Goal: Task Accomplishment & Management: Use online tool/utility

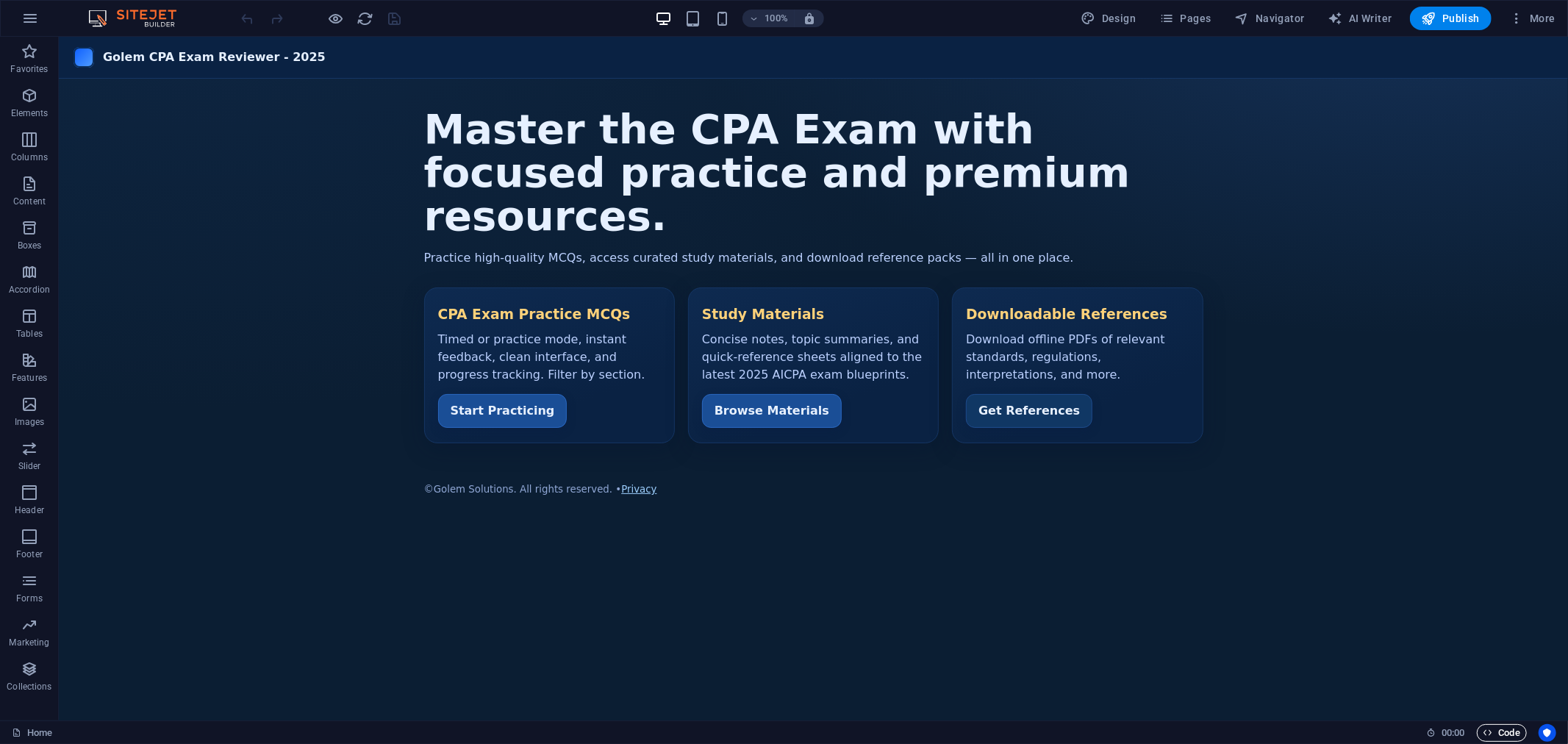
click at [1499, 730] on span "Code" at bounding box center [1501, 733] width 37 height 18
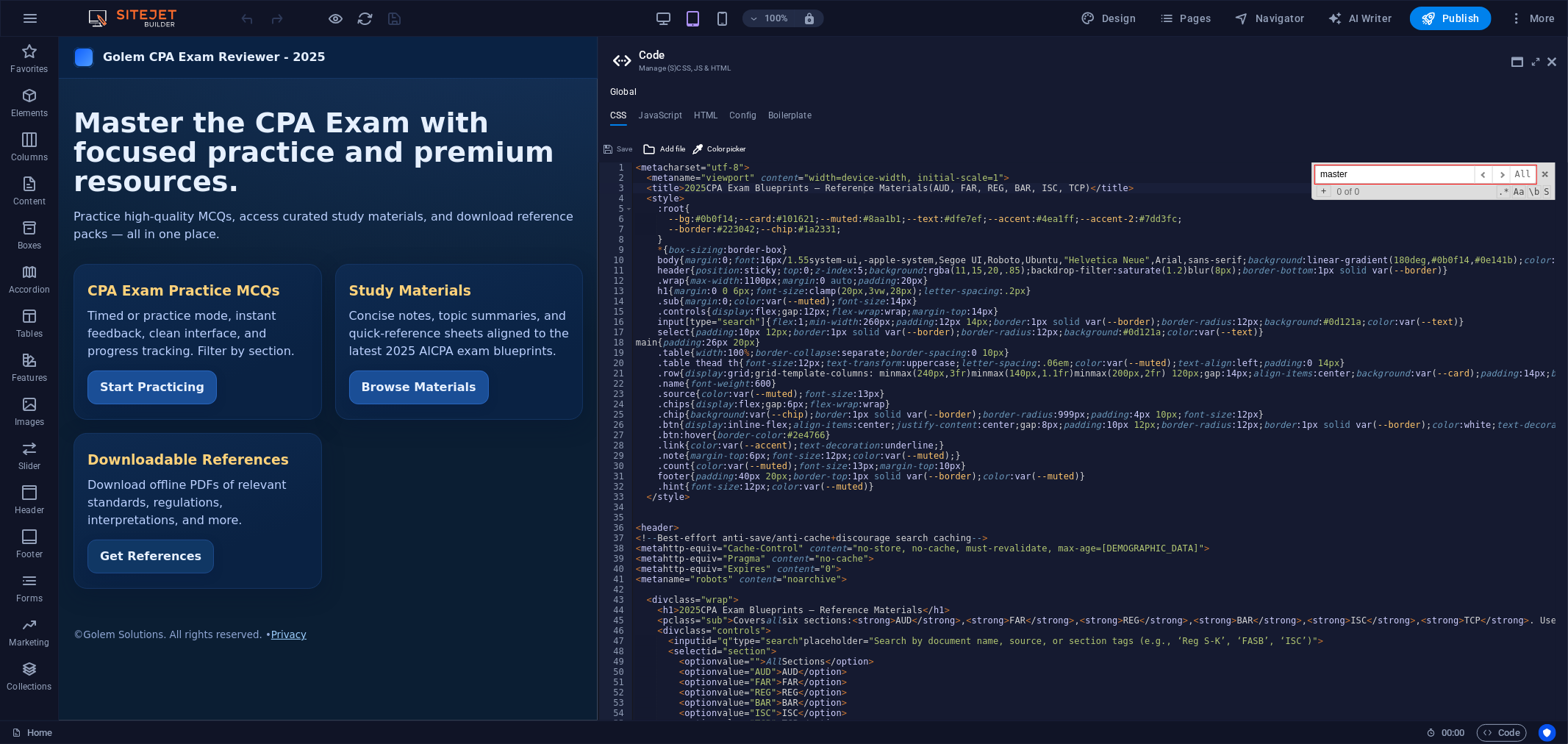
scroll to position [293, 0]
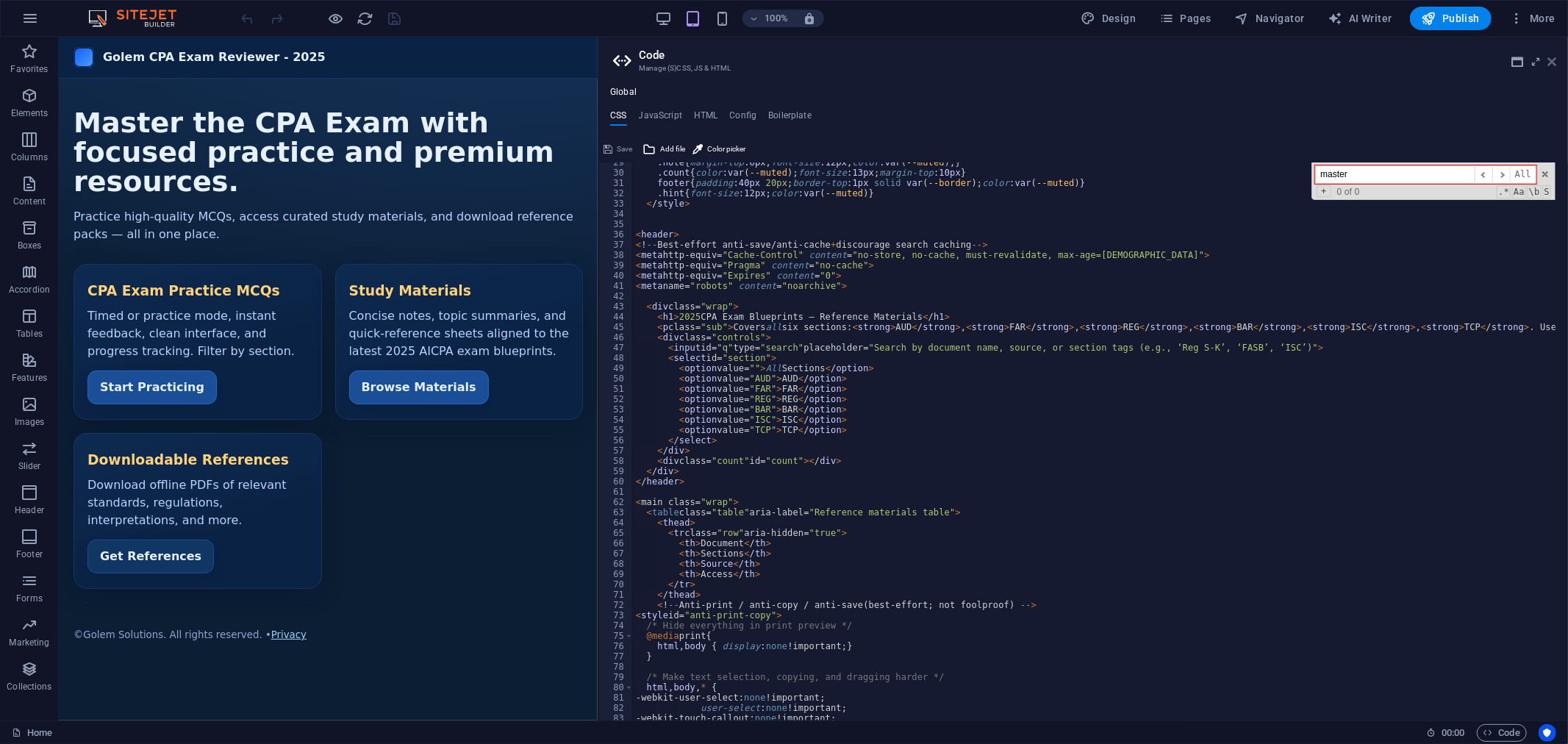
type input "master"
click at [1547, 60] on icon at bounding box center [1552, 62] width 9 height 12
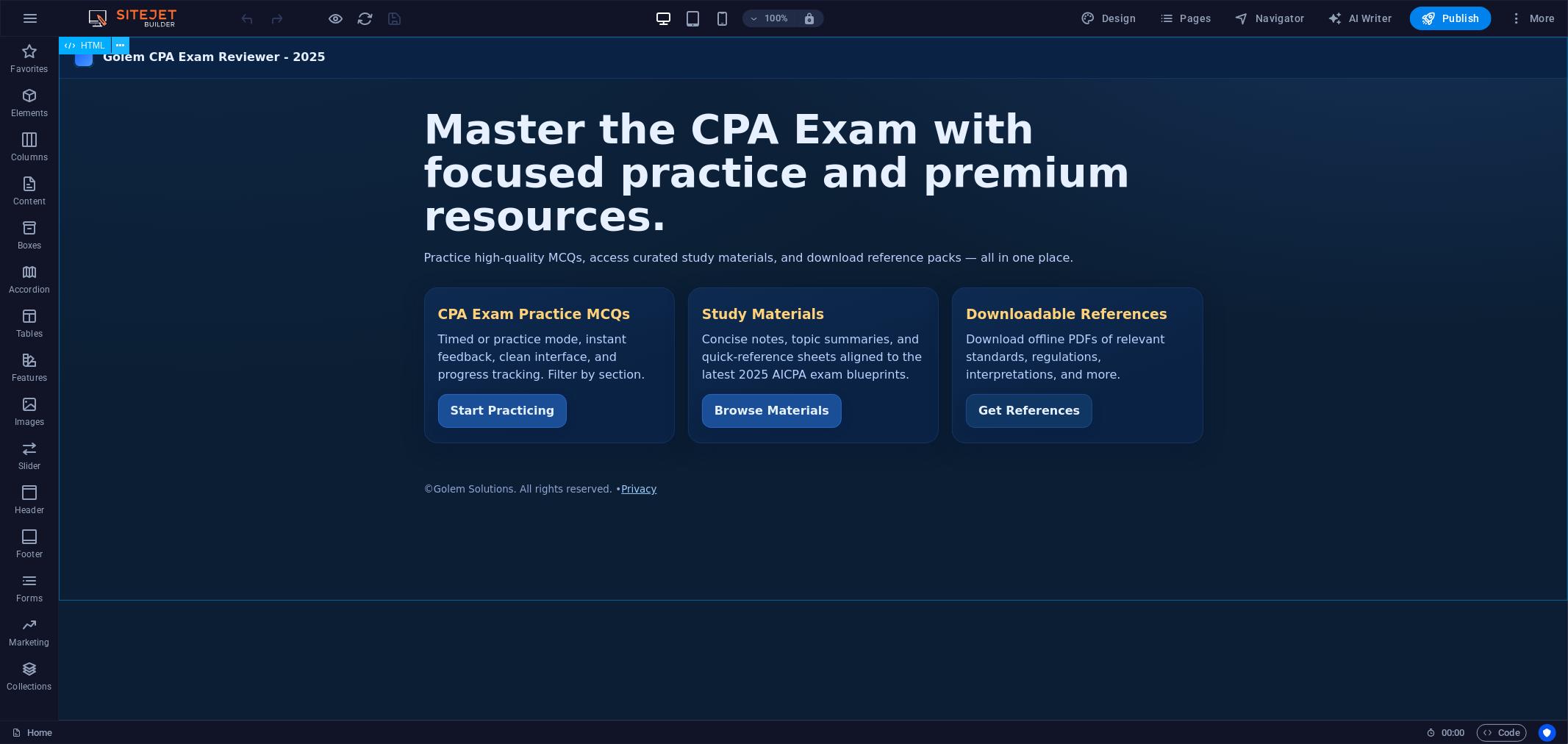
click at [118, 44] on icon at bounding box center [120, 46] width 8 height 16
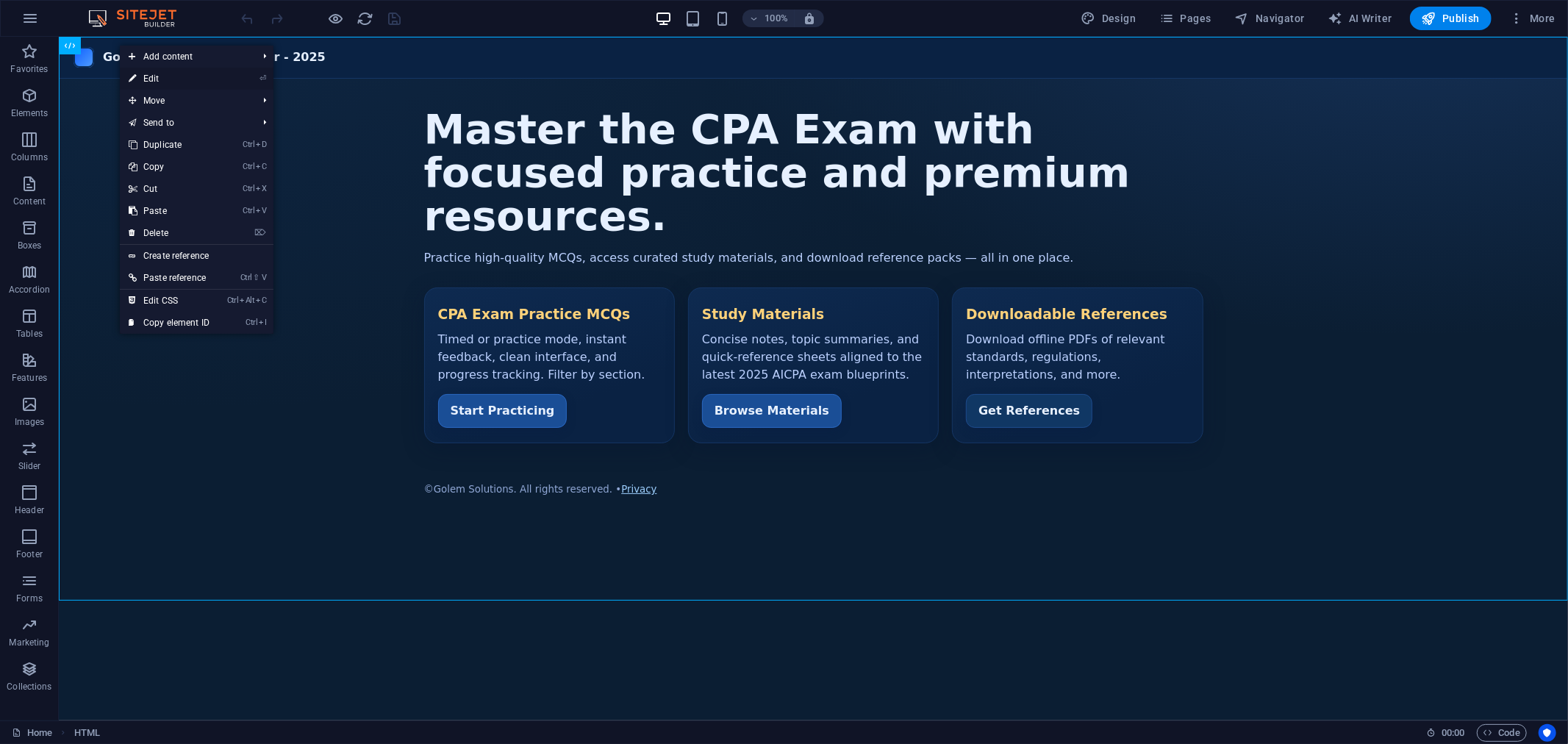
click at [157, 75] on link "⏎ Edit" at bounding box center [169, 78] width 98 height 22
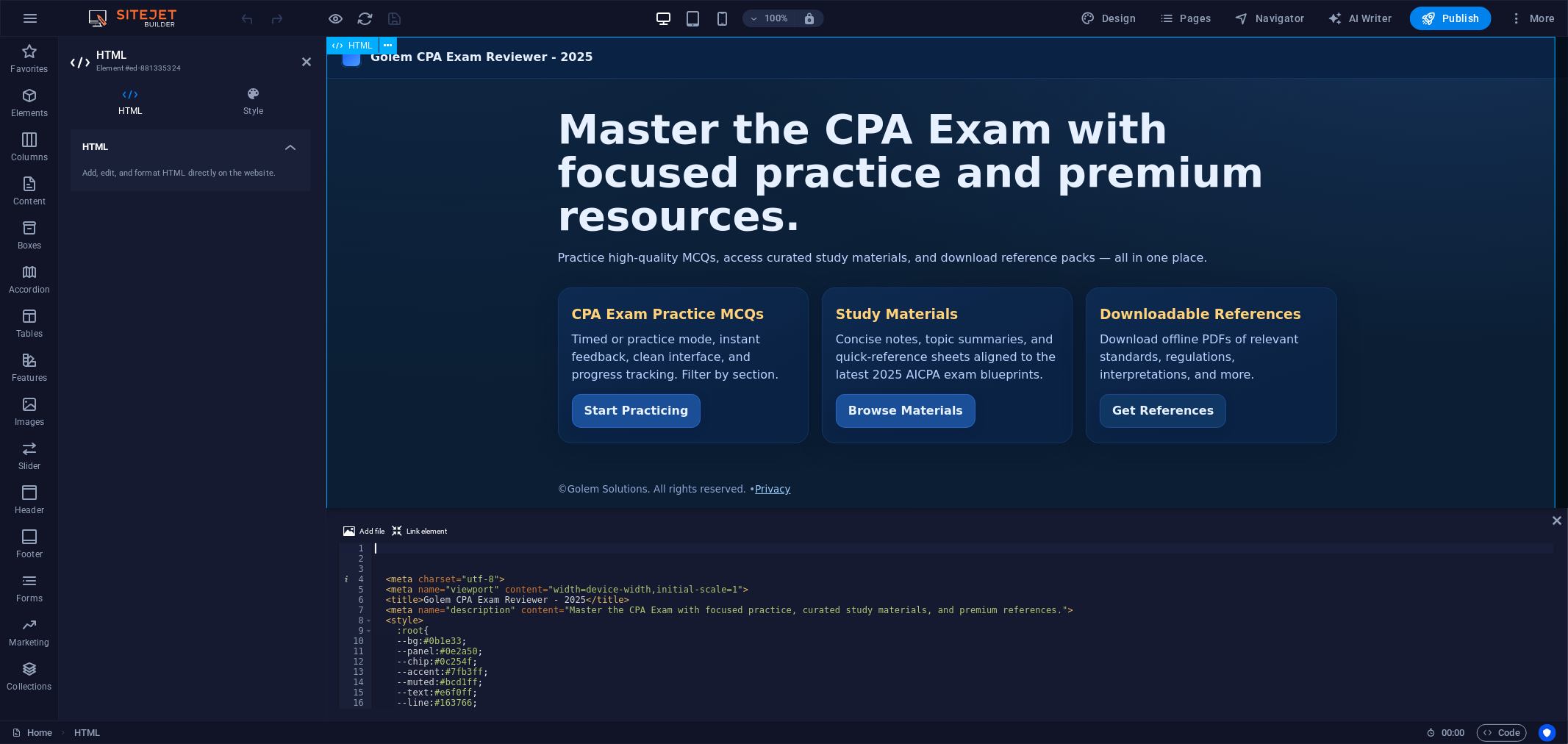
drag, startPoint x: 1002, startPoint y: 545, endPoint x: 654, endPoint y: 365, distance: 391.8
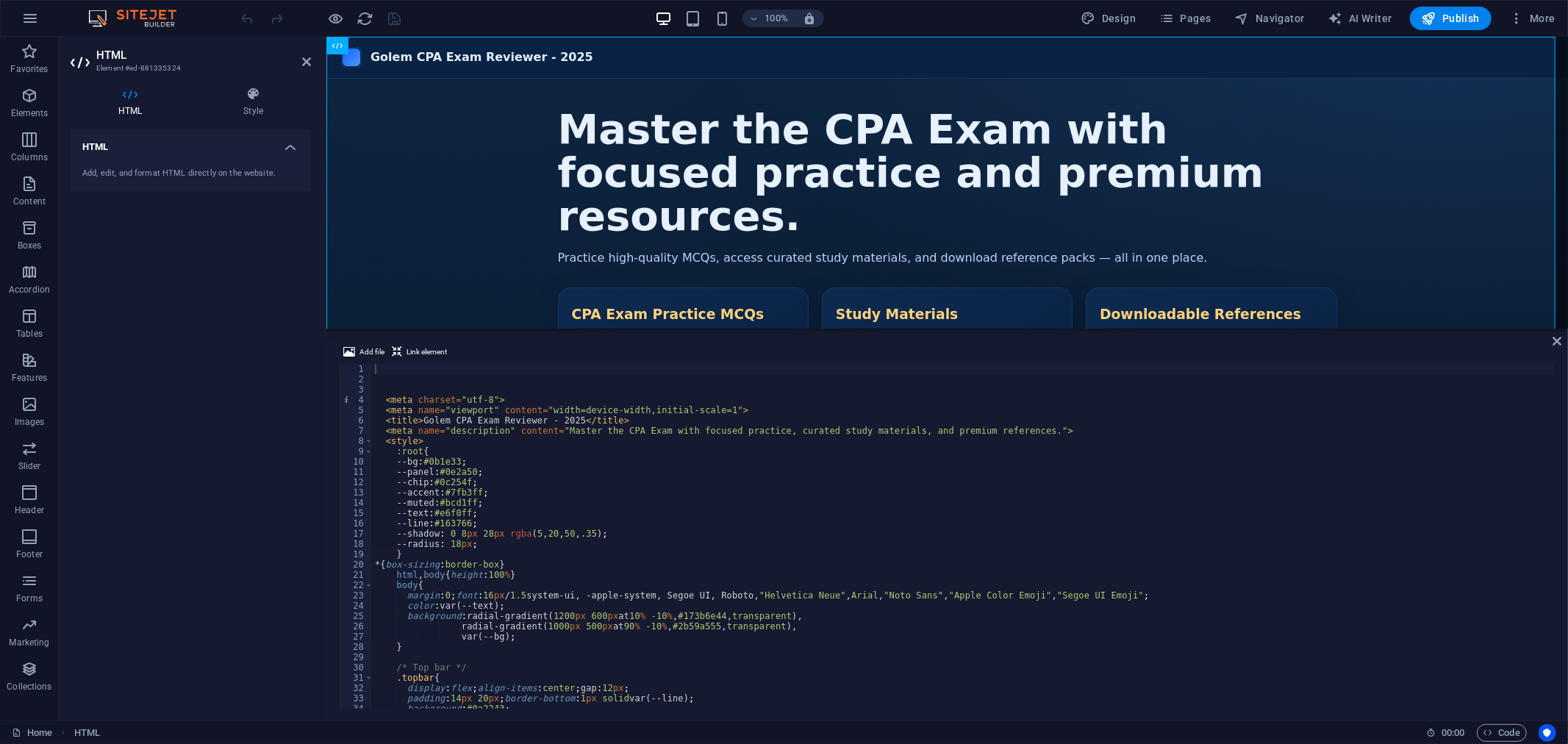
click at [653, 326] on div "HTML" at bounding box center [946, 183] width 1241 height 292
type textarea "*{box-sizing:border-box}"
click at [608, 562] on div "< meta charset = "utf-8" > < meta name = "viewport" content = "width=device-wid…" at bounding box center [965, 547] width 1187 height 365
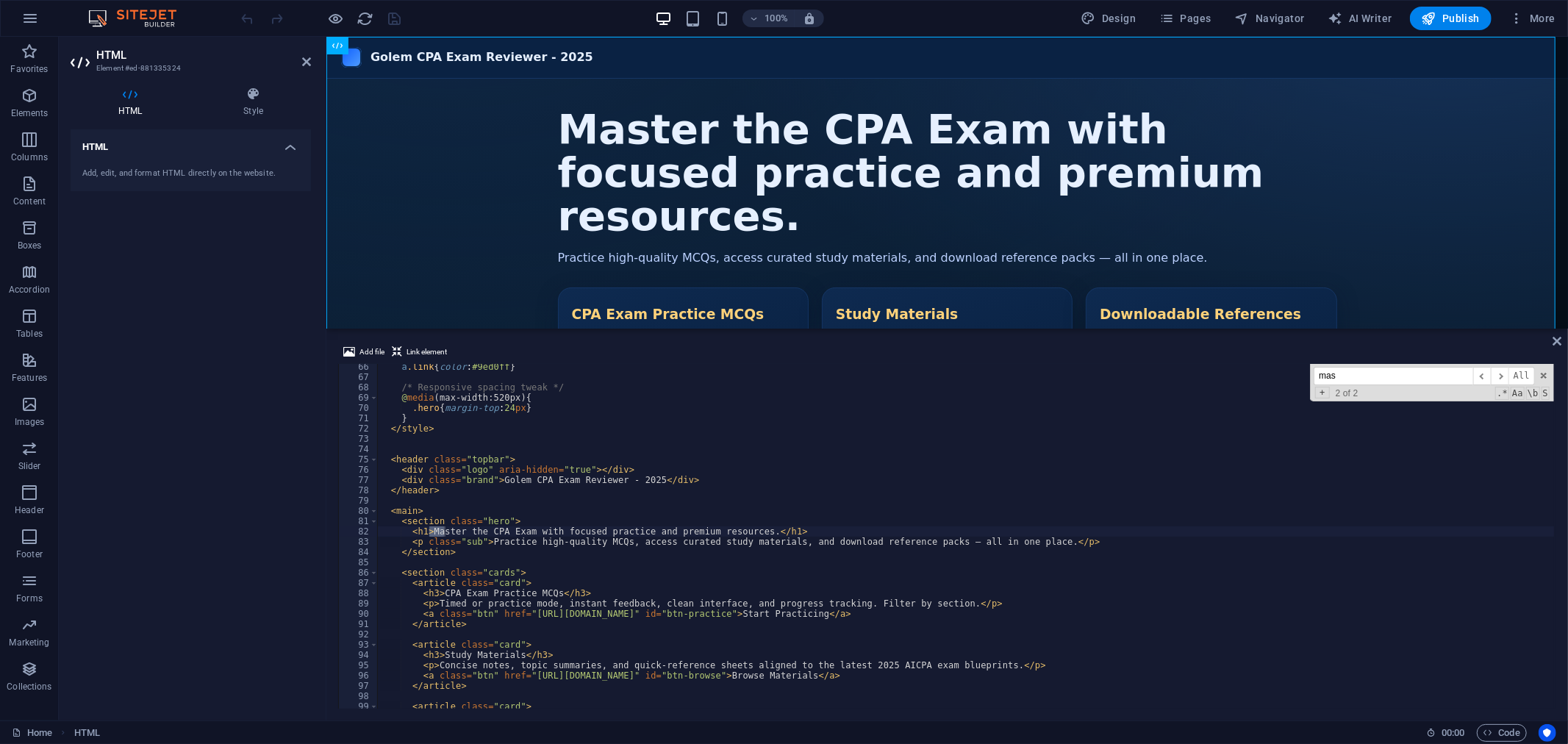
scroll to position [672, 0]
type input "m"
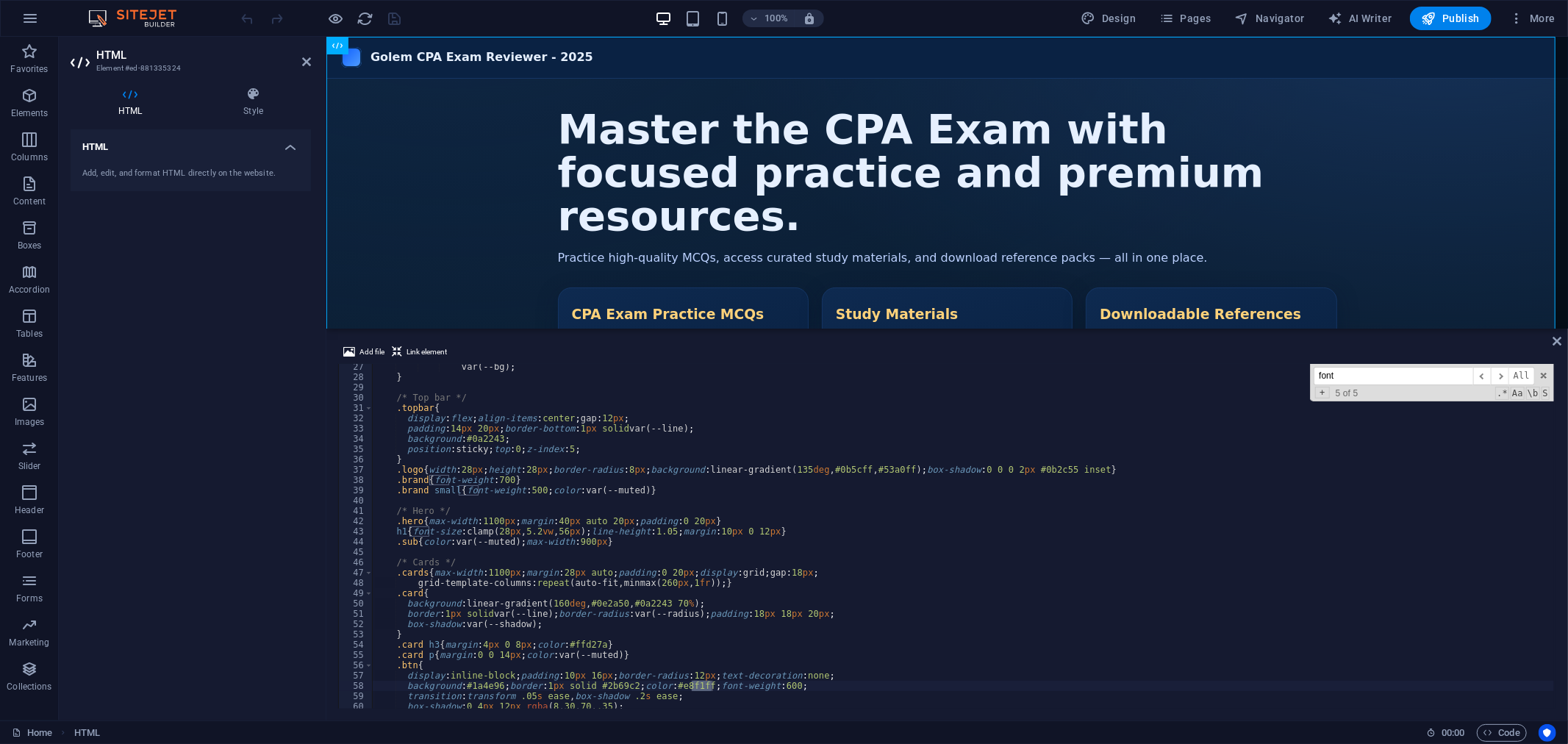
scroll to position [54, 0]
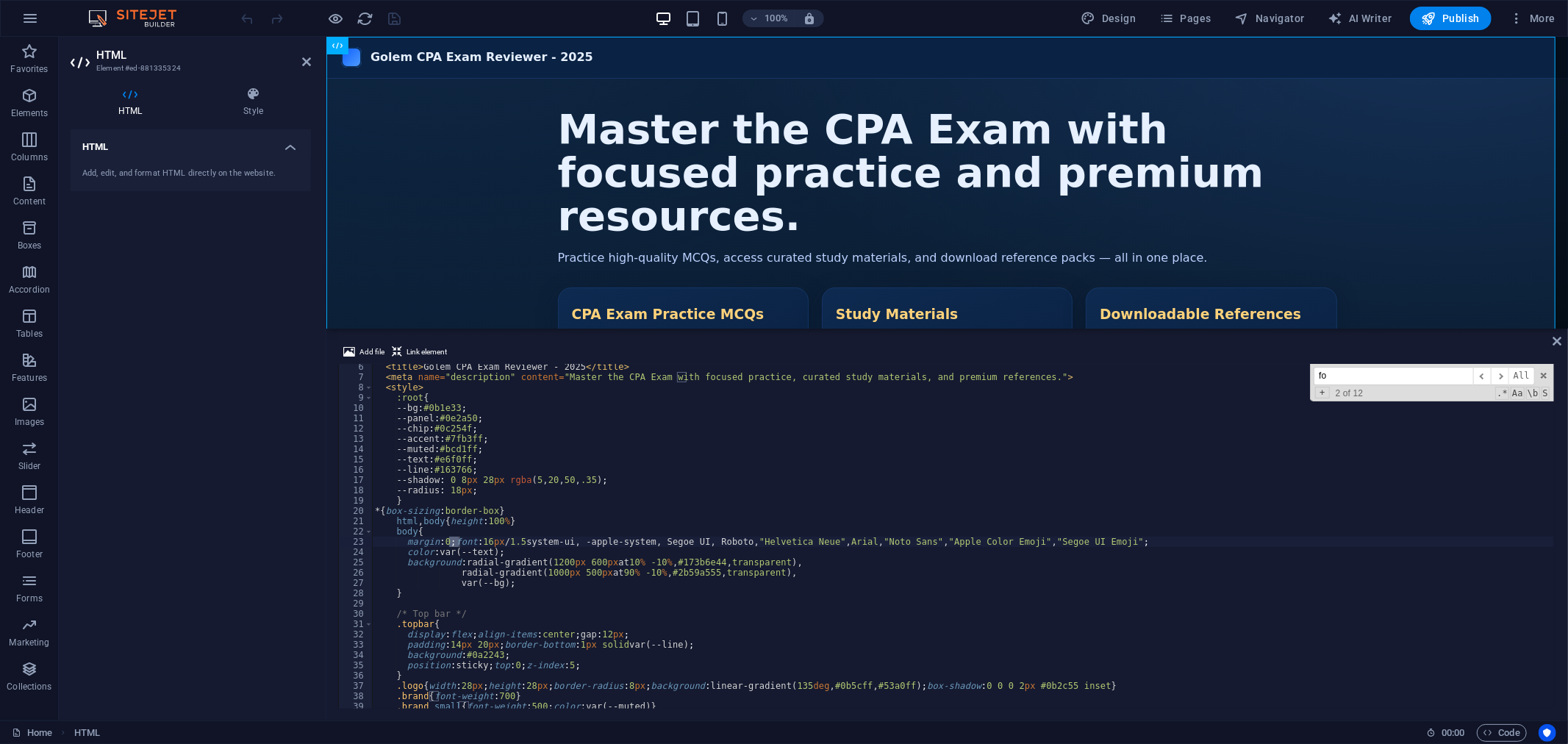
type input "f"
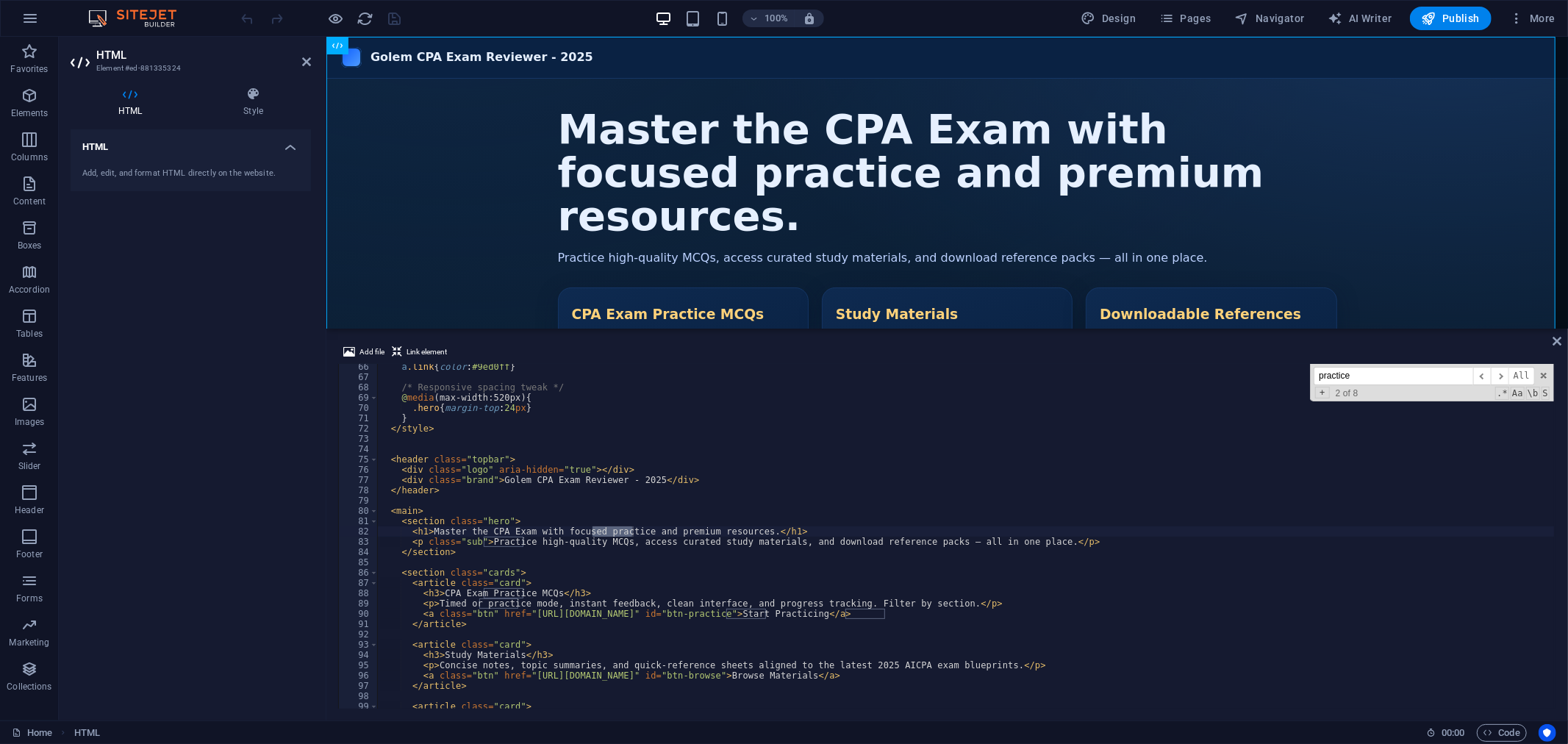
scroll to position [672, 0]
type input "p"
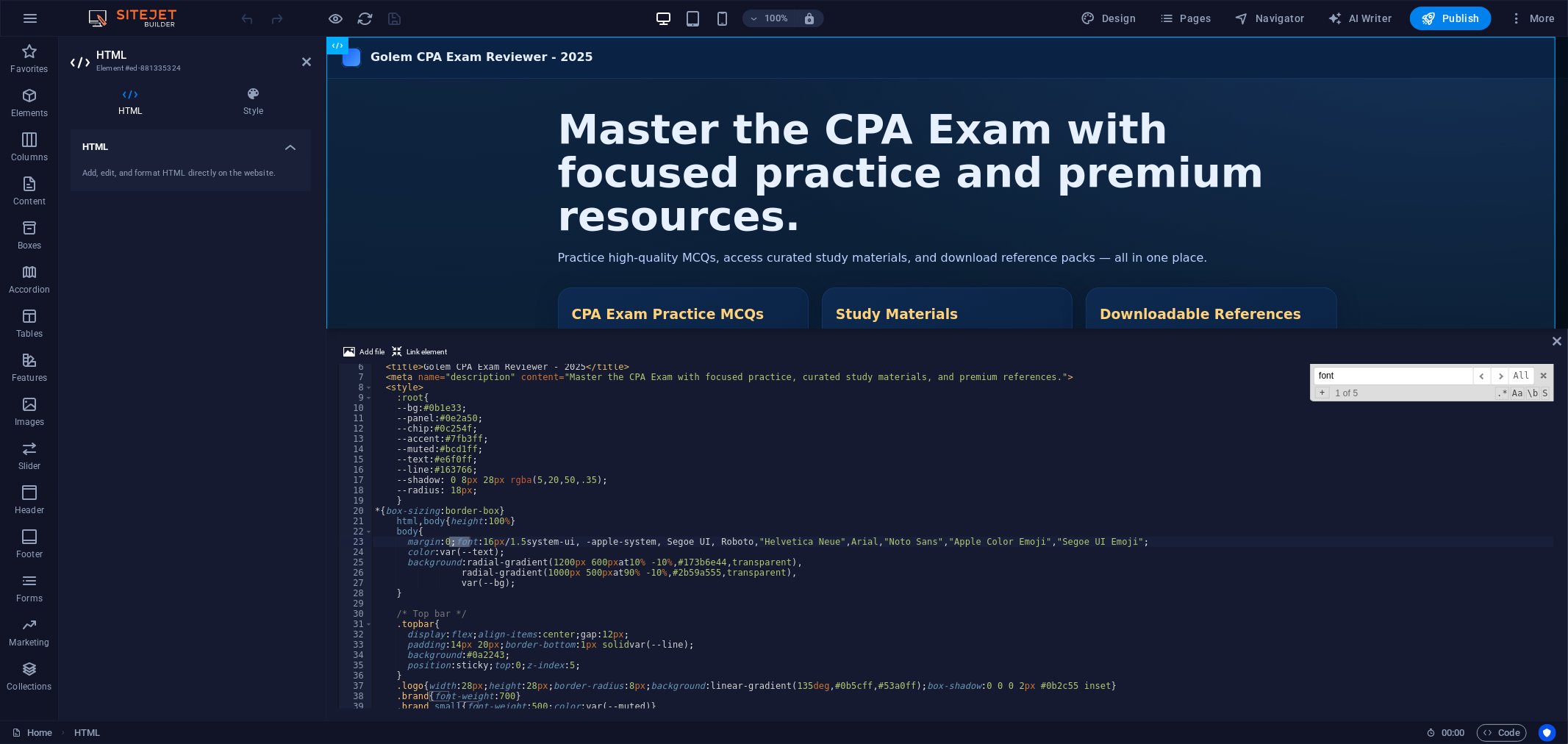
scroll to position [54, 0]
type input "f"
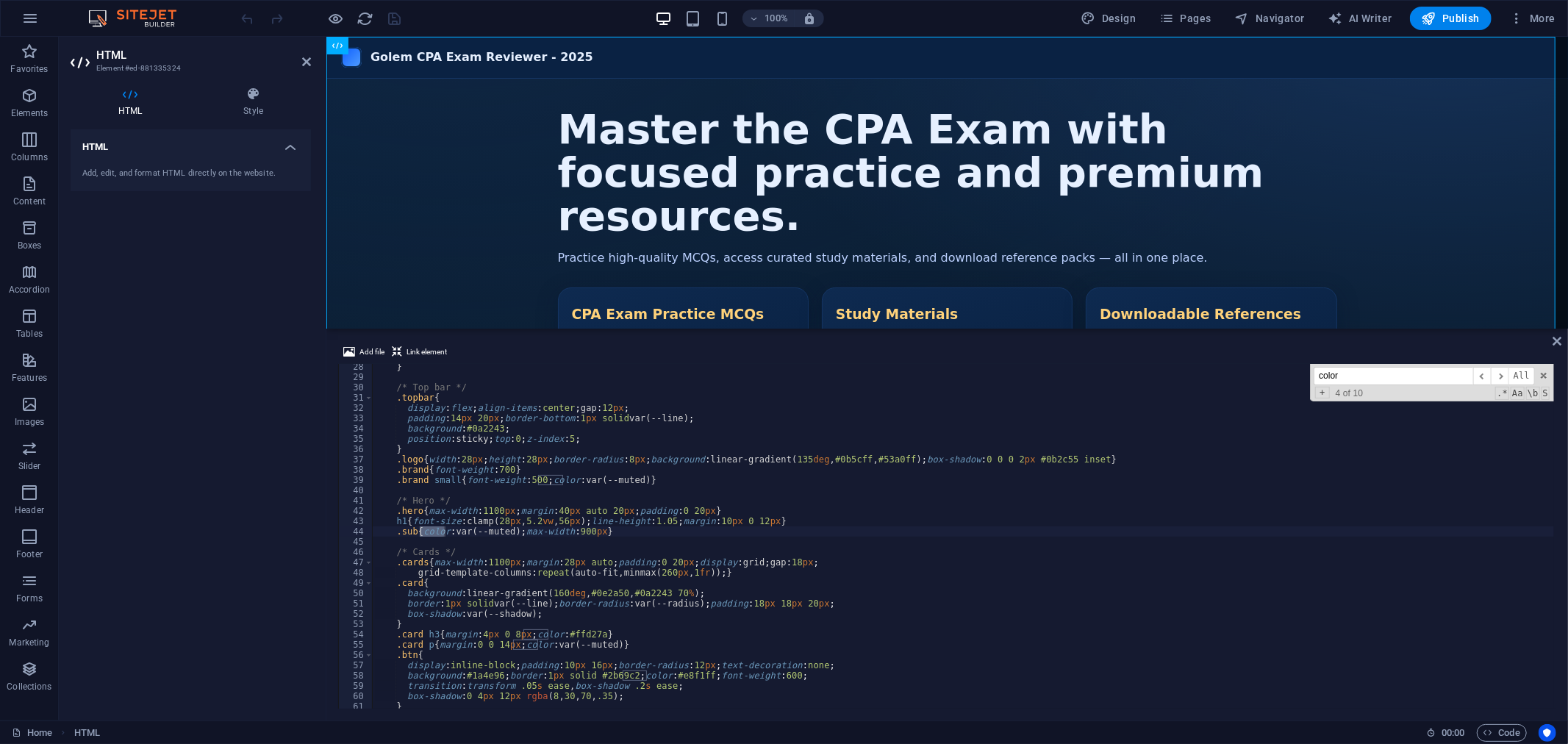
type input "color"
click at [508, 479] on div "} /* Top bar */ .topbar { display : flex ; align-items : center ; gap : 12 px ;…" at bounding box center [963, 544] width 1182 height 365
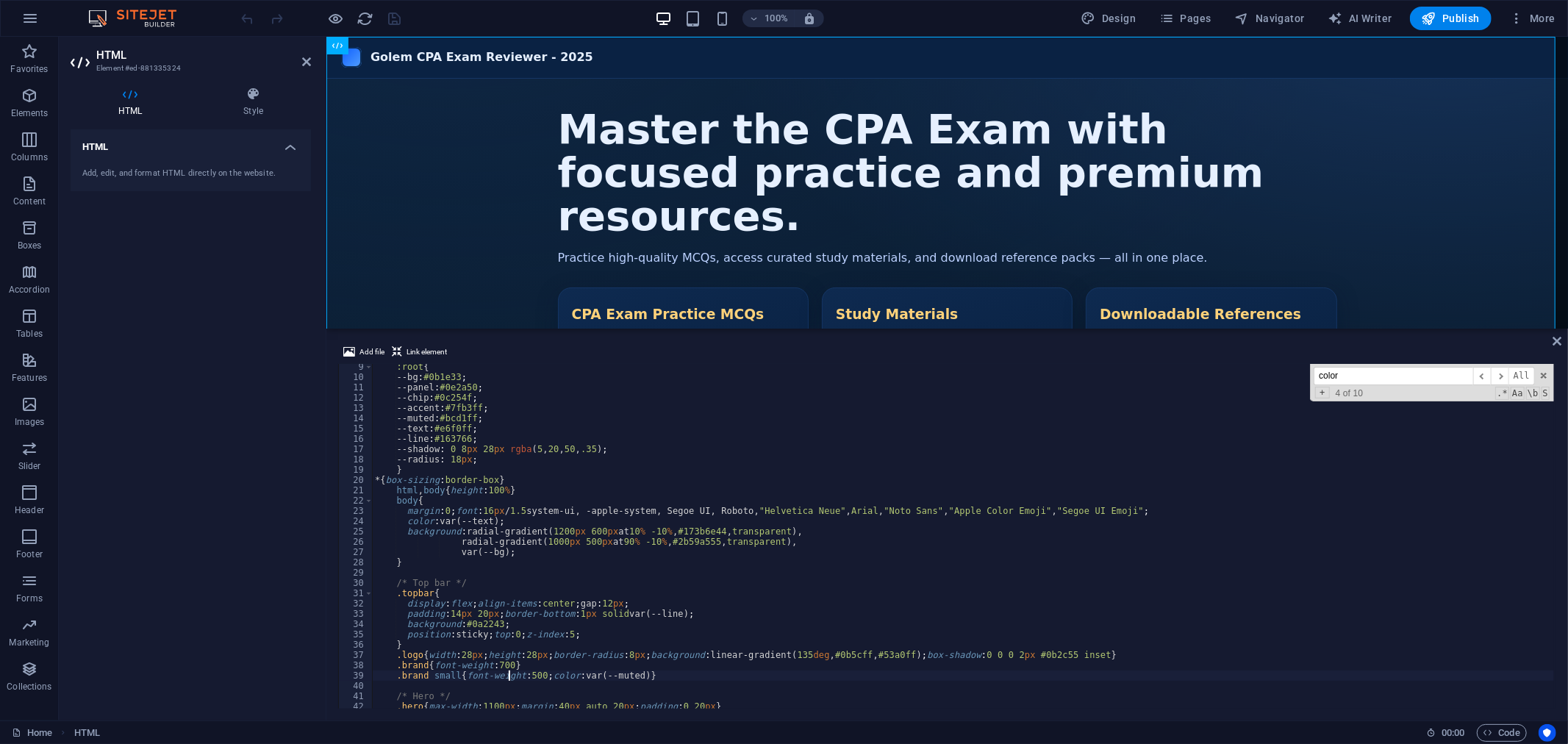
scroll to position [35, 0]
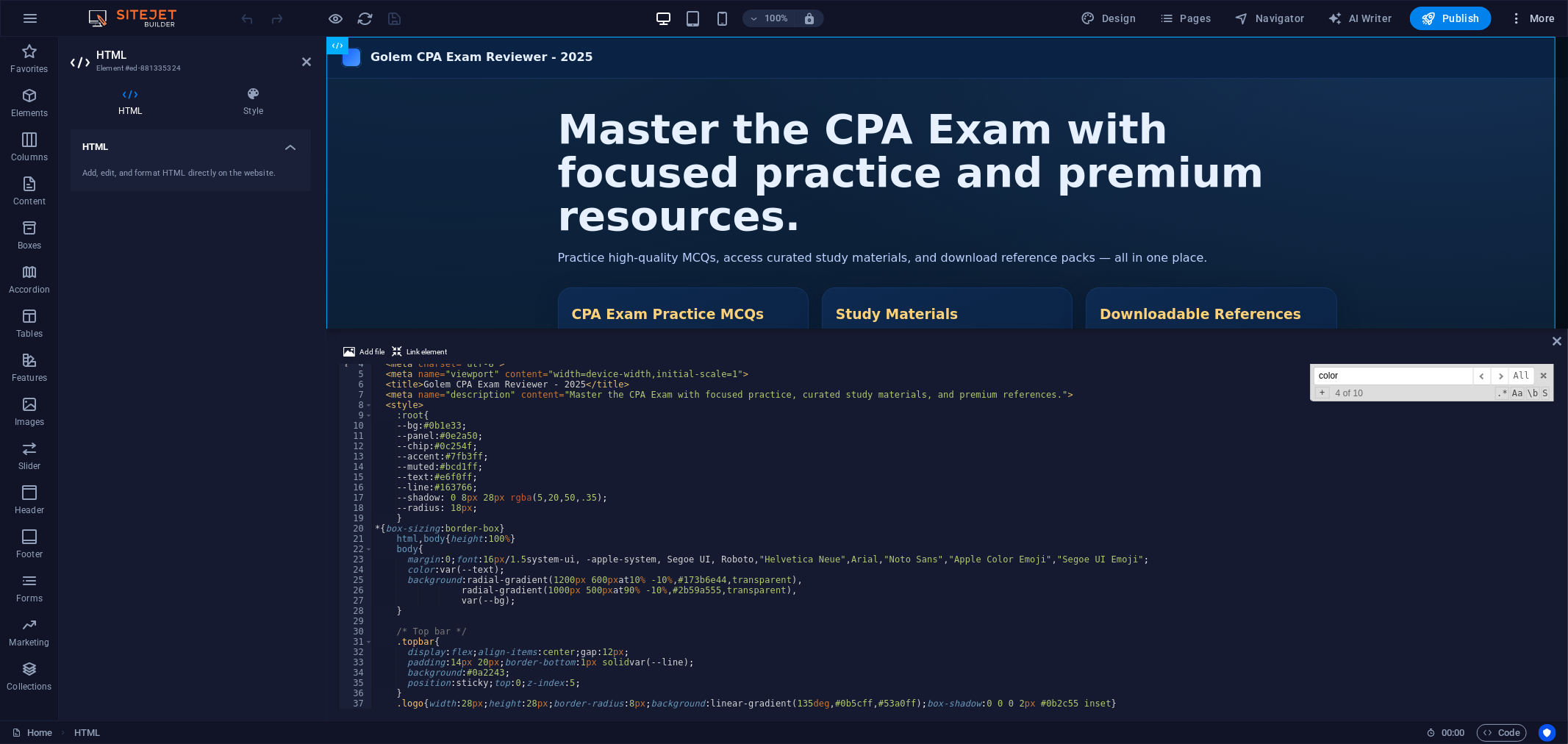
click at [1550, 16] on span "More" at bounding box center [1532, 18] width 47 height 15
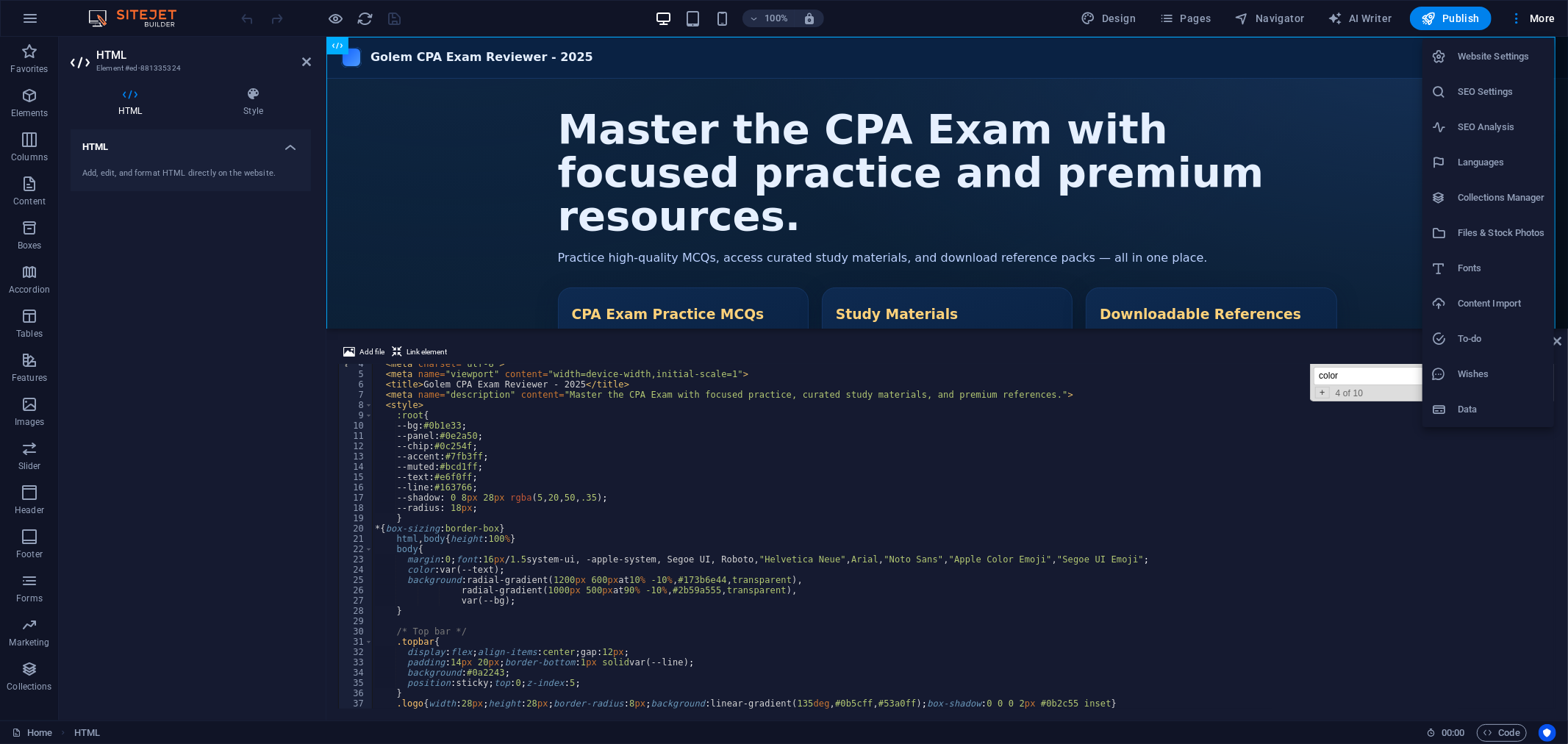
click at [1494, 221] on li "Files & Stock Photos" at bounding box center [1488, 233] width 132 height 35
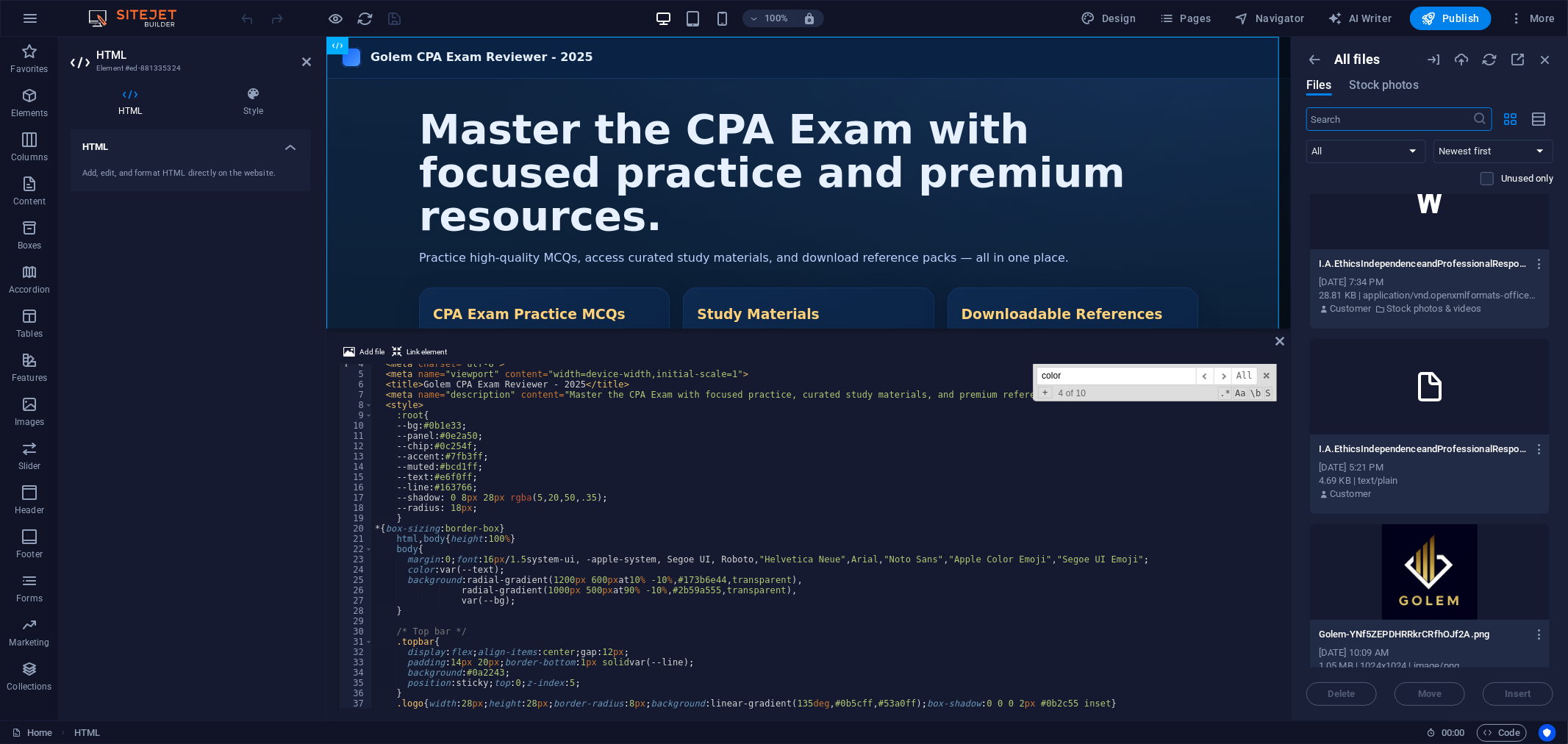
scroll to position [73, 0]
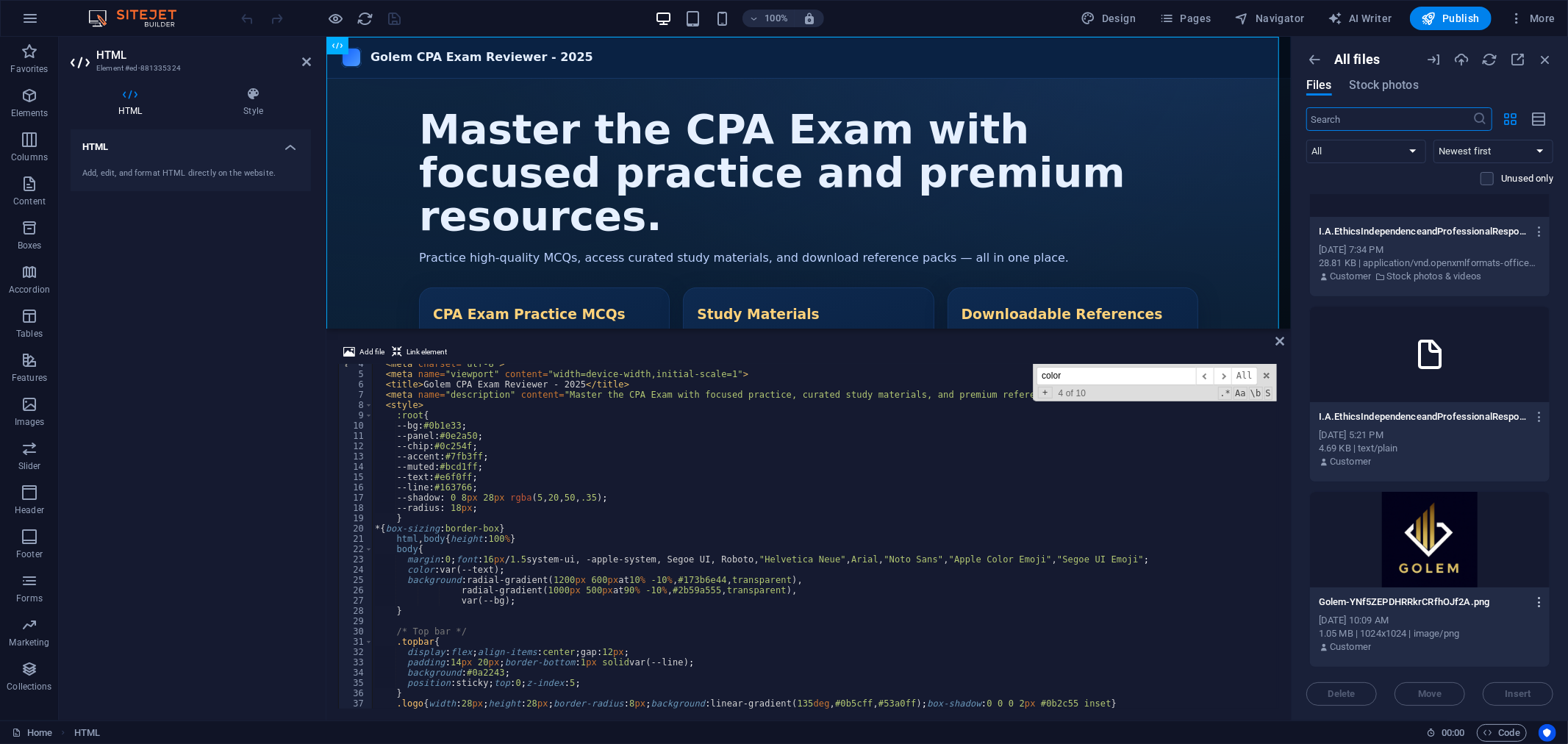
click at [1537, 599] on icon "button" at bounding box center [1539, 602] width 14 height 13
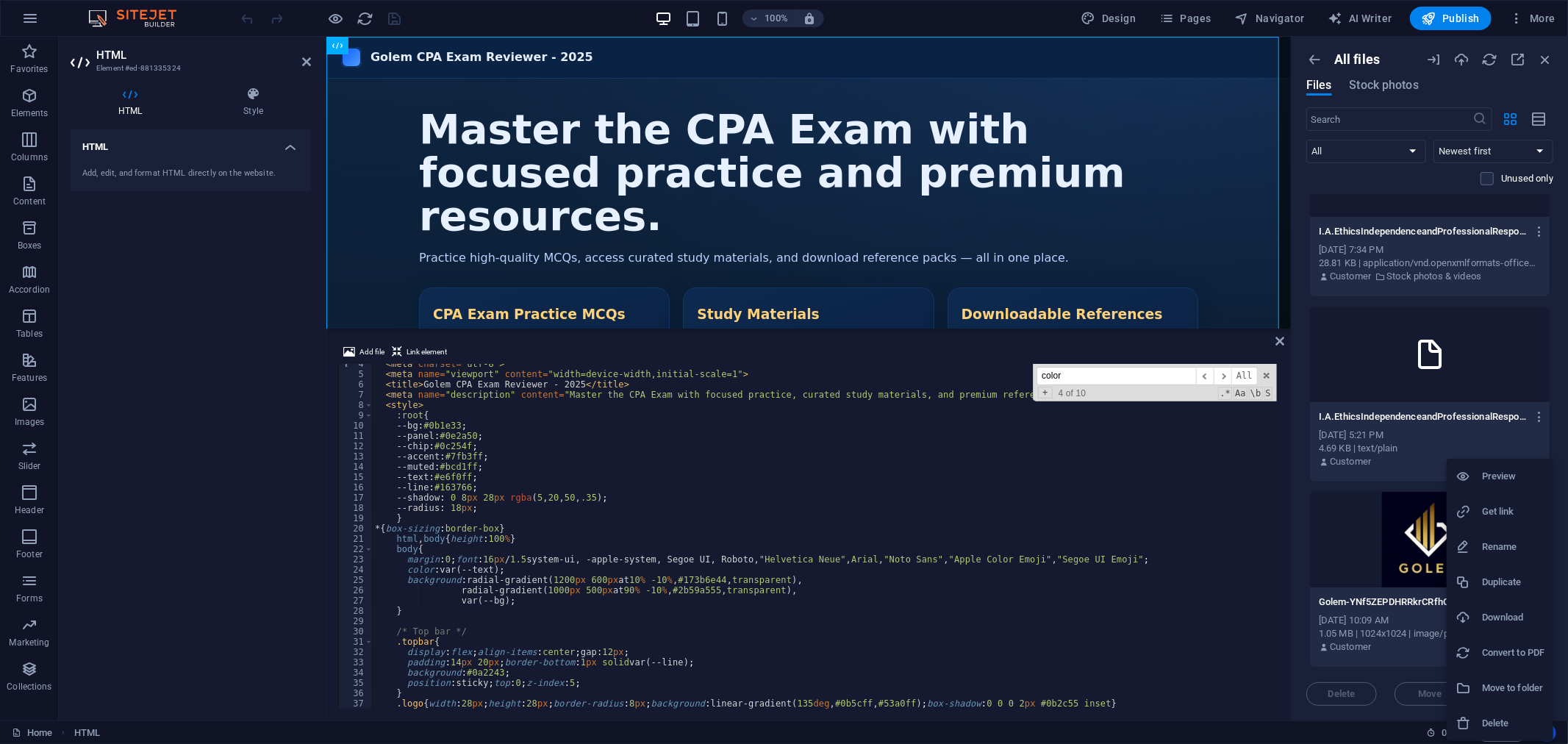
click at [1511, 509] on h6 "Get link" at bounding box center [1513, 512] width 63 height 18
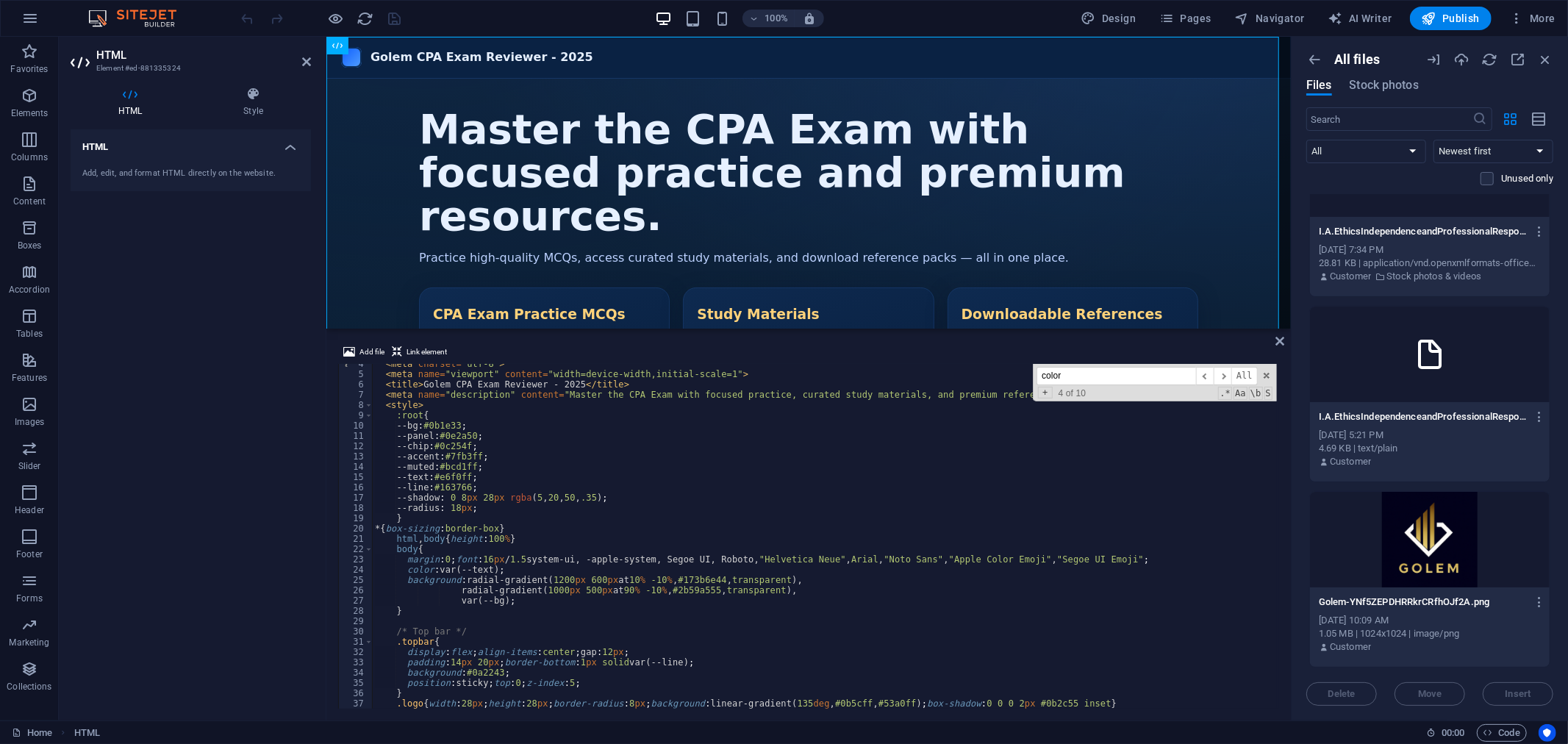
type textarea "--line:#163766;"
click at [582, 485] on div "< meta charset = "utf-8" > < meta name = "viewport" content = "width=device-wid…" at bounding box center [963, 541] width 1182 height 365
drag, startPoint x: 1082, startPoint y: 378, endPoint x: 875, endPoint y: 373, distance: 207.1
click at [876, 373] on div "< meta charset = "utf-8" > < meta name = "viewport" content = "width=device-wid…" at bounding box center [824, 536] width 905 height 345
type input "l"
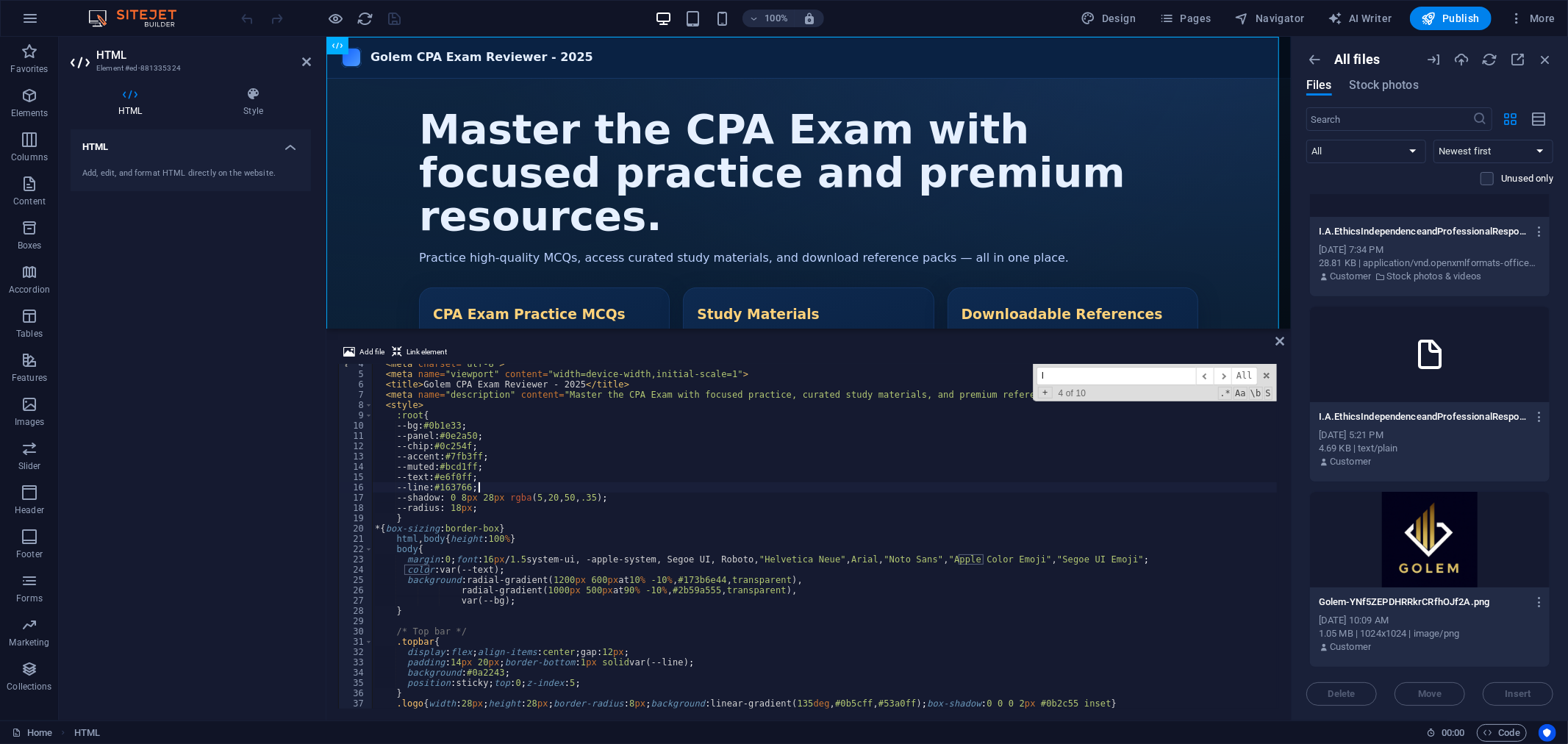
type textarea "html,body{height:100%}"
type input "lo"
type textarea "margin:0;font:16px/1.5 system-ui, -apple-system, Segoe UI, Roboto, "Helvetica N…"
type input "log"
type textarea ".logo{width:28px;height:28px;border-radius:8px;background:linear-gradient(135de…"
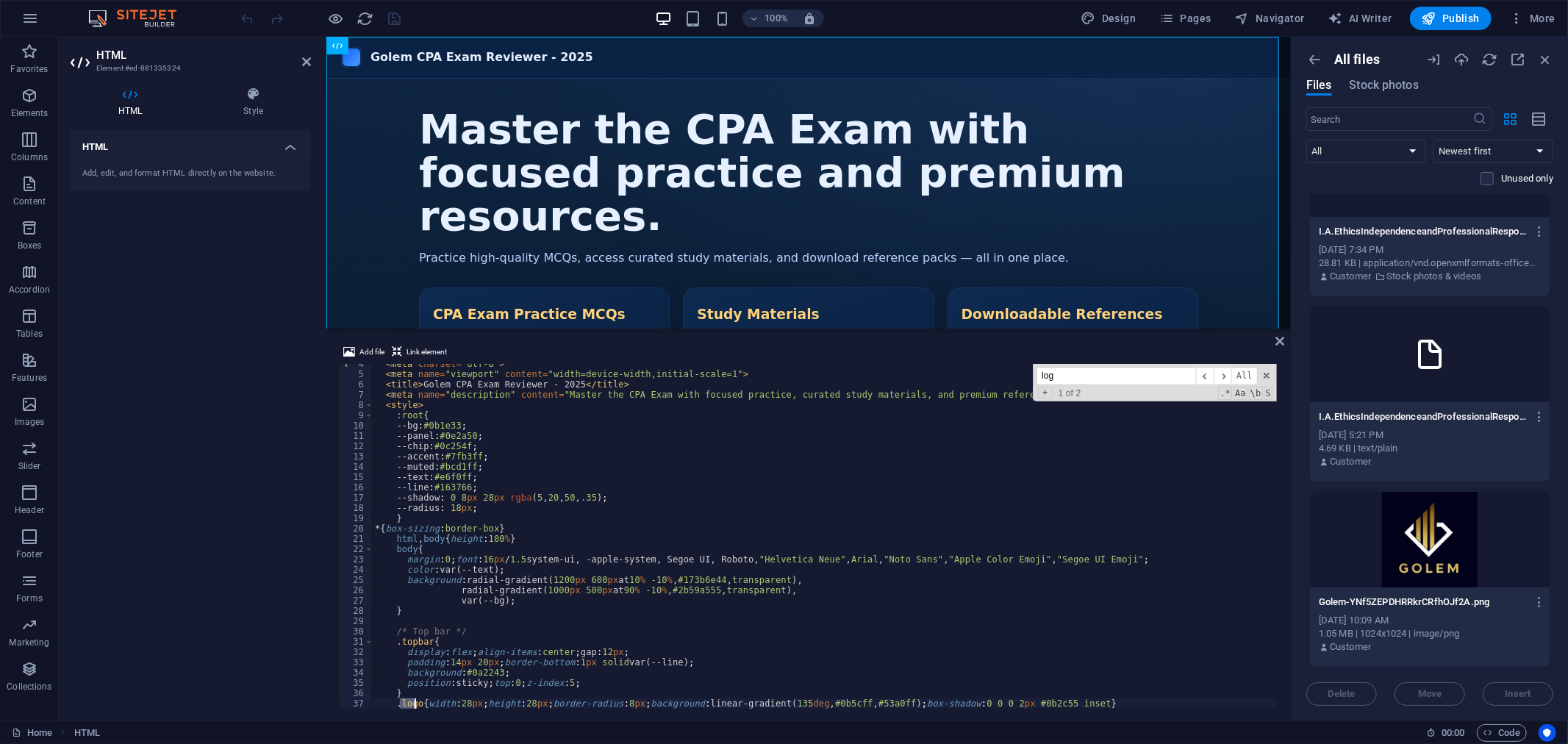
type input "logo"
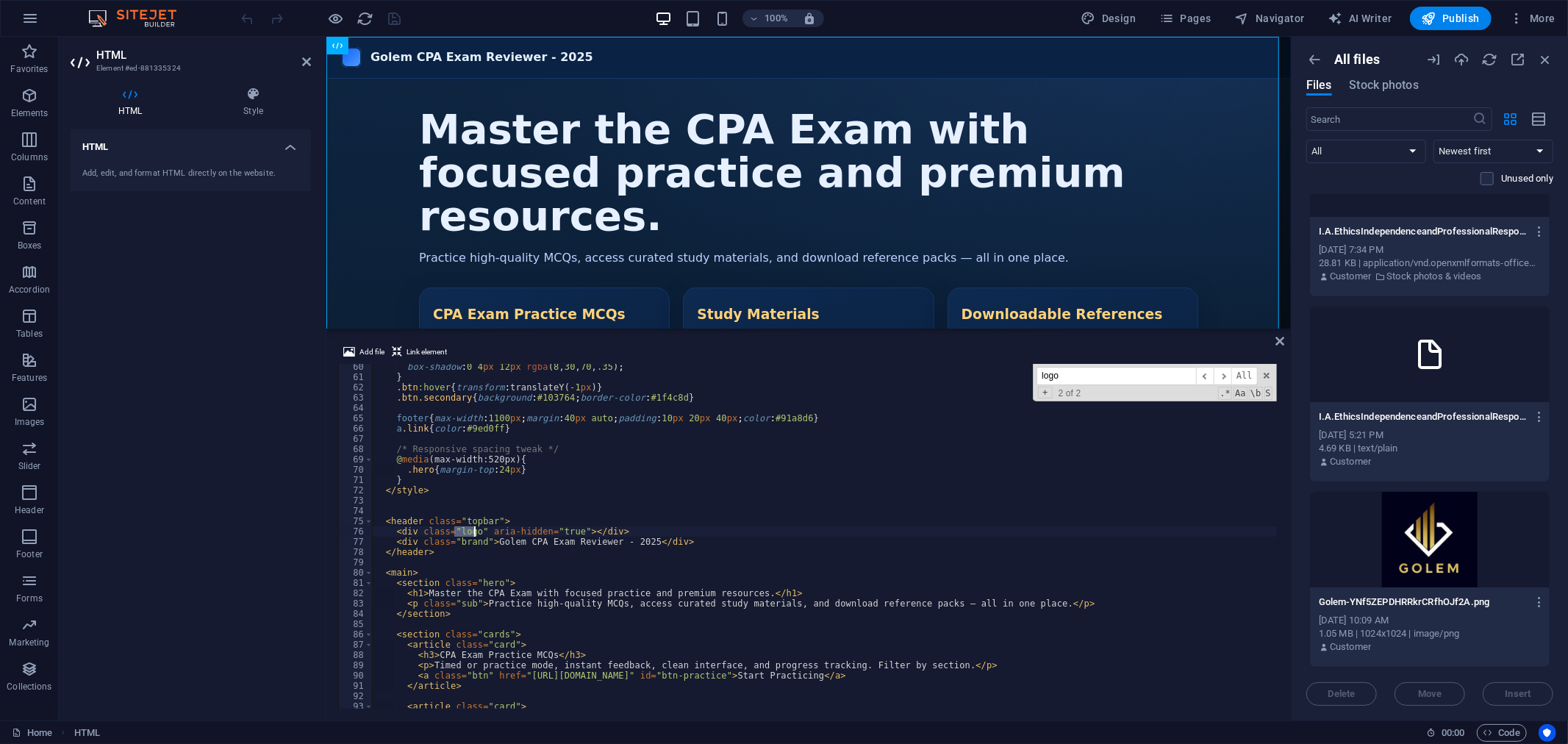
scroll to position [198, 0]
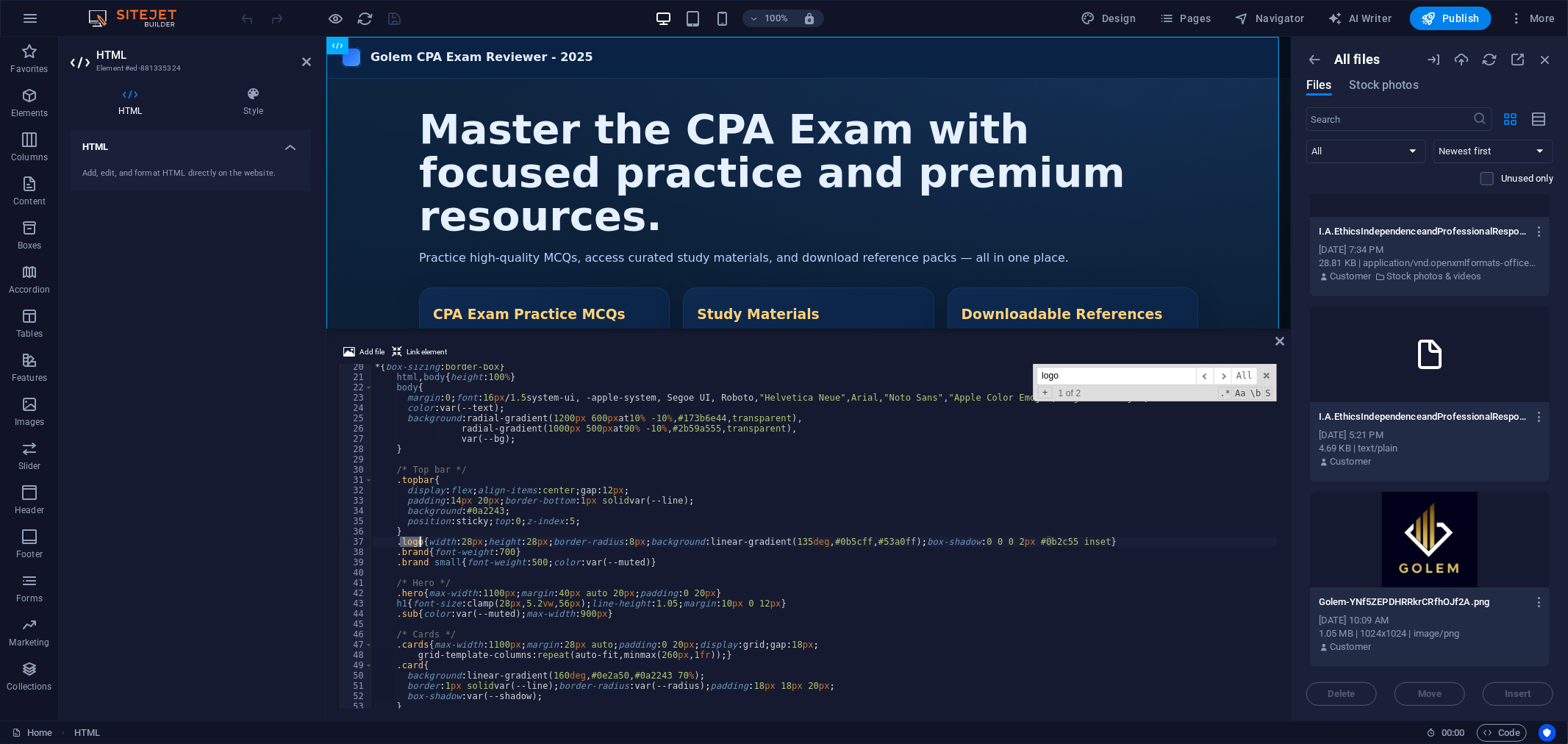
type textarea "<div class="logo" aria-hidden="true"></div>"
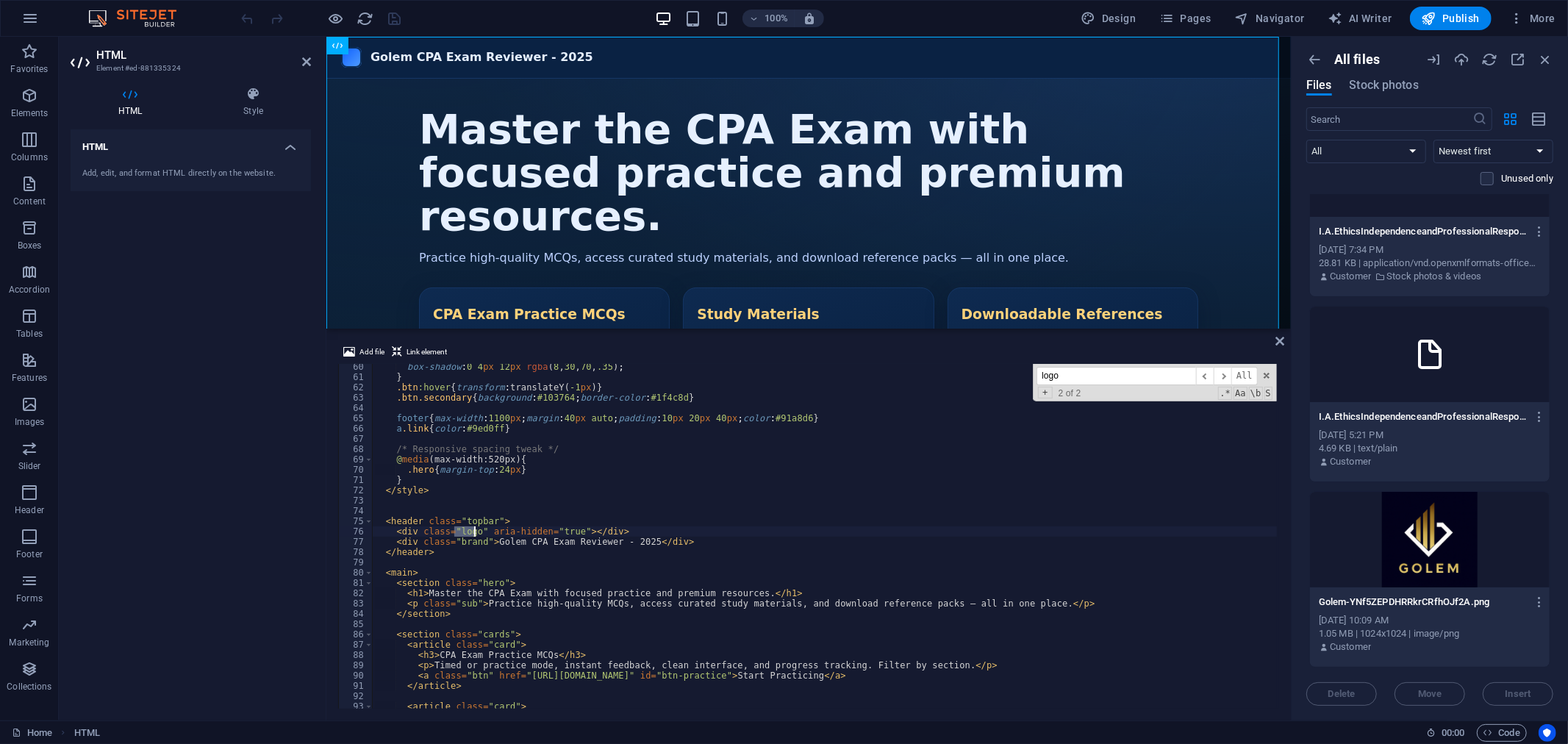
paste input "[URL][DOMAIN_NAME]"
type input "logohttps://[DOMAIN_NAME][URL]"
click at [473, 531] on div "box-shadow : 0 4 px 12 px rgba ( 8 , 30 , 70 , .35 ) ; } .btn :hover { transfor…" at bounding box center [963, 544] width 1182 height 365
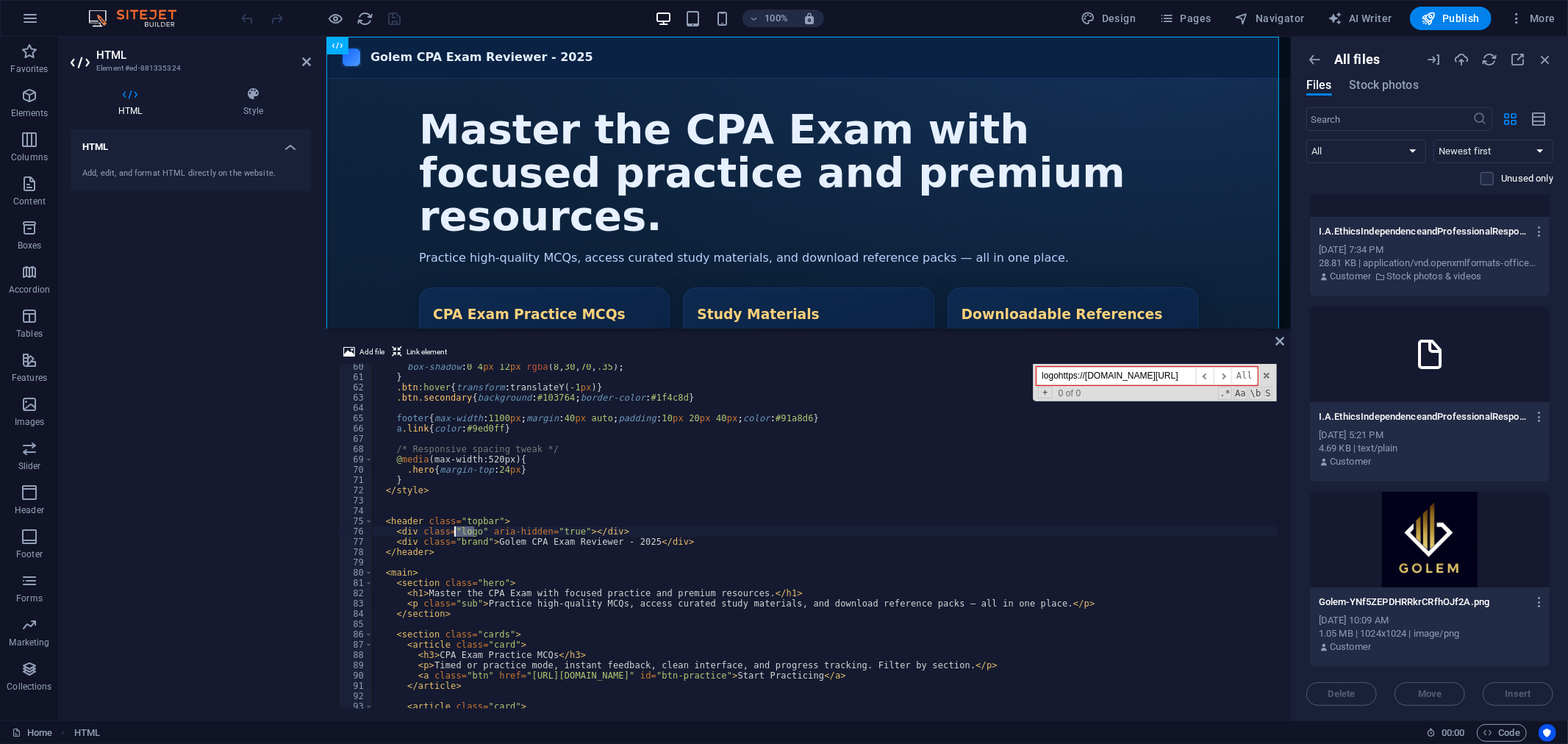
paste textarea "[URL][DOMAIN_NAME]"
type textarea "<div class="[URL][DOMAIN_NAME]" aria-hidden="true"></div>"
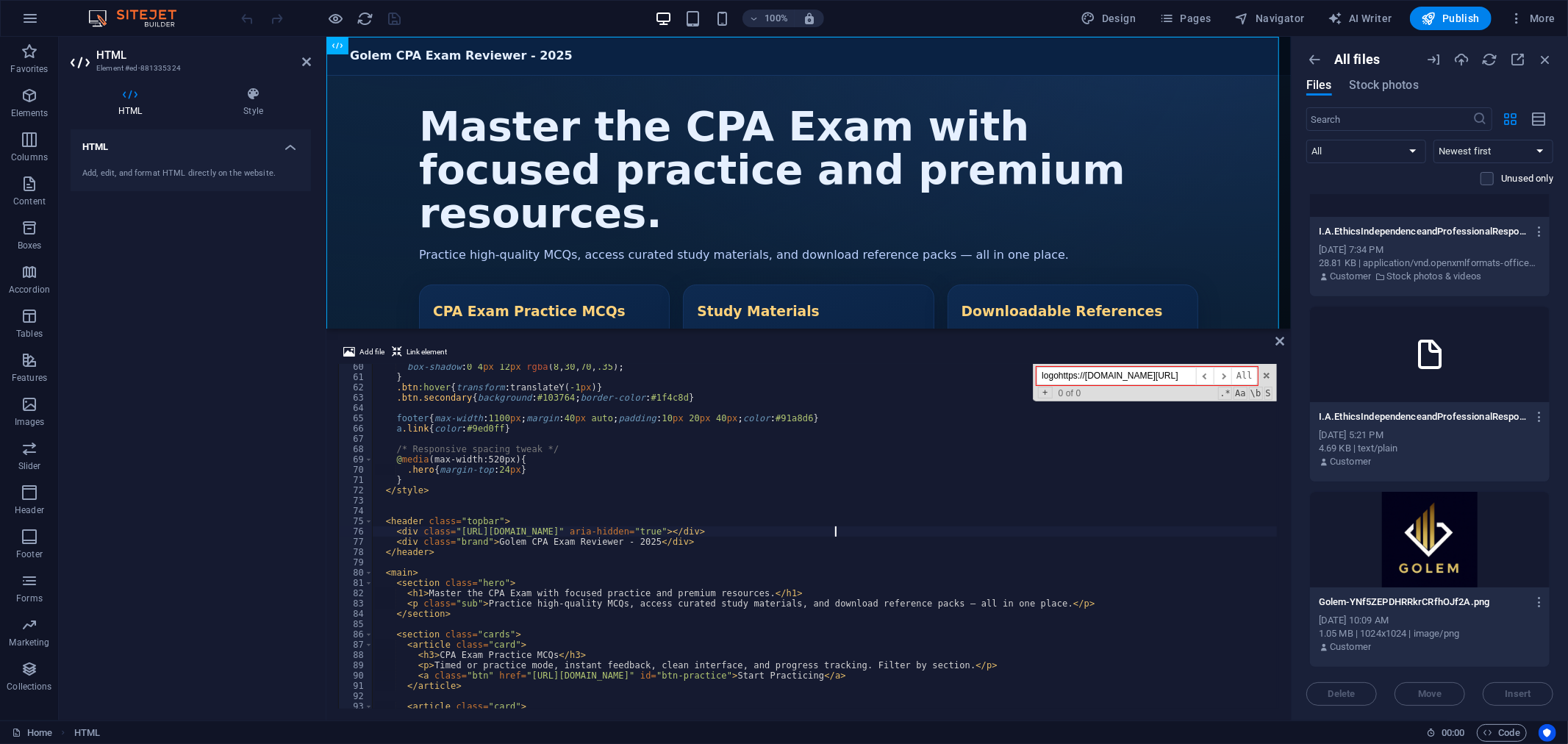
click at [563, 496] on div "box-shadow : 0 4 px 12 px rgba ( 8 , 30 , 70 , .35 ) ; } .btn :hover { transfor…" at bounding box center [963, 544] width 1182 height 365
click at [605, 54] on div "Golem CPA Exam Reviewer - 2025 Golem CPA Exam Reviewer - 2025 Master the CPA Ex…" at bounding box center [807, 280] width 964 height 487
click at [387, 142] on div "Golem CPA Exam Reviewer - 2025 Golem CPA Exam Reviewer - 2025 Master the CPA Ex…" at bounding box center [807, 280] width 964 height 487
click at [338, 17] on icon "button" at bounding box center [336, 18] width 17 height 17
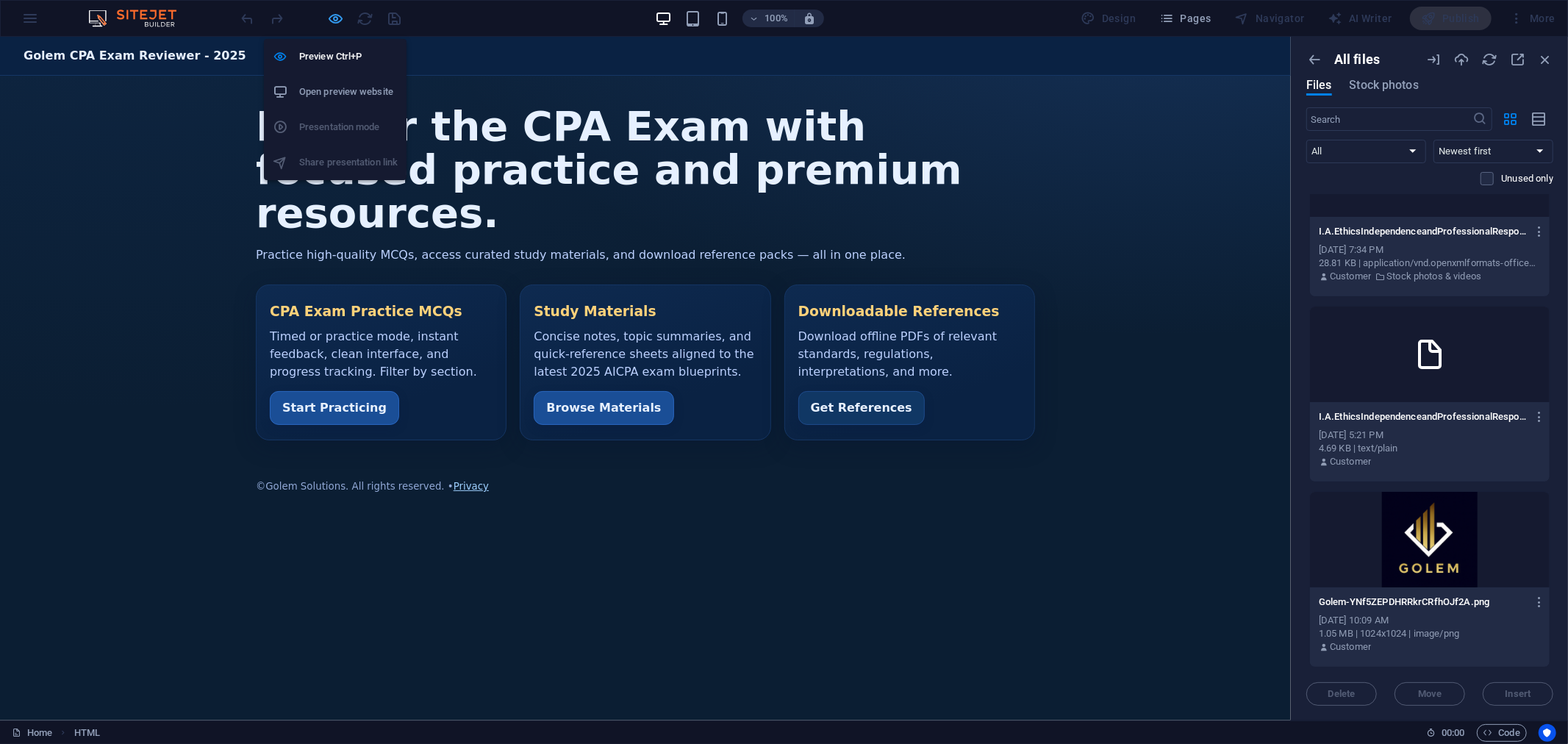
click at [336, 13] on icon "button" at bounding box center [336, 18] width 17 height 17
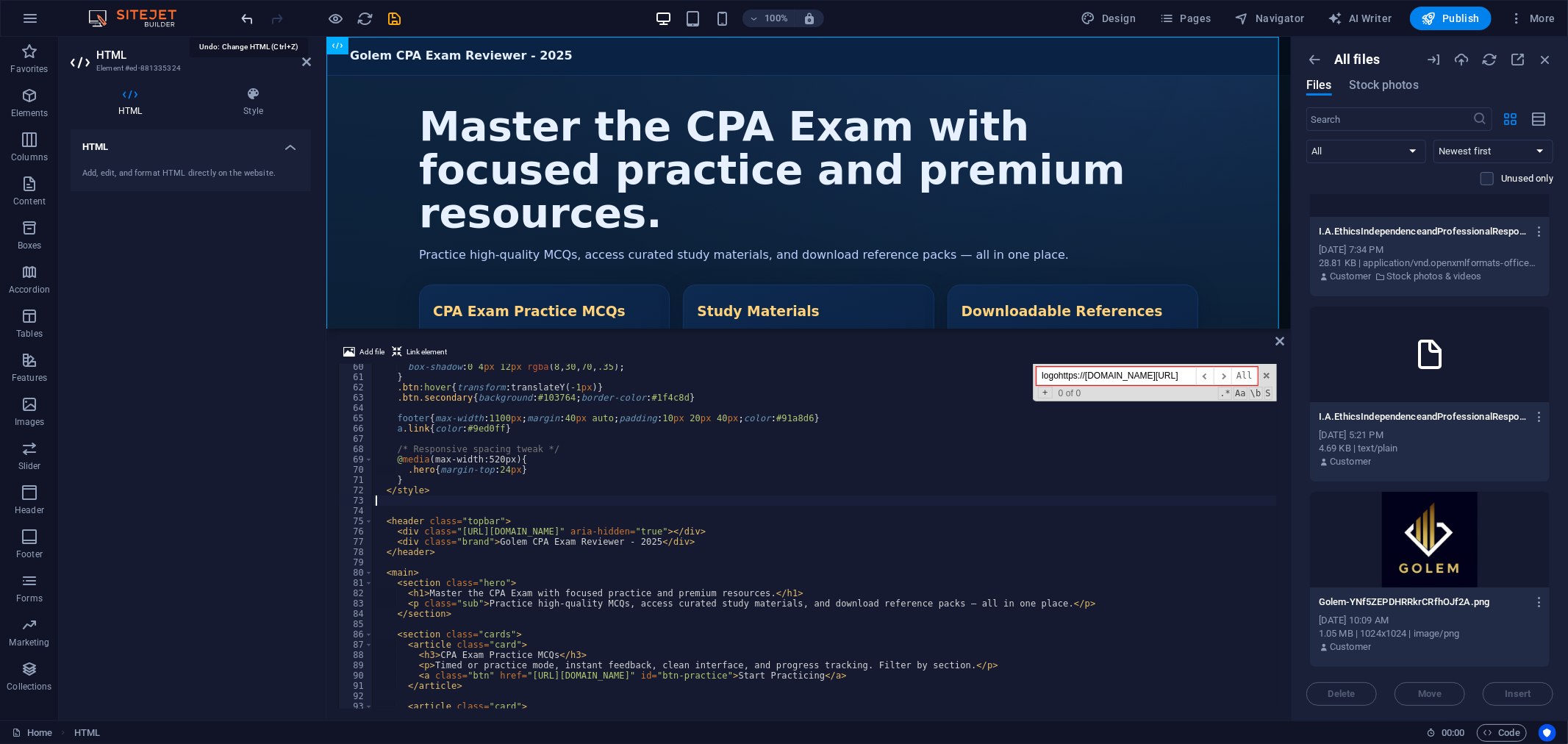
click at [245, 12] on icon "undo" at bounding box center [248, 18] width 17 height 17
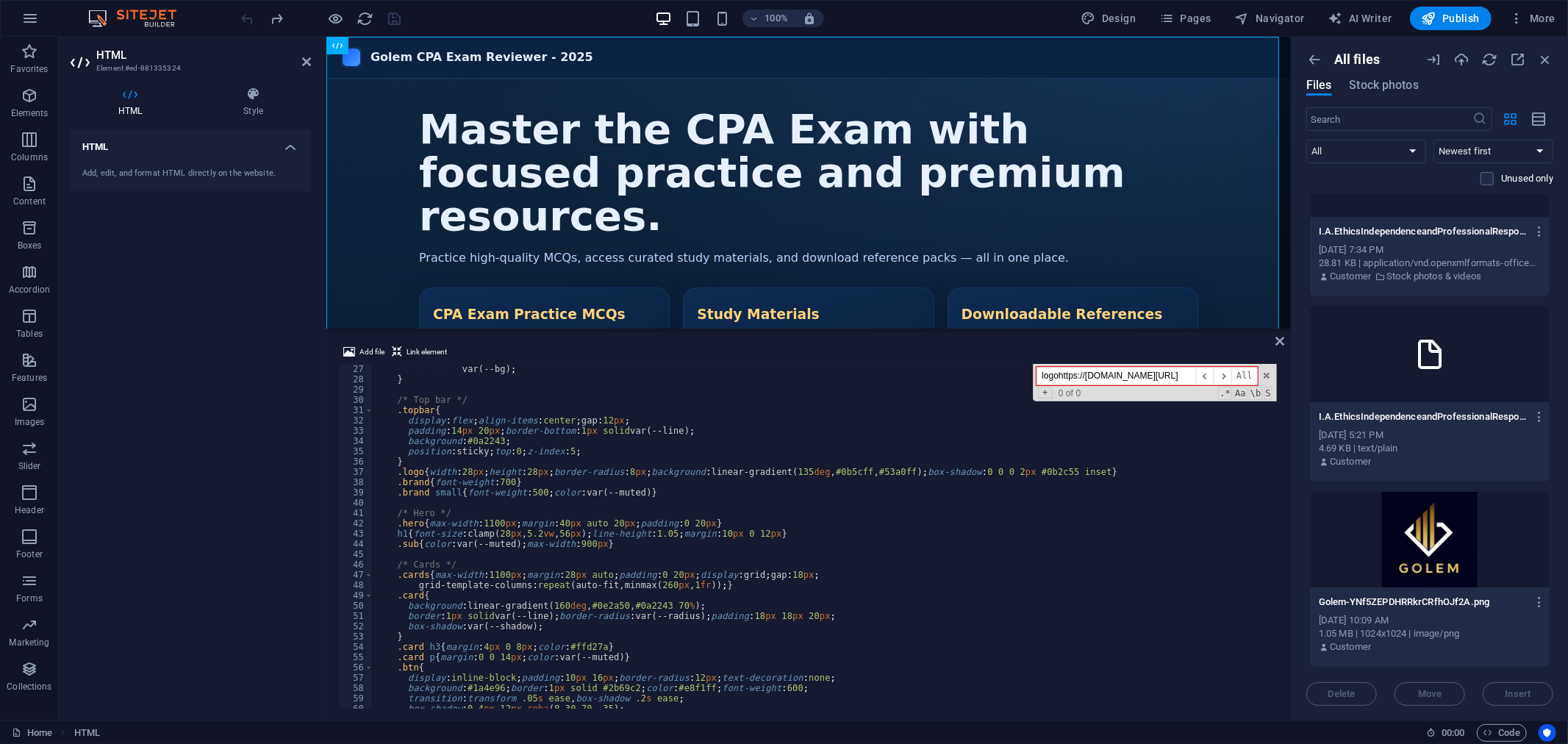
scroll to position [268, 0]
type textarea "/* Hero */"
click at [839, 518] on div "var(--bg) ; } /* Top bar */ .topbar { display : flex ; align-items : center ; g…" at bounding box center [824, 547] width 904 height 365
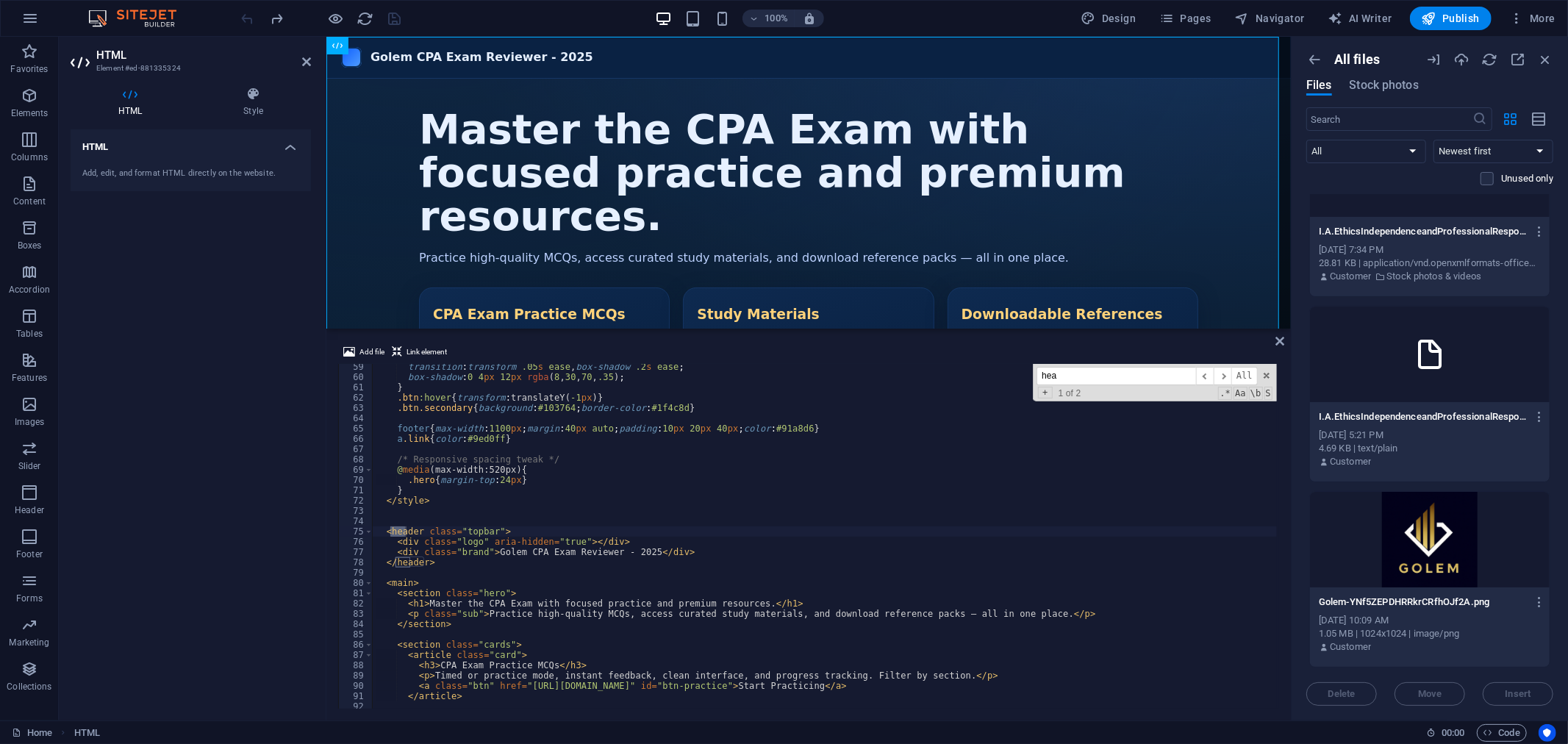
scroll to position [599, 0]
type input "head"
click at [397, 522] on div "transition : transform .05 s ease , box-shadow .2 s ease ; box-shadow : 0 4 px …" at bounding box center [824, 544] width 904 height 365
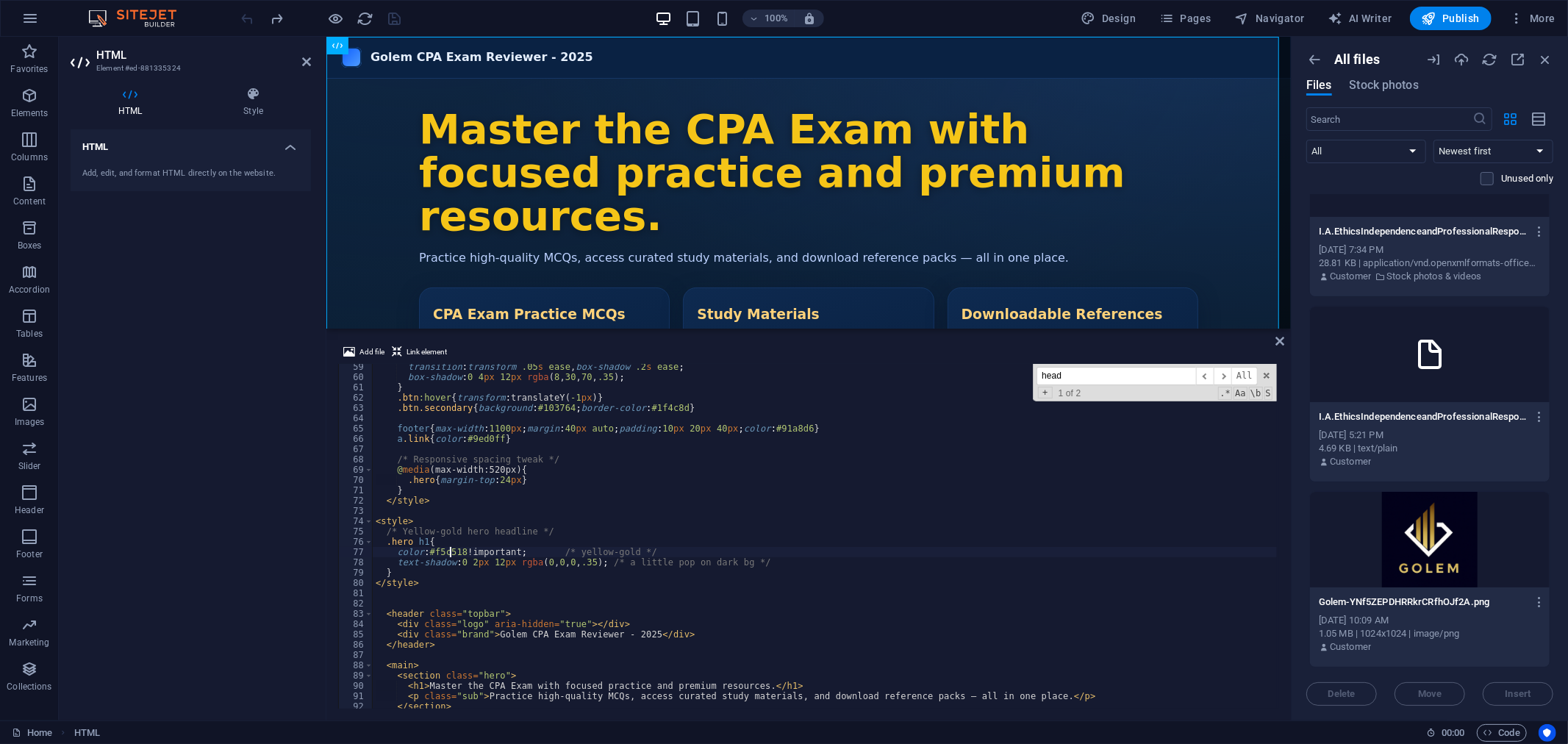
click at [448, 549] on div "transition : transform .05 s ease , box-shadow .2 s ease ; box-shadow : 0 4 px …" at bounding box center [824, 544] width 904 height 365
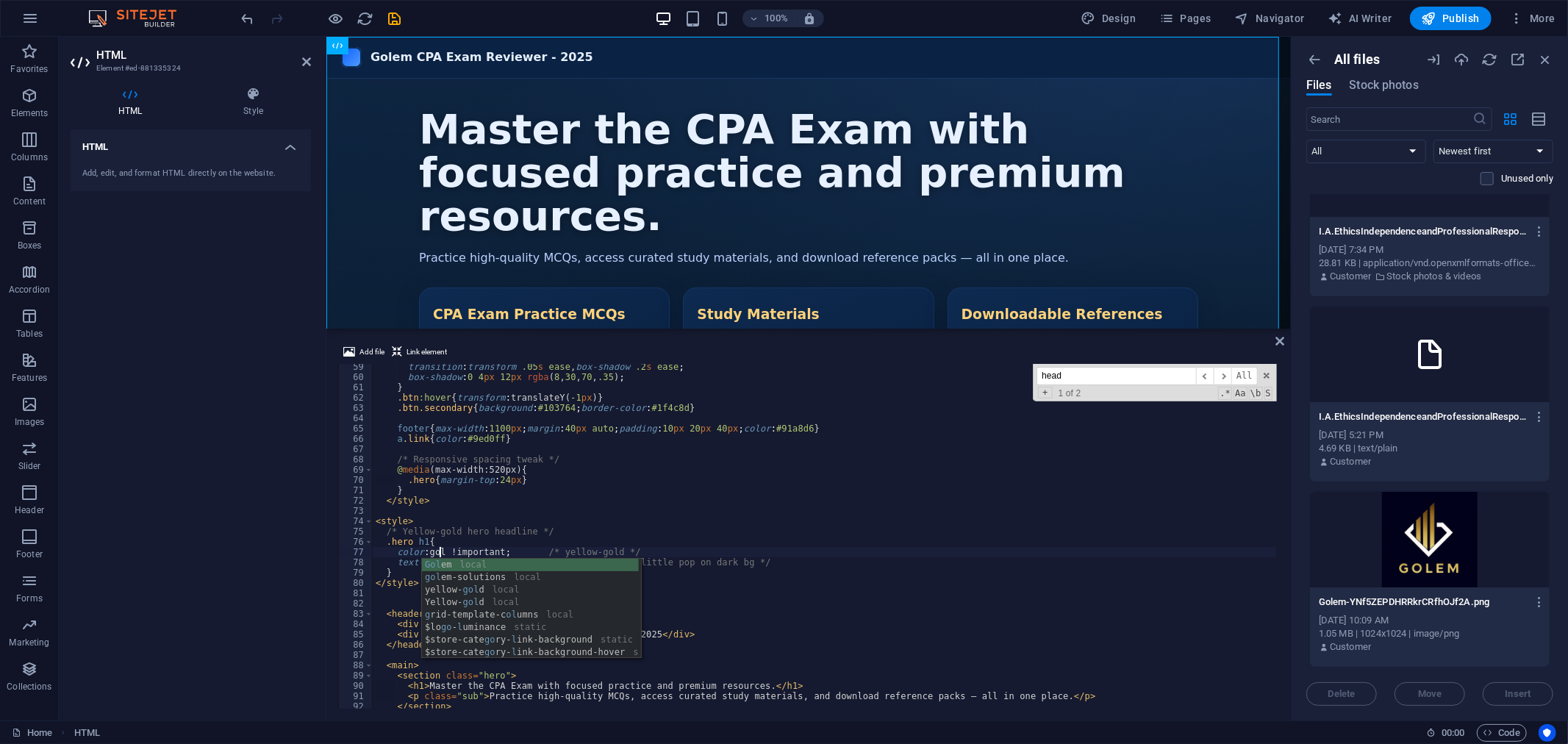
scroll to position [0, 5]
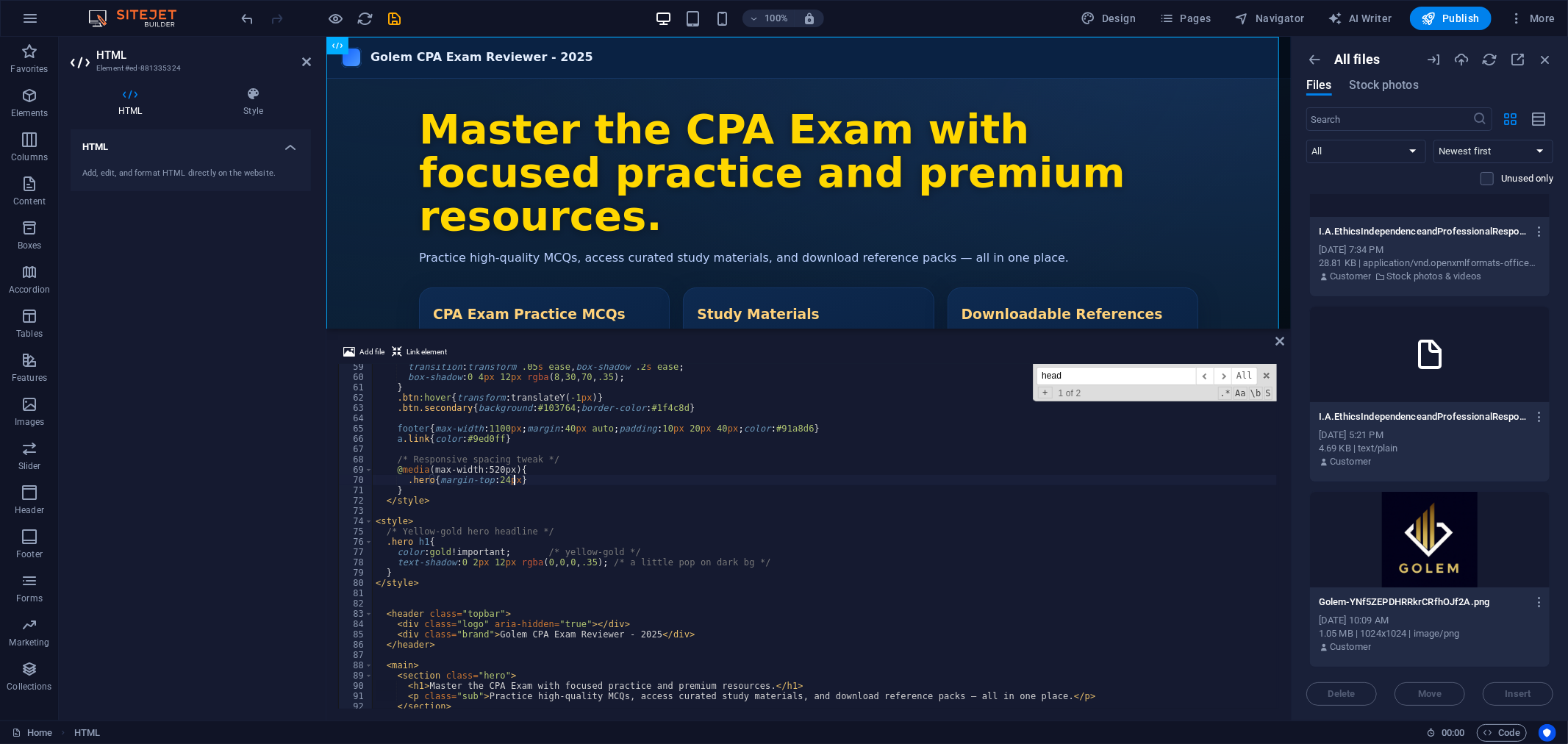
click at [667, 483] on div "transition : transform .05 s ease , box-shadow .2 s ease ; box-shadow : 0 4 px …" at bounding box center [824, 544] width 904 height 365
click at [711, 549] on div "transition : transform .05 s ease , box-shadow .2 s ease ; box-shadow : 0 4 px …" at bounding box center [824, 544] width 904 height 365
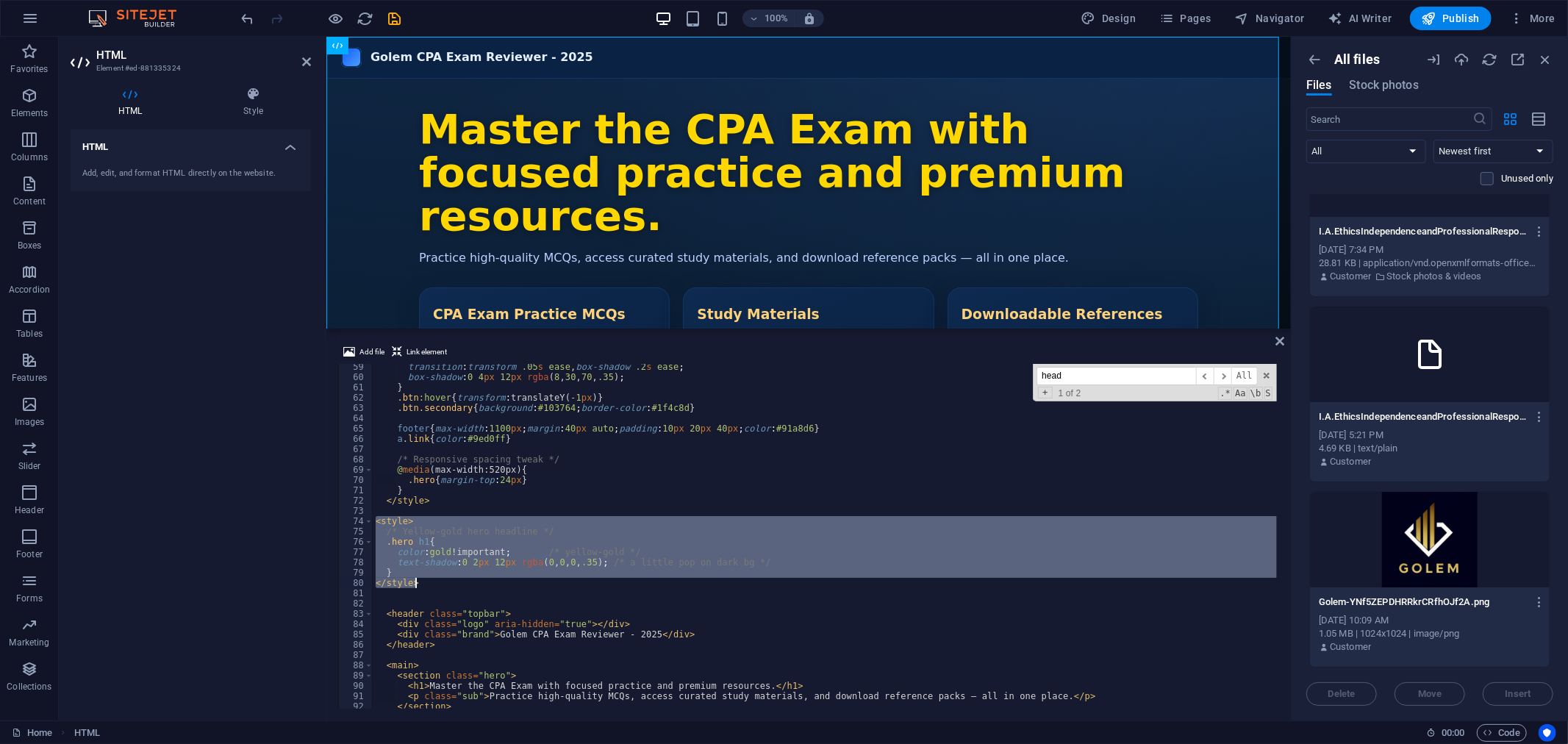
drag, startPoint x: 376, startPoint y: 521, endPoint x: 425, endPoint y: 581, distance: 77.5
click at [425, 581] on div "transition : transform .05 s ease , box-shadow .2 s ease ; box-shadow : 0 4 px …" at bounding box center [824, 544] width 904 height 365
paste textarea
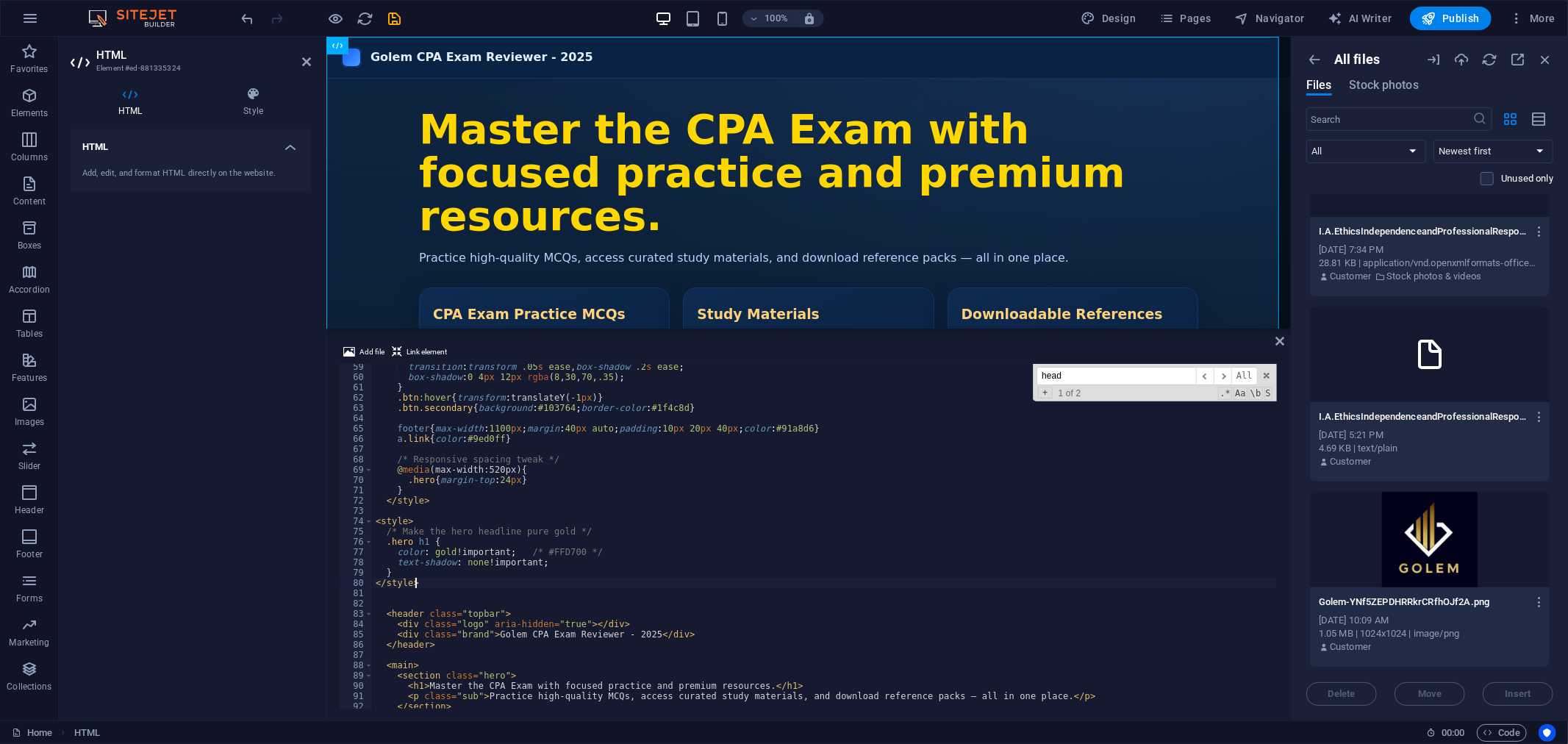
click at [802, 638] on div "transition : transform .05 s ease , box-shadow .2 s ease ; box-shadow : 0 4 px …" at bounding box center [824, 544] width 904 height 365
click at [703, 535] on div "transition : transform .05 s ease , box-shadow .2 s ease ; box-shadow : 0 4 px …" at bounding box center [824, 544] width 904 height 365
type textarea "/* Make the hero headline pure gold */"
click at [487, 102] on div "Golem CPA Exam Reviewer - 2025 Golem CPA Exam Reviewer - 2025 Master the CPA Ex…" at bounding box center [807, 281] width 964 height 490
click at [339, 18] on icon "button" at bounding box center [336, 18] width 17 height 17
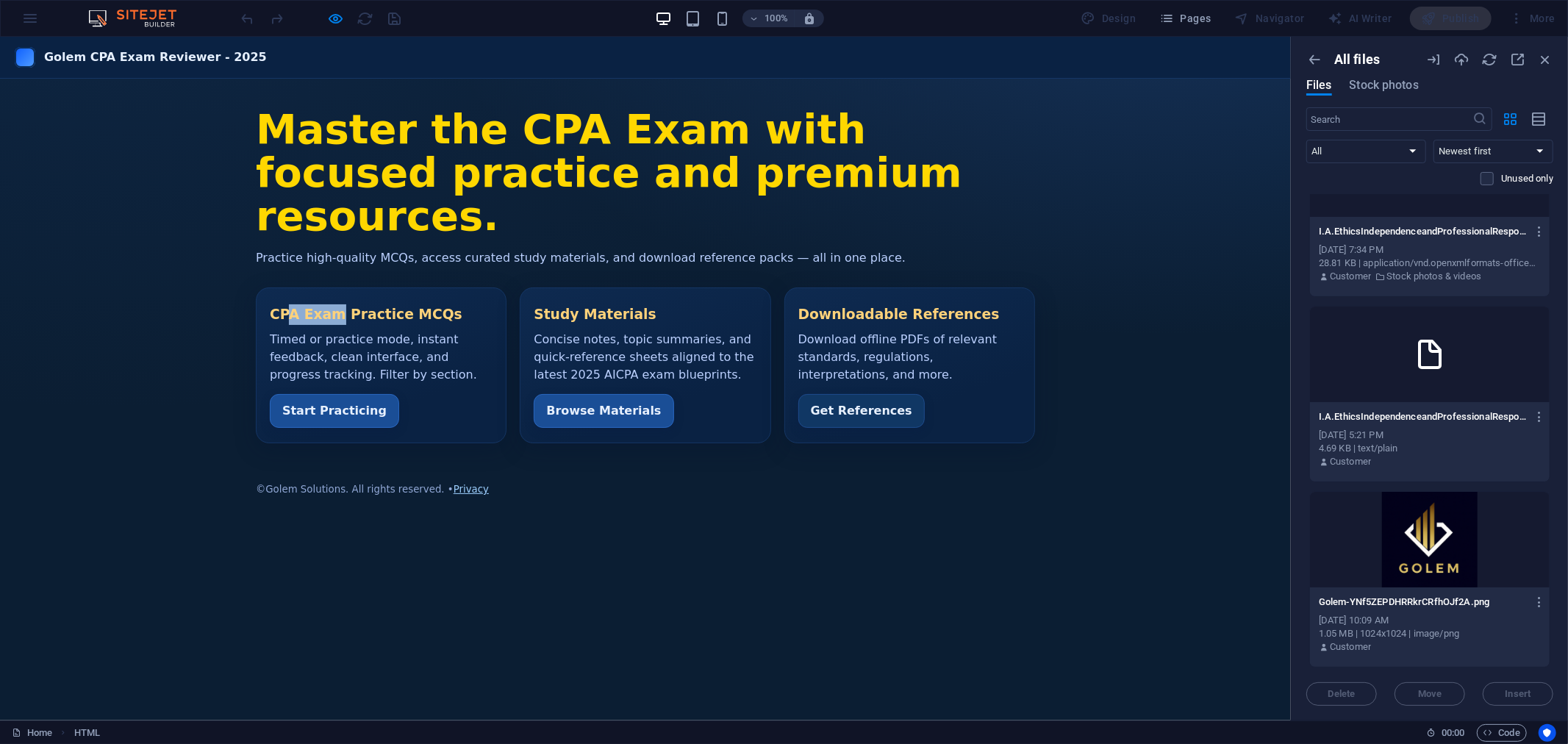
drag, startPoint x: 311, startPoint y: 277, endPoint x: 384, endPoint y: 294, distance: 75.0
click at [384, 304] on h3 "CPA Exam Practice MCQs" at bounding box center [381, 314] width 223 height 21
drag, startPoint x: 271, startPoint y: 274, endPoint x: 458, endPoint y: 327, distance: 194.4
click at [458, 324] on h3 "CPA Exam Practice MCQs" at bounding box center [381, 314] width 223 height 21
copy h3 "CPA Exam Practice MCQs"
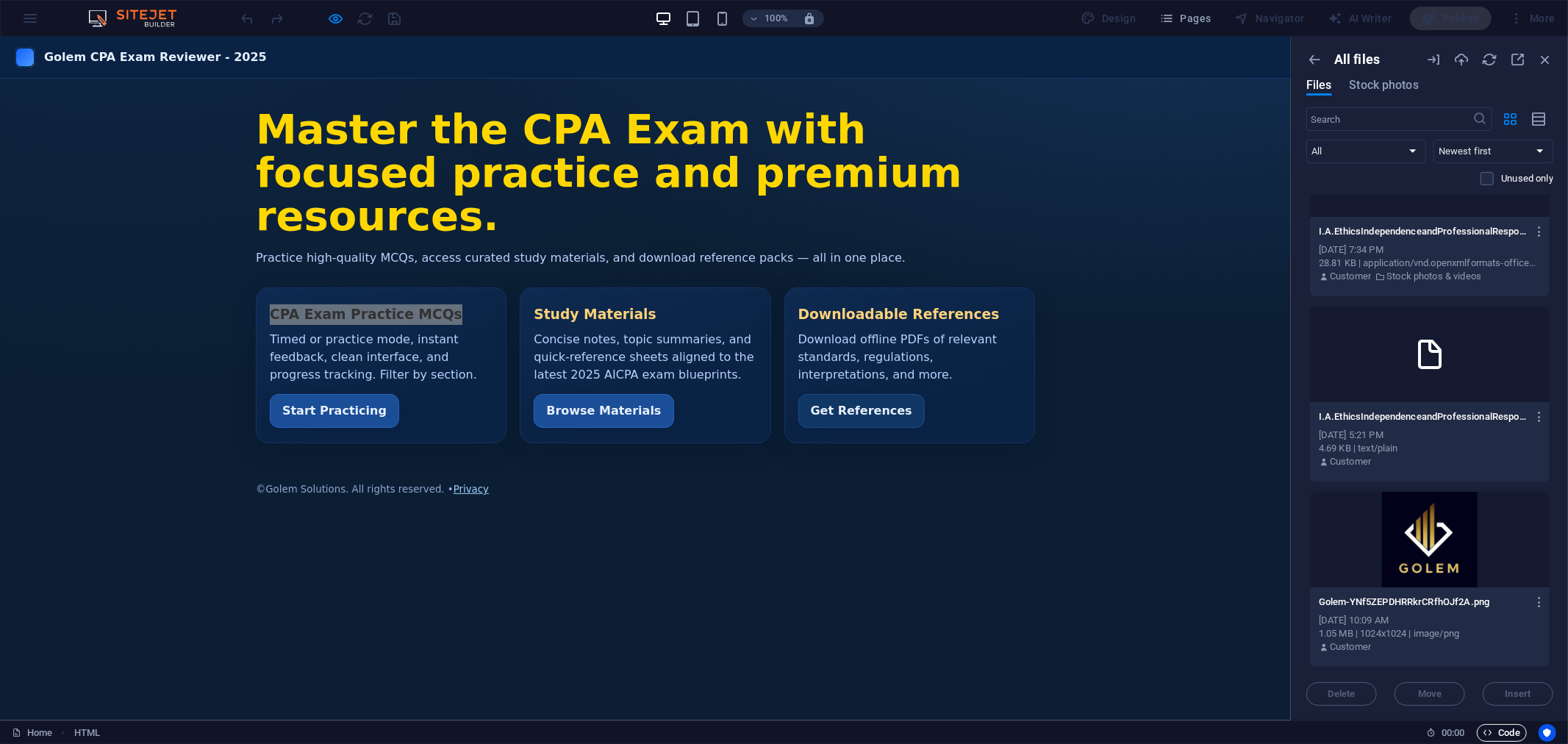
click at [1505, 728] on span "Code" at bounding box center [1501, 733] width 37 height 18
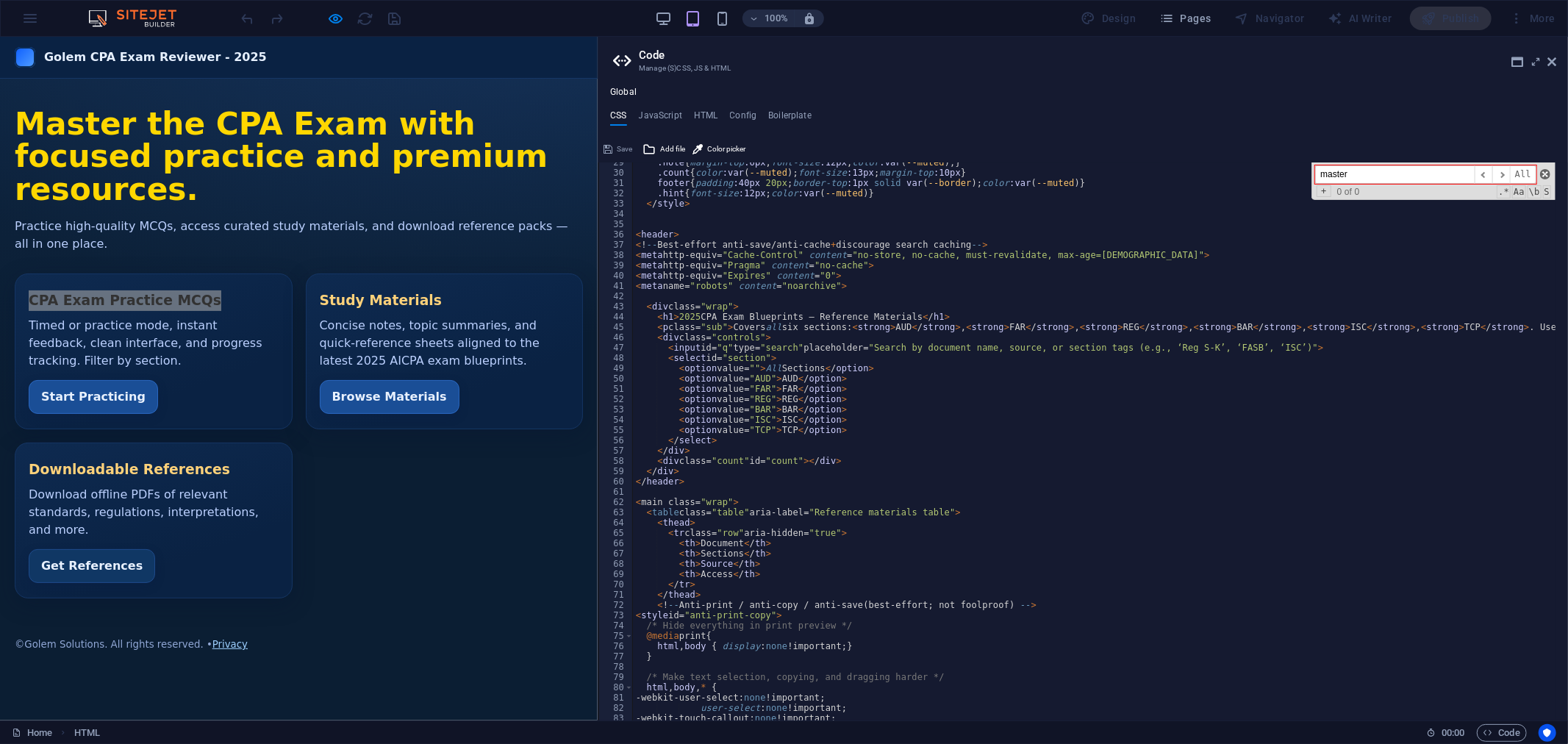
click at [1546, 170] on span at bounding box center [1545, 175] width 10 height 10
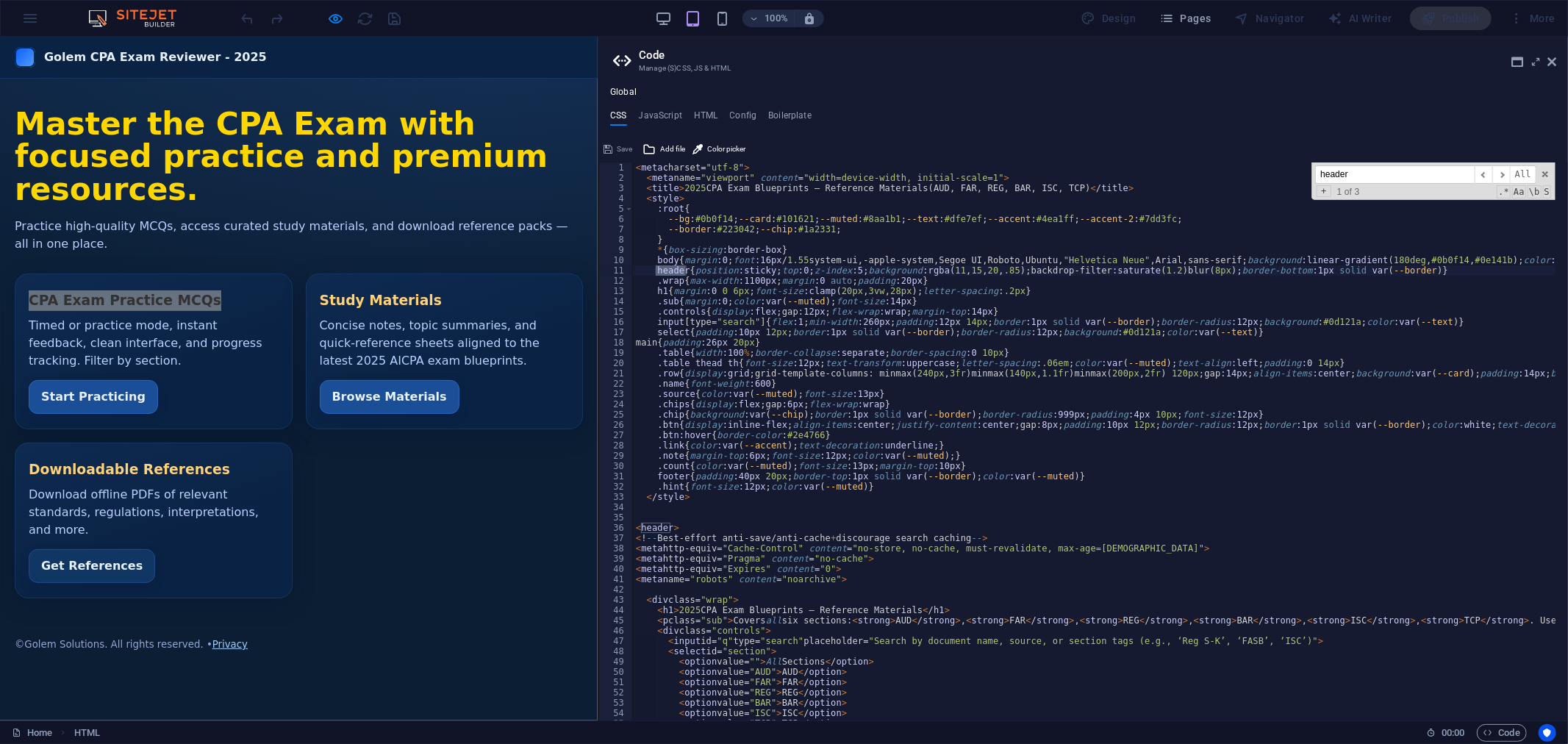
scroll to position [0, 0]
type input "header"
click at [1548, 57] on icon at bounding box center [1552, 62] width 9 height 12
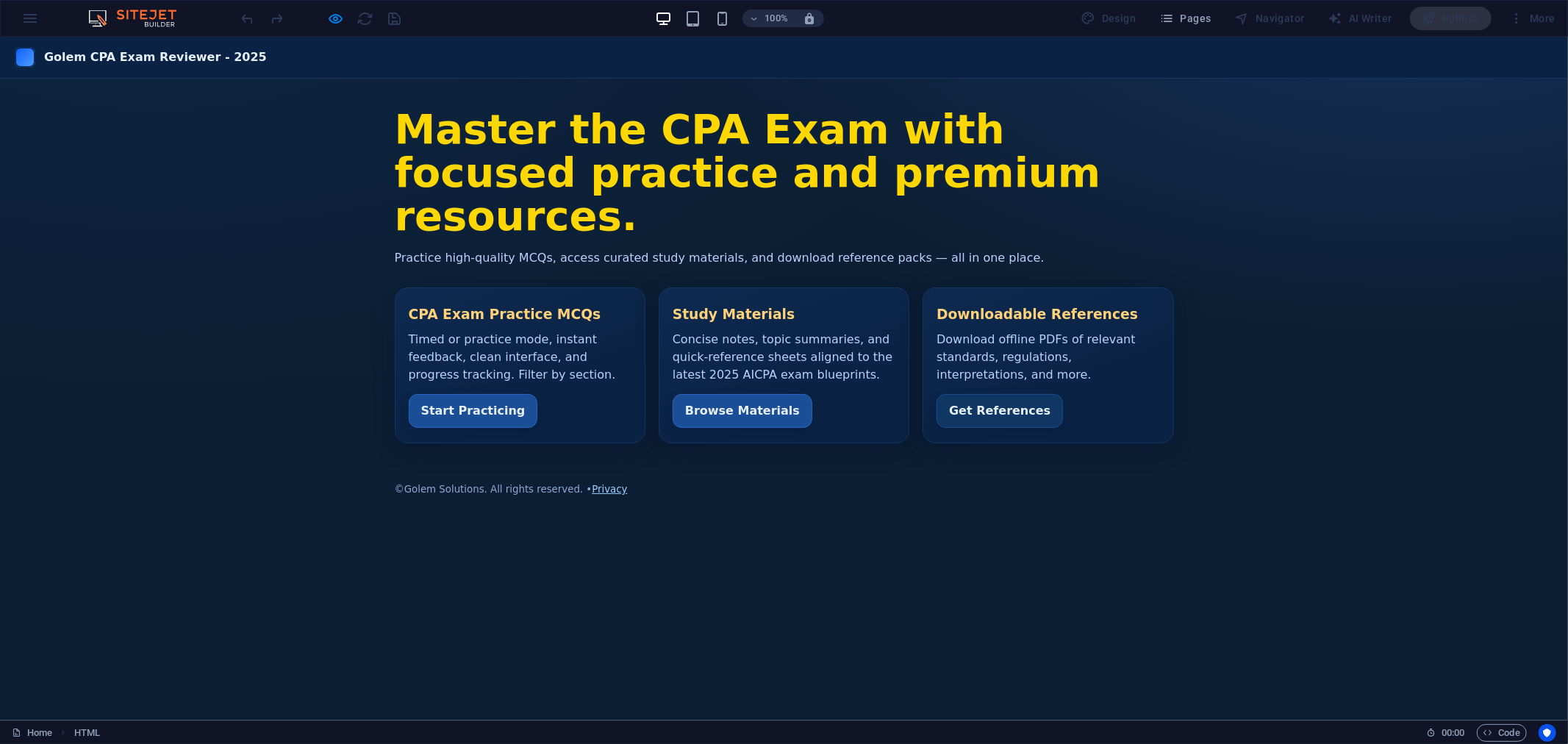
click at [200, 207] on main "Master the CPA Exam with focused practice and premium resources. Practice high‑…" at bounding box center [784, 274] width 1568 height 335
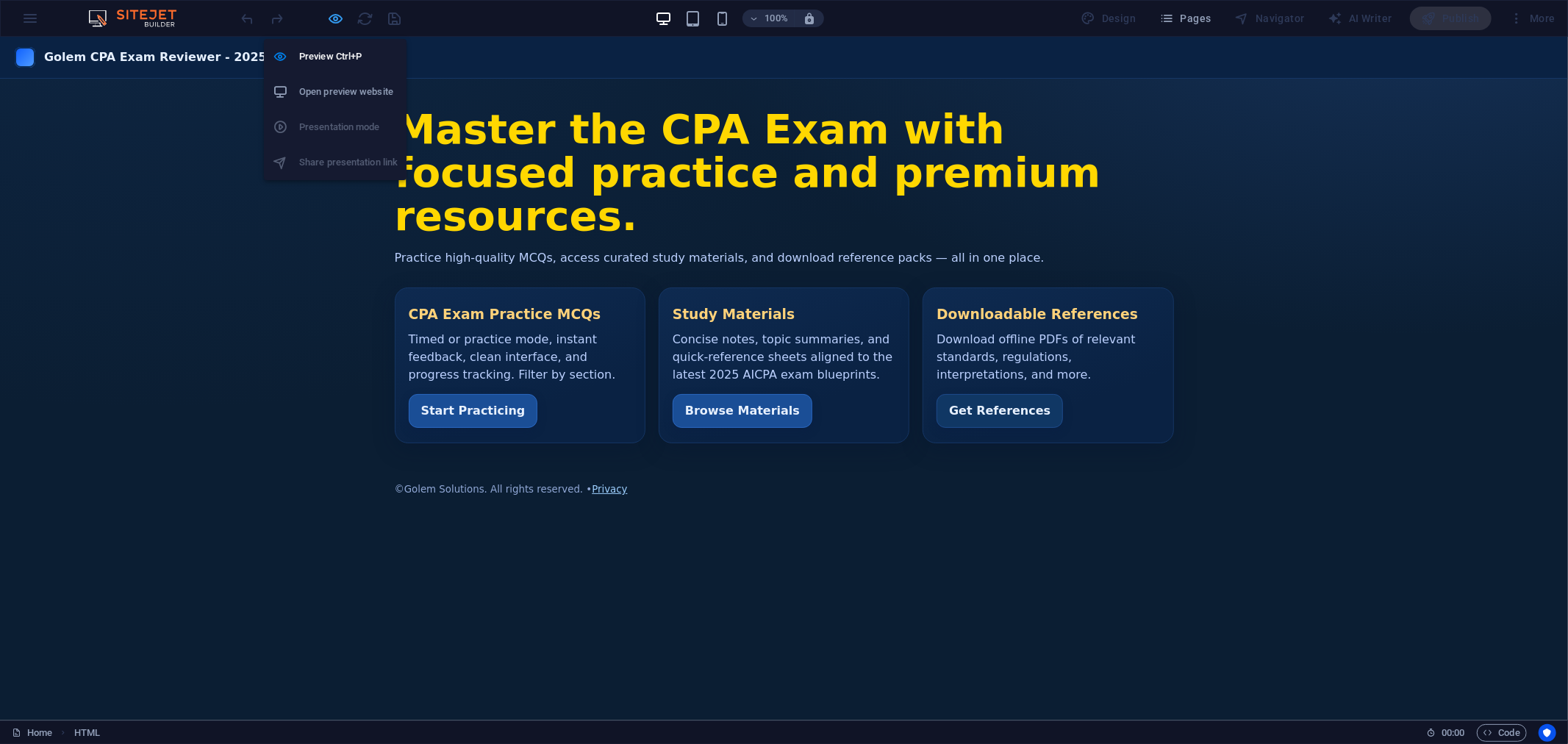
click at [339, 13] on icon "button" at bounding box center [336, 18] width 17 height 17
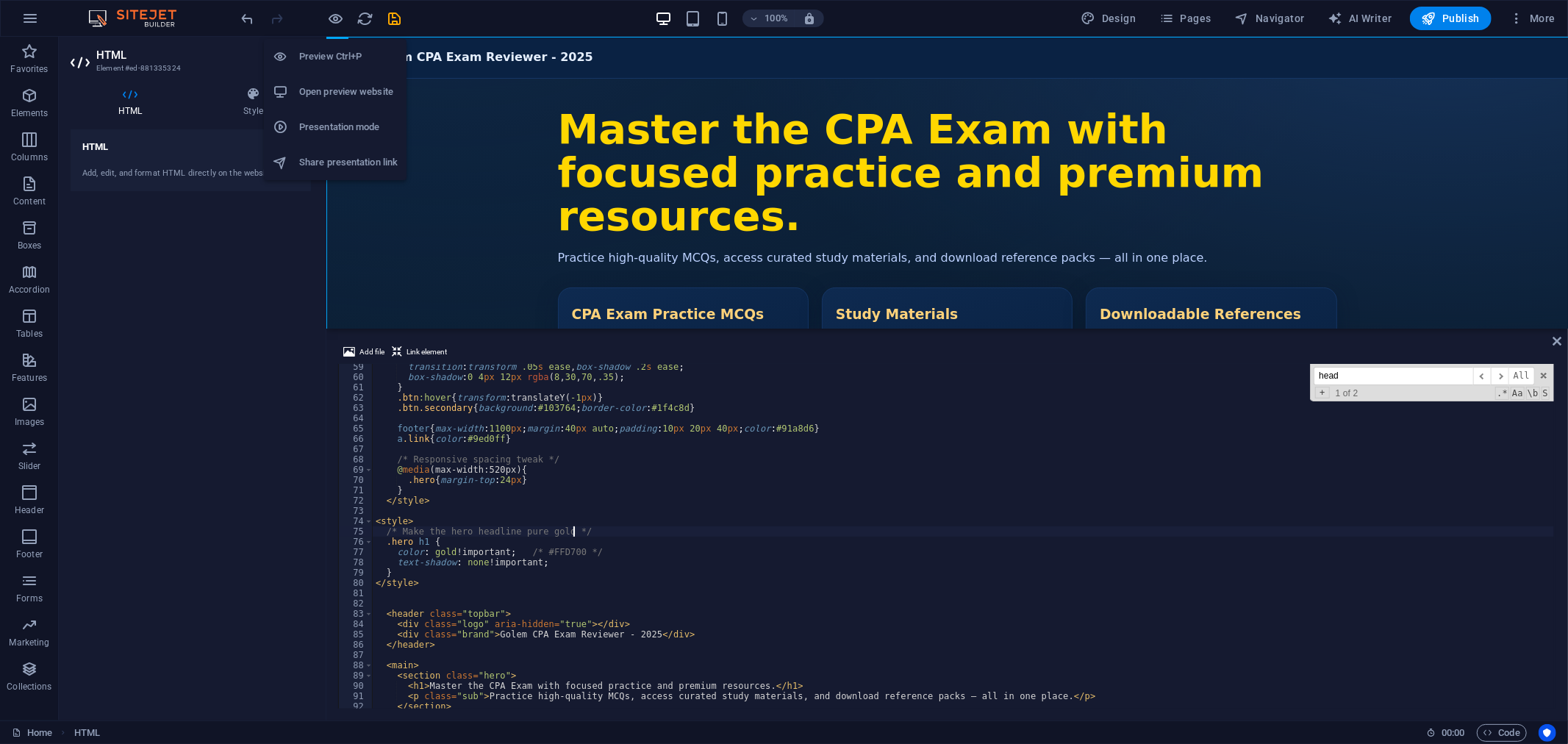
scroll to position [599, 0]
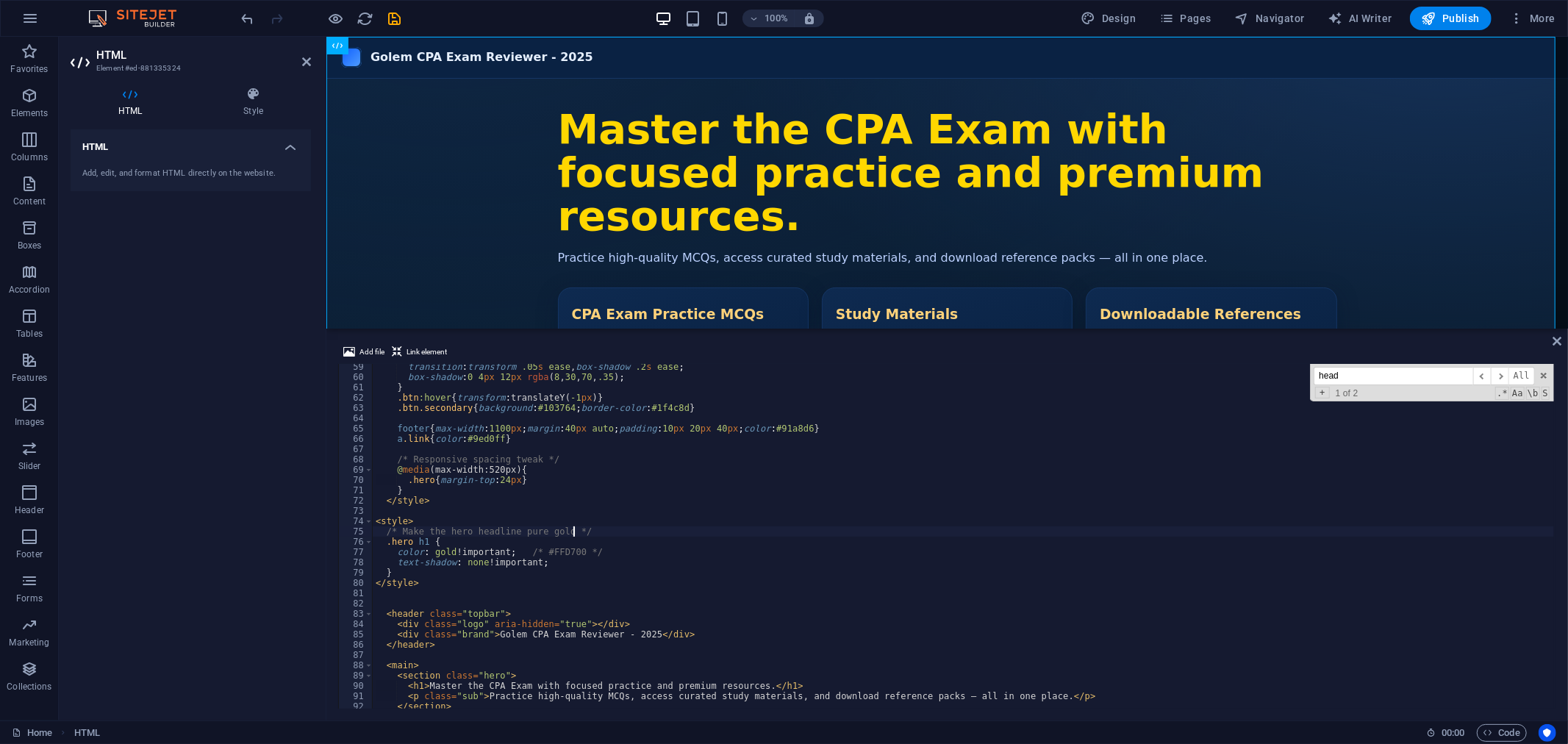
drag, startPoint x: 372, startPoint y: 518, endPoint x: 432, endPoint y: 549, distance: 67.5
click at [432, 549] on div "/* Make the hero headline pure gold */ 59 60 61 62 63 64 65 66 67 68 69 70 71 7…" at bounding box center [946, 536] width 1218 height 345
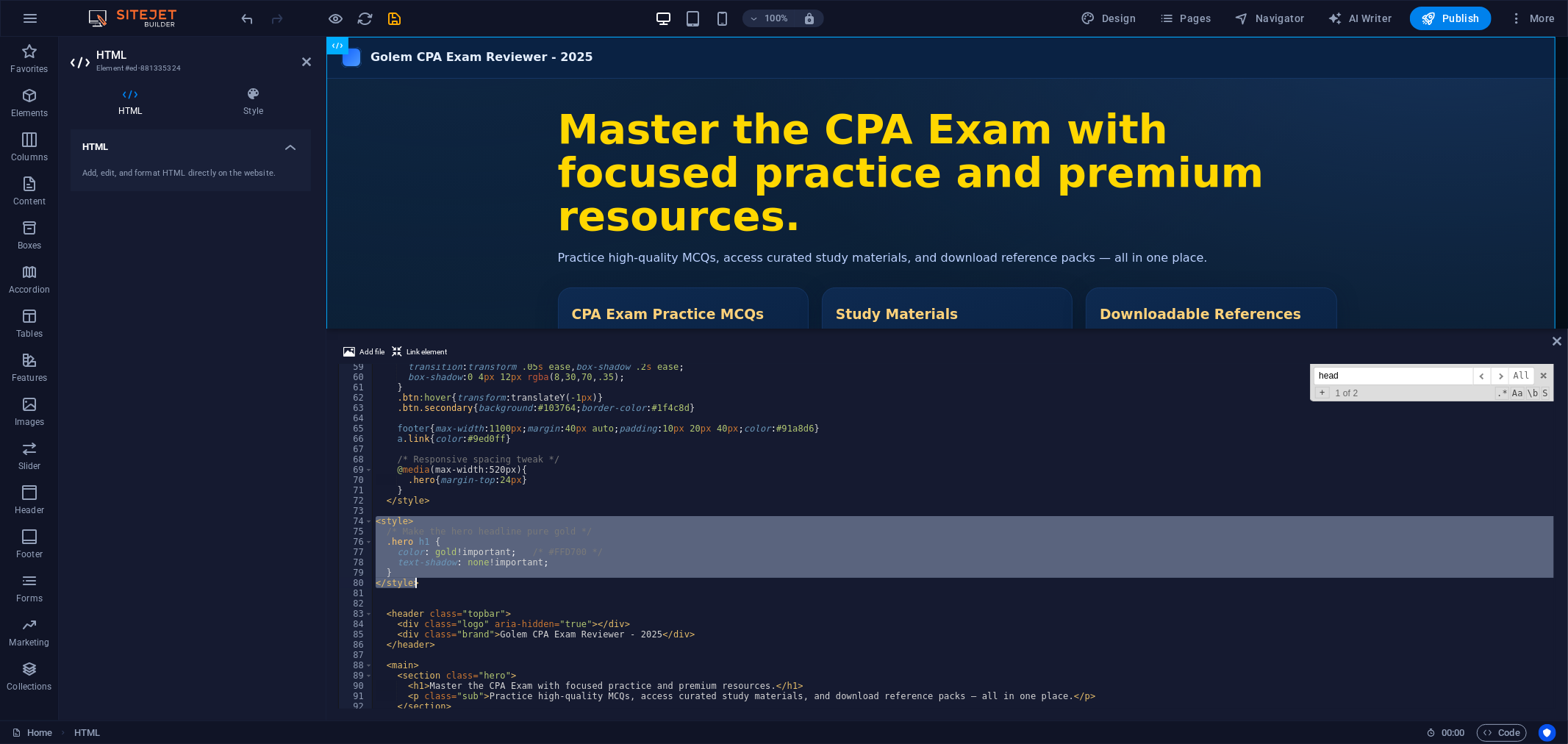
drag, startPoint x: 373, startPoint y: 520, endPoint x: 464, endPoint y: 581, distance: 109.6
click at [464, 581] on div "transition : transform .05 s ease , box-shadow .2 s ease ; box-shadow : 0 4 px …" at bounding box center [963, 544] width 1181 height 365
type textarea "} </style>"
paste textarea
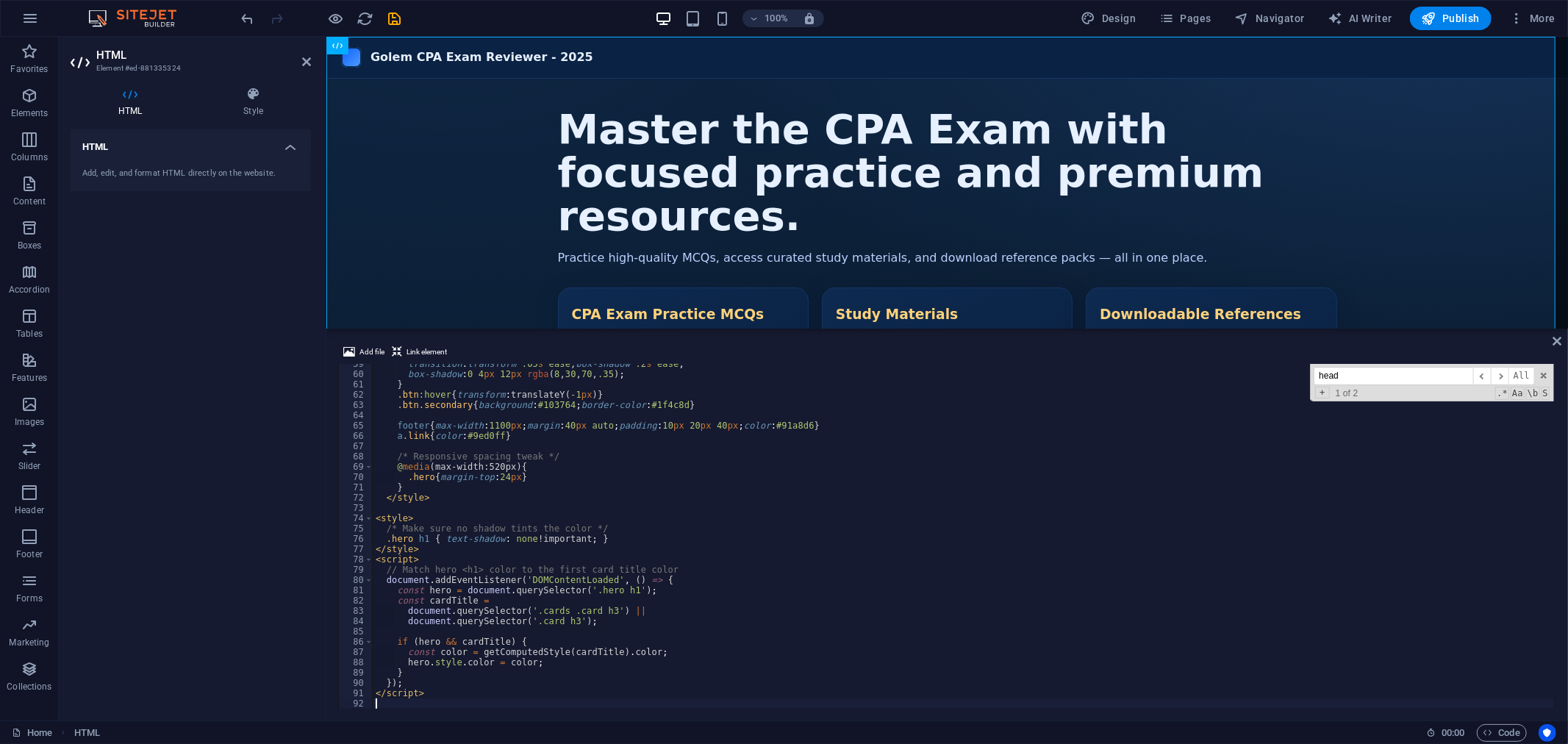
click at [758, 578] on div "transition : transform .05 s ease , box-shadow .2 s ease ; box-shadow : 0 4 px …" at bounding box center [963, 541] width 1181 height 365
type textarea "document.addEventListener('DOMContentLoaded', () => {"
click at [769, 504] on div "transition : transform .05 s ease , box-shadow .2 s ease ; box-shadow : 0 4 px …" at bounding box center [963, 541] width 1181 height 365
click at [615, 47] on div "Golem CPA Exam Reviewer - 2025 Golem CPA Exam Reviewer - 2025 Master the CPA Ex…" at bounding box center [946, 281] width 1241 height 490
click at [440, 17] on div "100% Design Pages Navigator AI Writer Publish More" at bounding box center [900, 18] width 1323 height 24
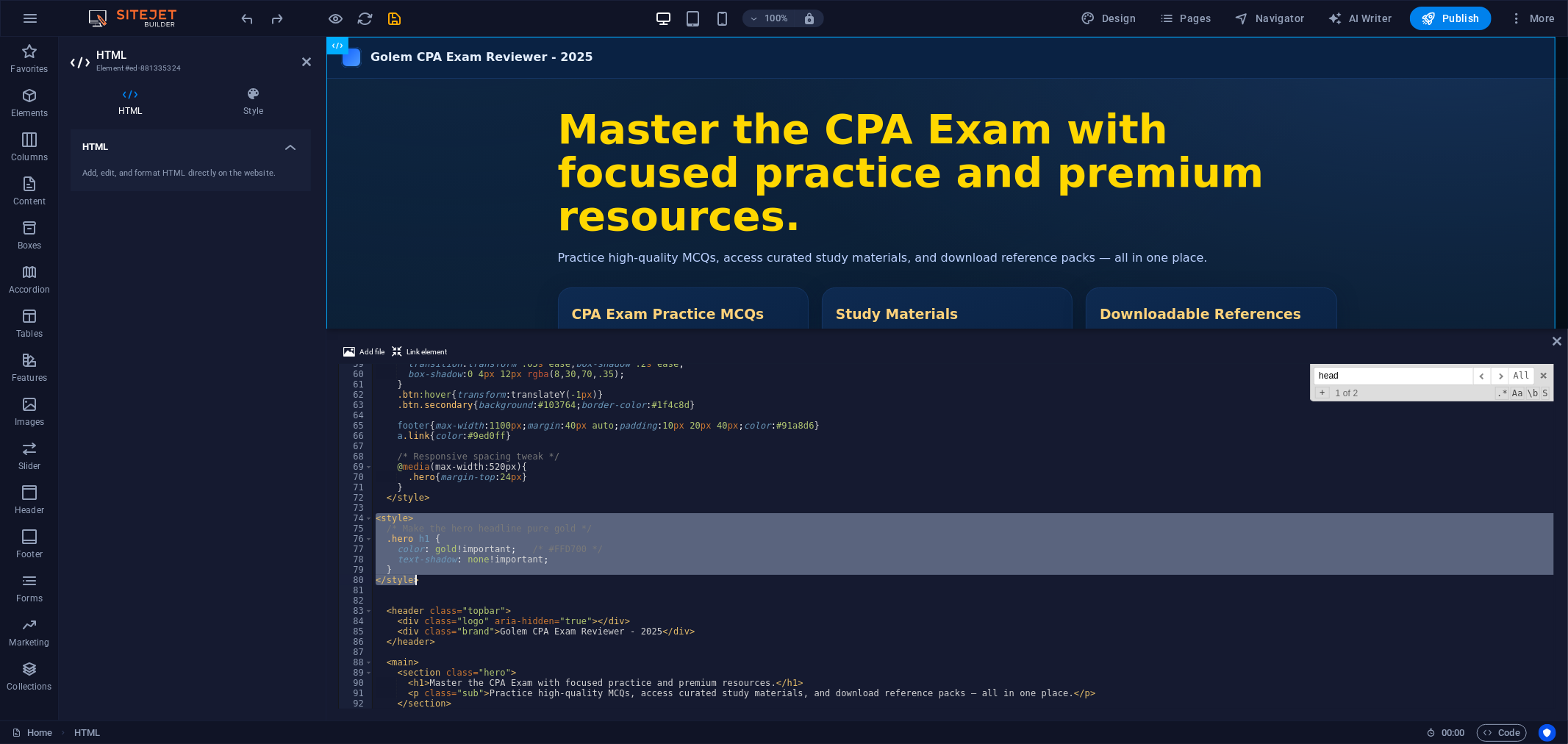
drag, startPoint x: 373, startPoint y: 515, endPoint x: 622, endPoint y: 577, distance: 256.6
click at [622, 577] on div "transition : transform .05 s ease , box-shadow .2 s ease ; box-shadow : 0 4 px …" at bounding box center [963, 541] width 1181 height 365
type textarea "} </style>"
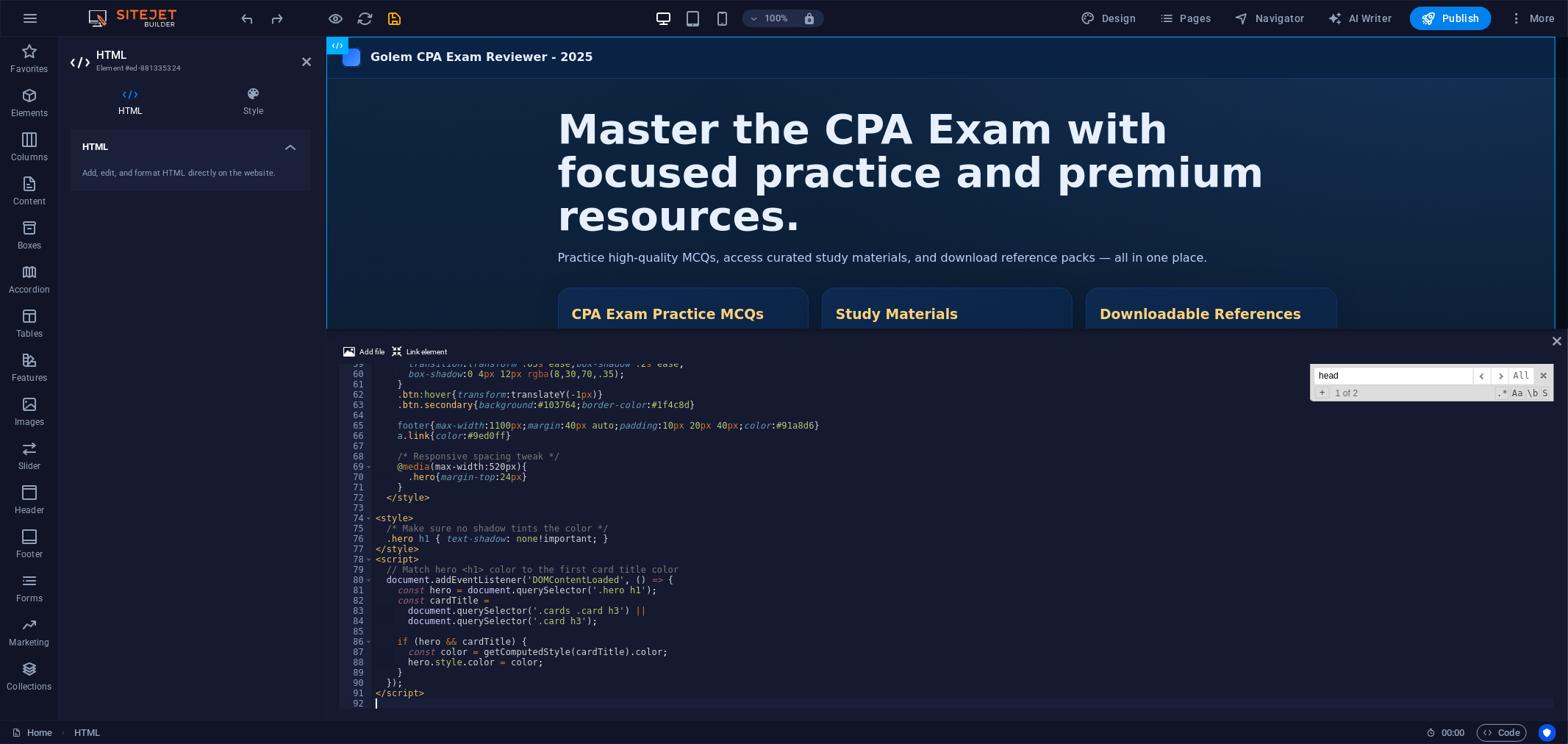
click at [542, 19] on div "100% Design Pages Navigator AI Writer Publish More" at bounding box center [900, 18] width 1323 height 24
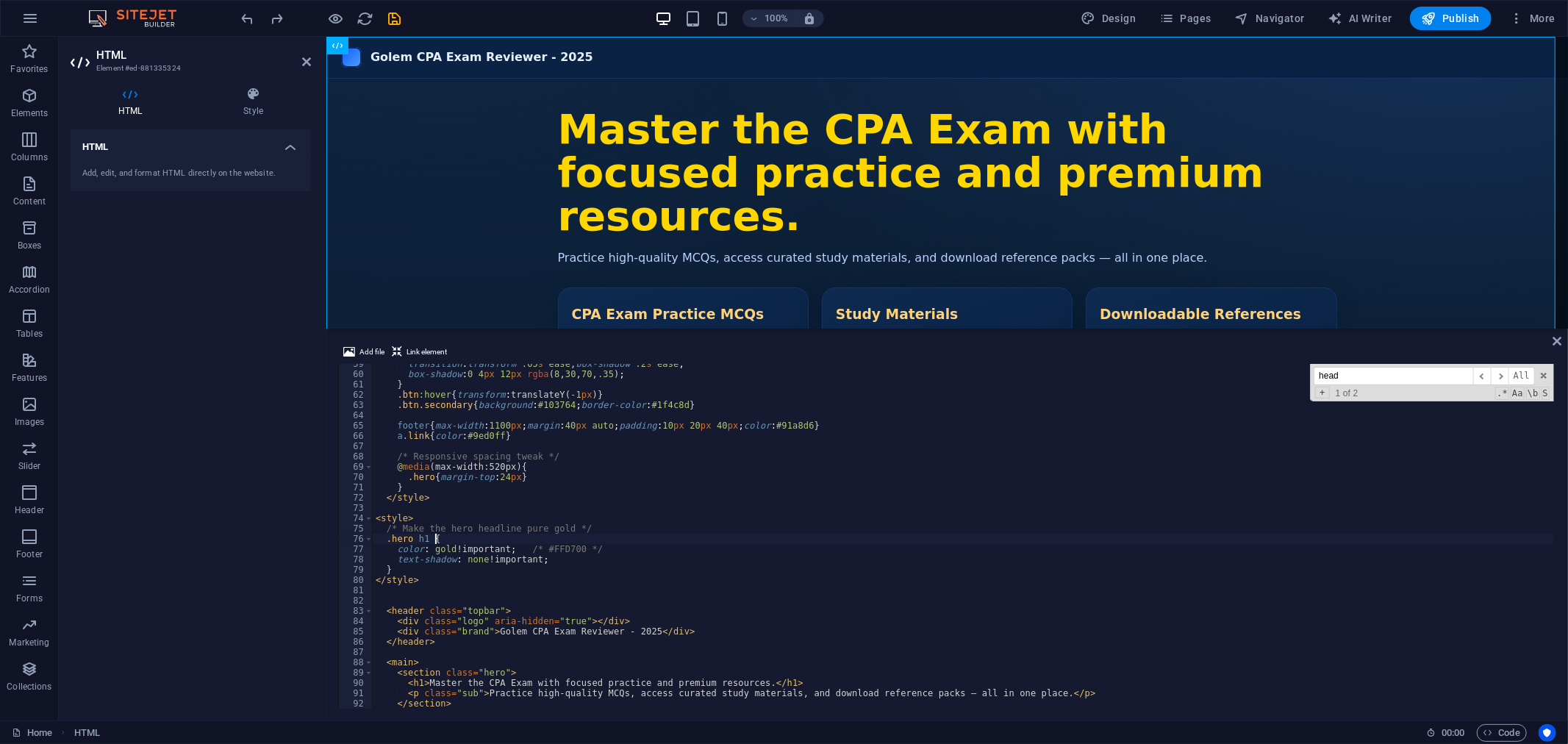
click at [452, 542] on div "transition : transform .05 s ease , box-shadow .2 s ease ; box-shadow : 0 4 px …" at bounding box center [963, 541] width 1181 height 365
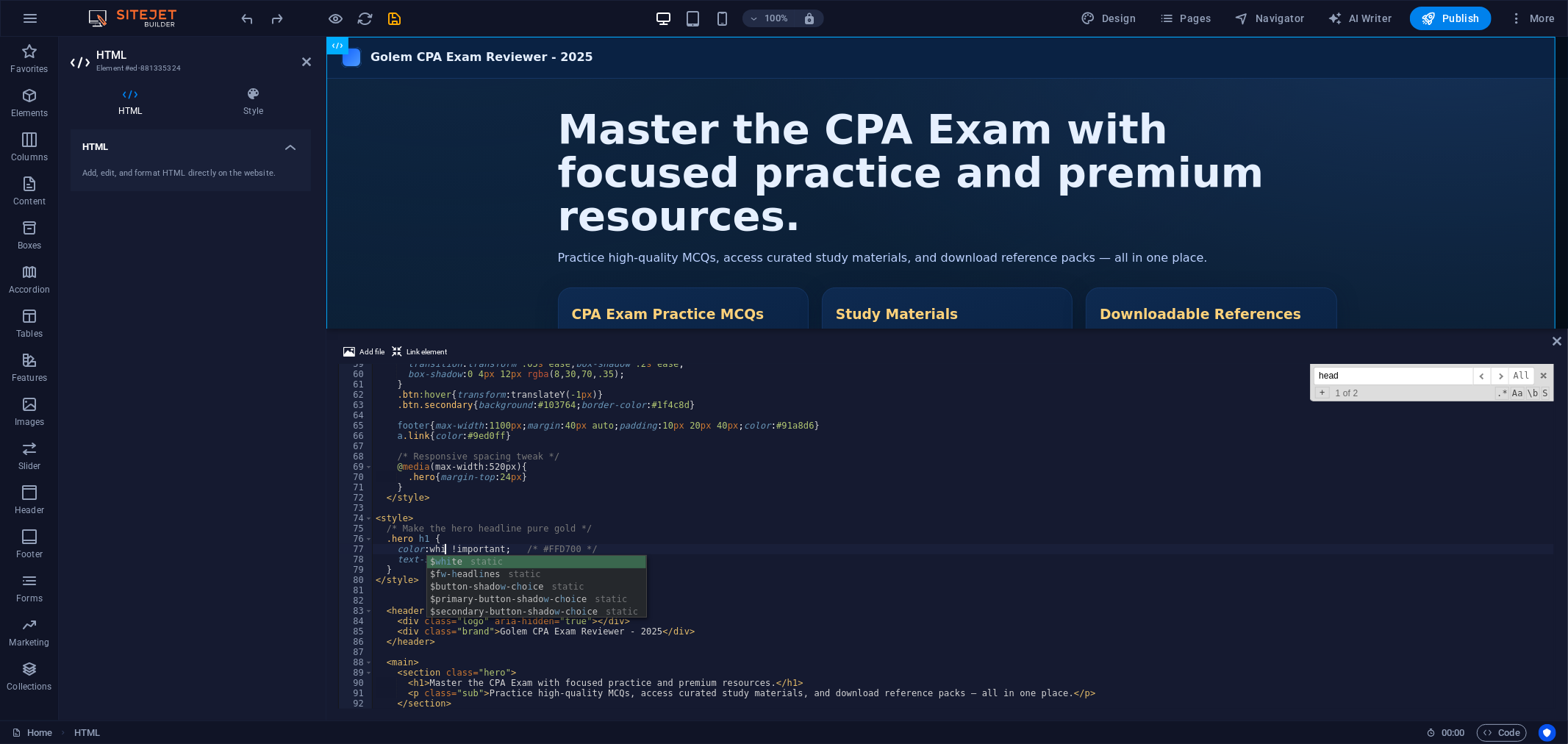
scroll to position [0, 5]
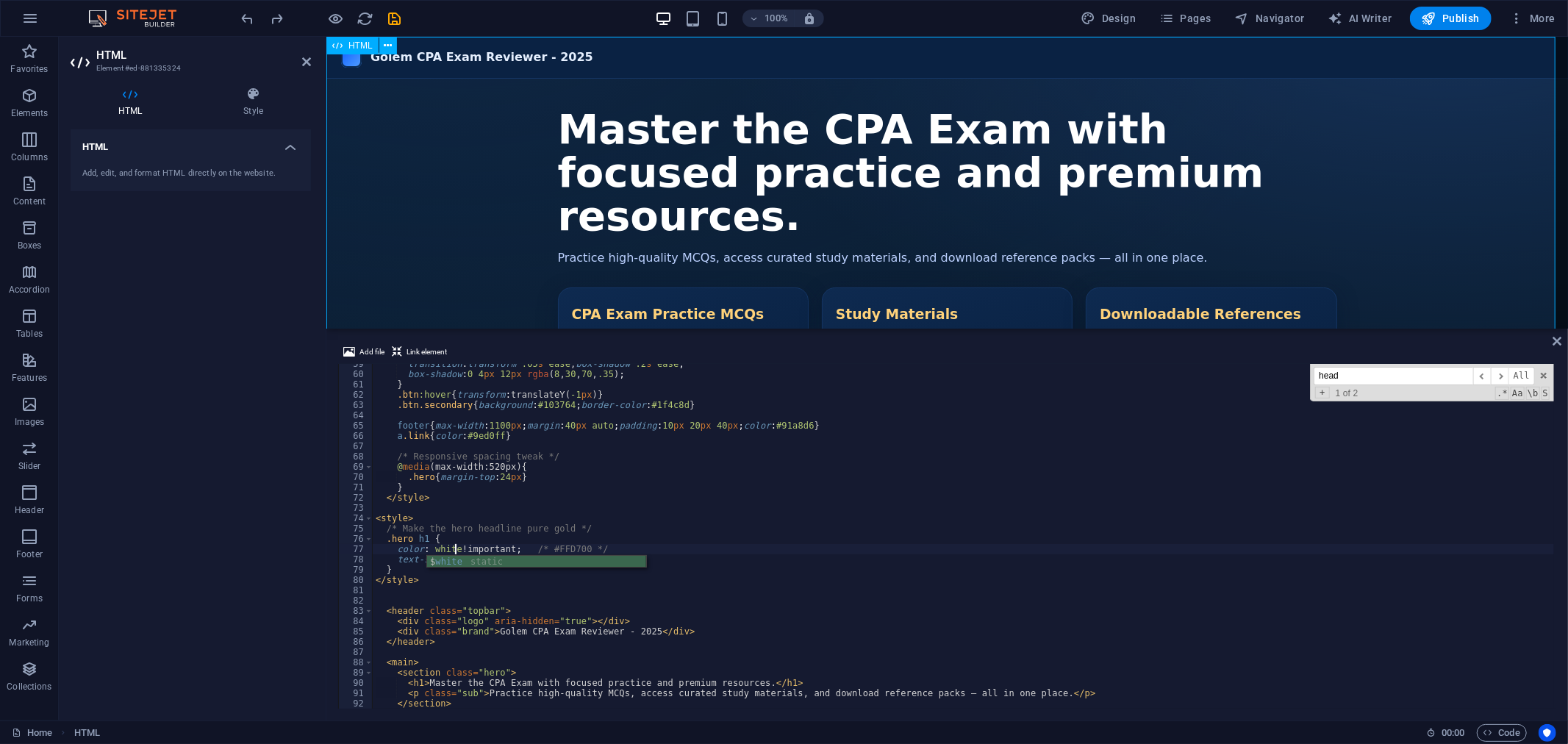
type textarea "color: white !important; /* #FFD700 */"
click at [323, 16] on div at bounding box center [321, 18] width 165 height 24
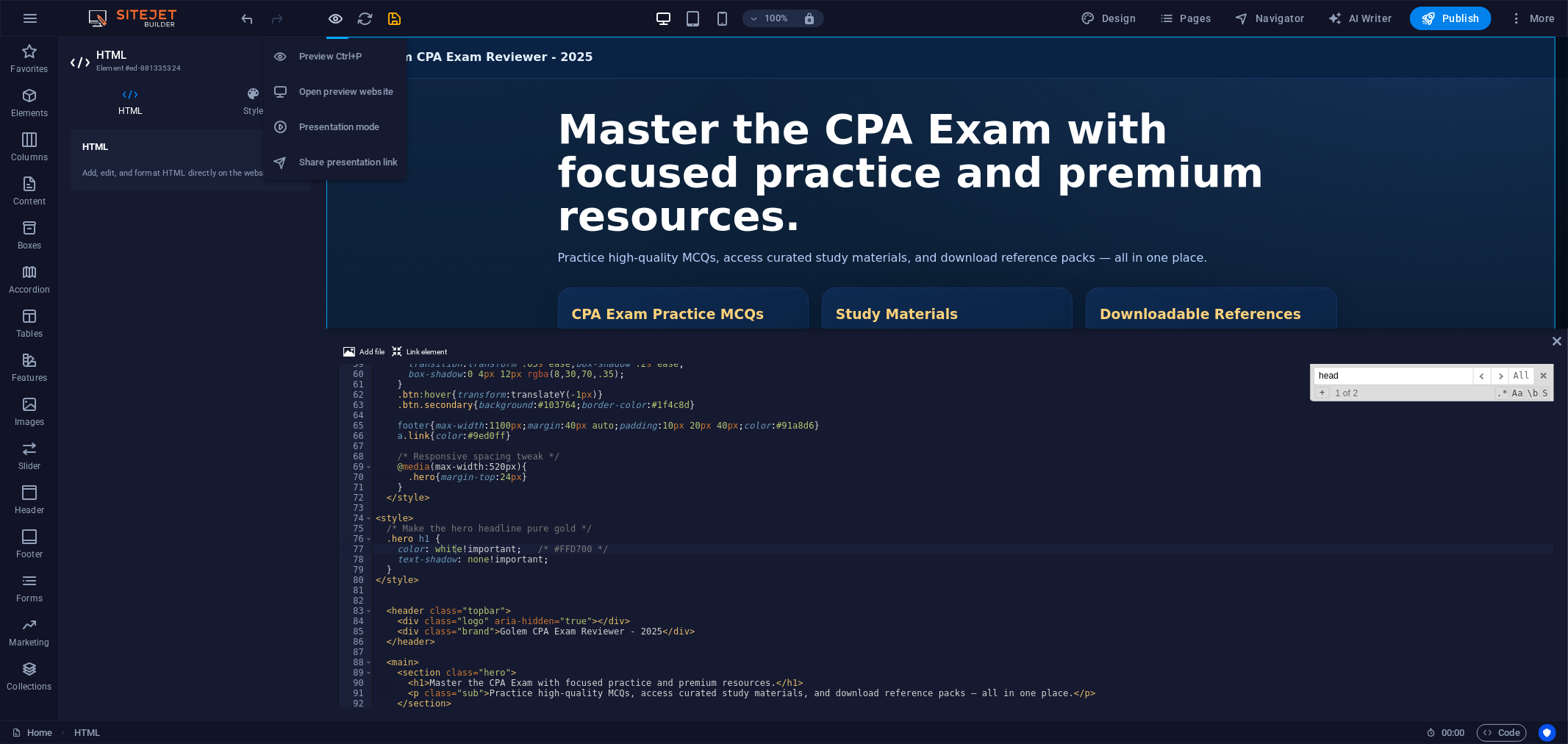
click at [331, 16] on icon "button" at bounding box center [336, 18] width 17 height 17
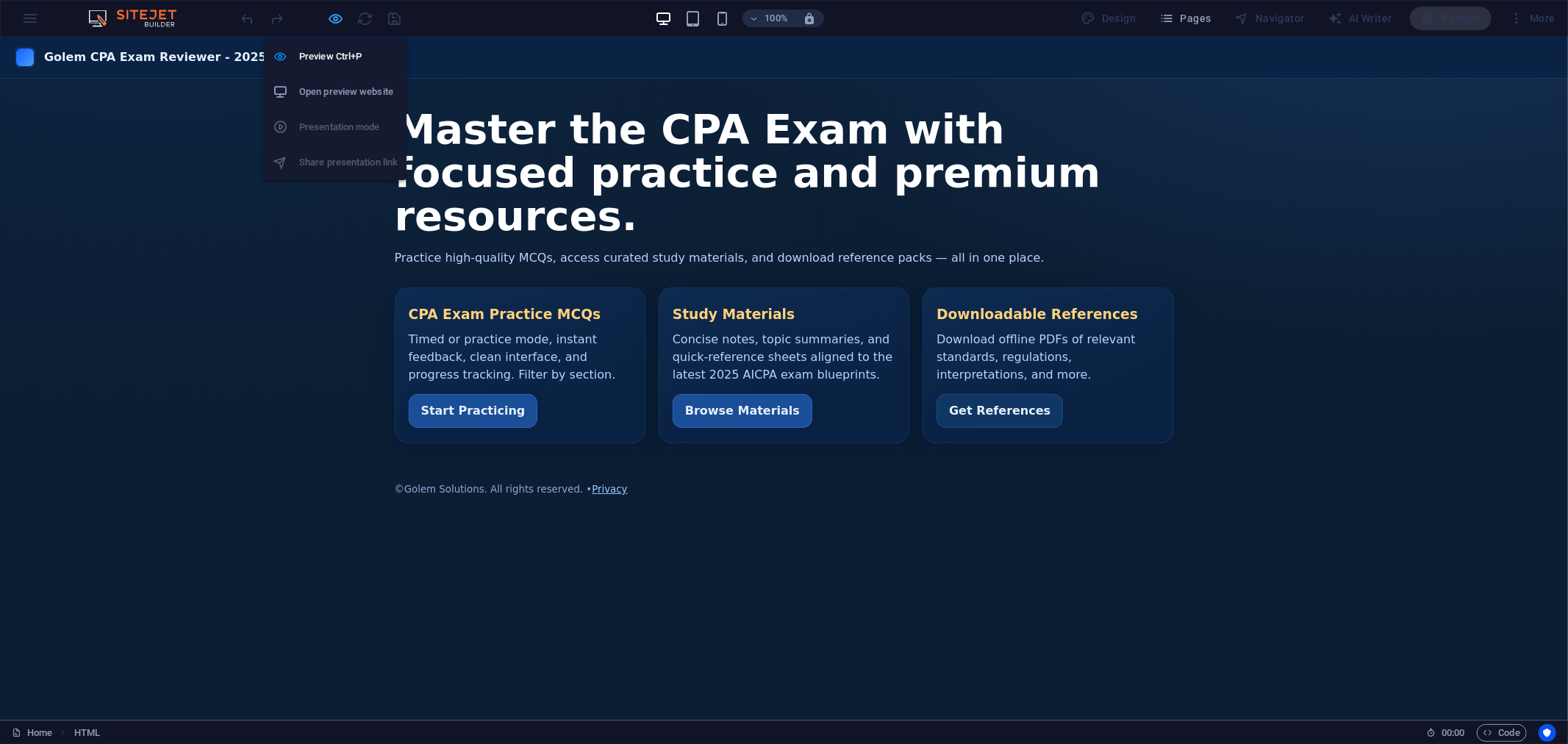
click at [332, 19] on icon "button" at bounding box center [336, 18] width 17 height 17
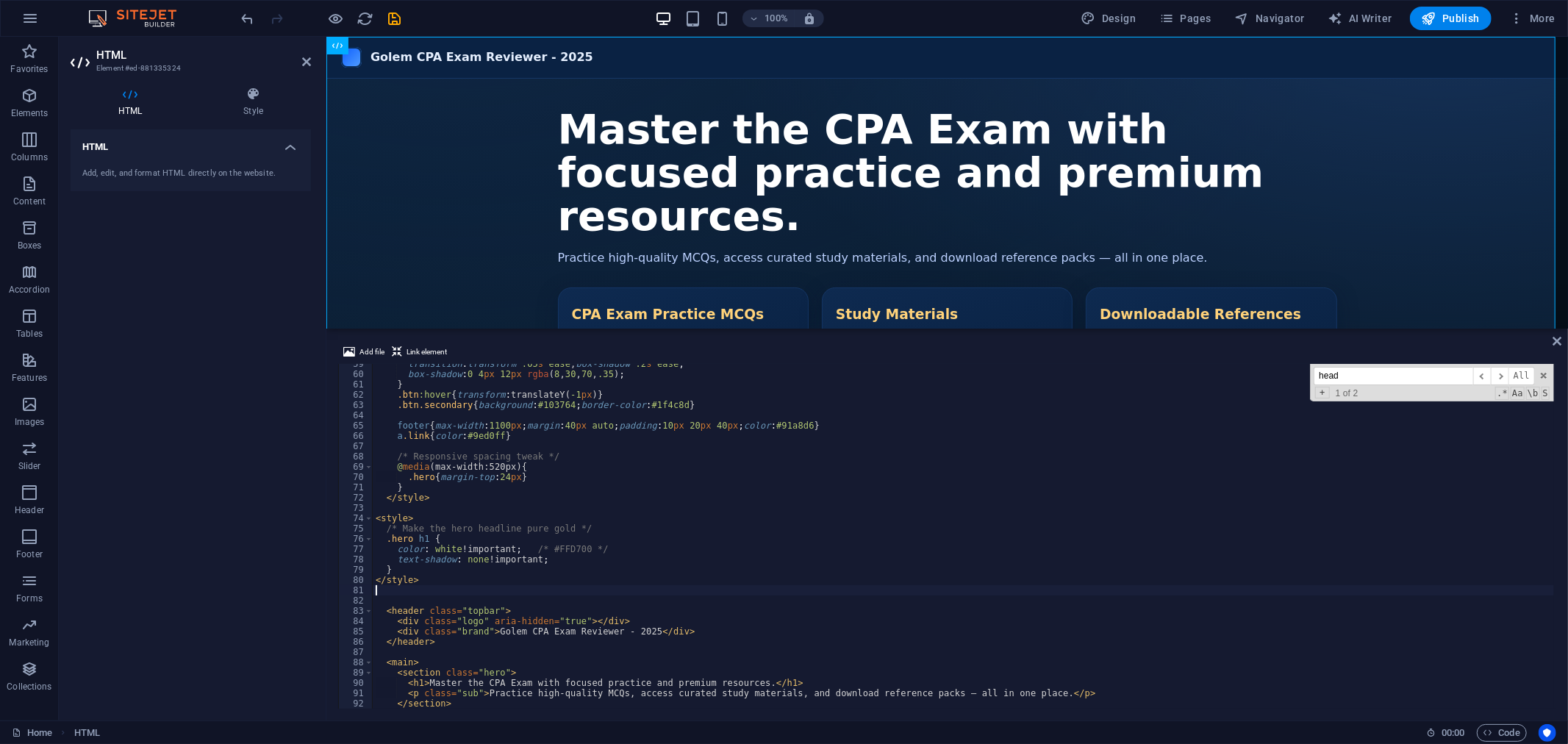
click at [430, 586] on div "transition : transform .05 s ease , box-shadow .2 s ease ; box-shadow : 0 4 px …" at bounding box center [963, 541] width 1181 height 365
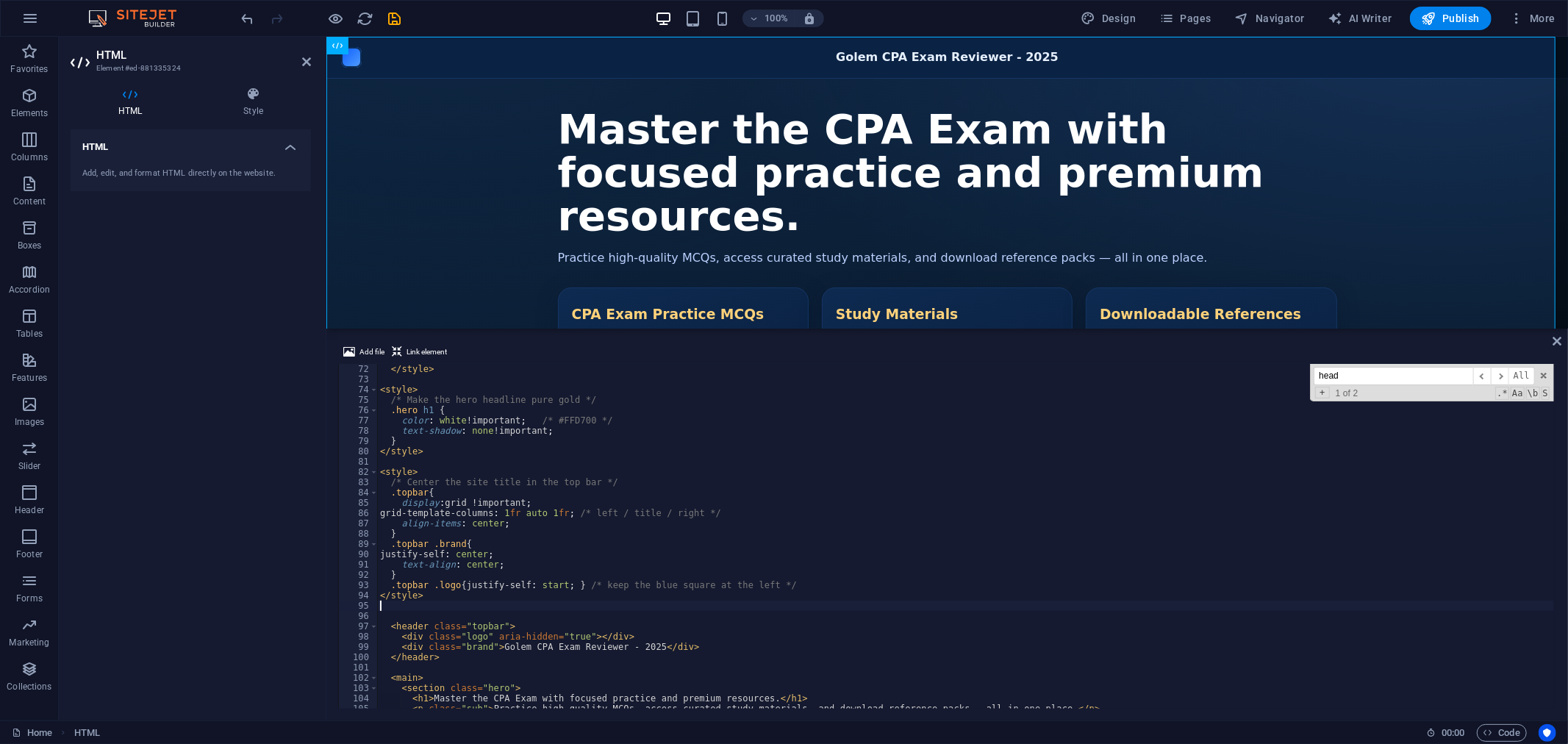
scroll to position [779, 0]
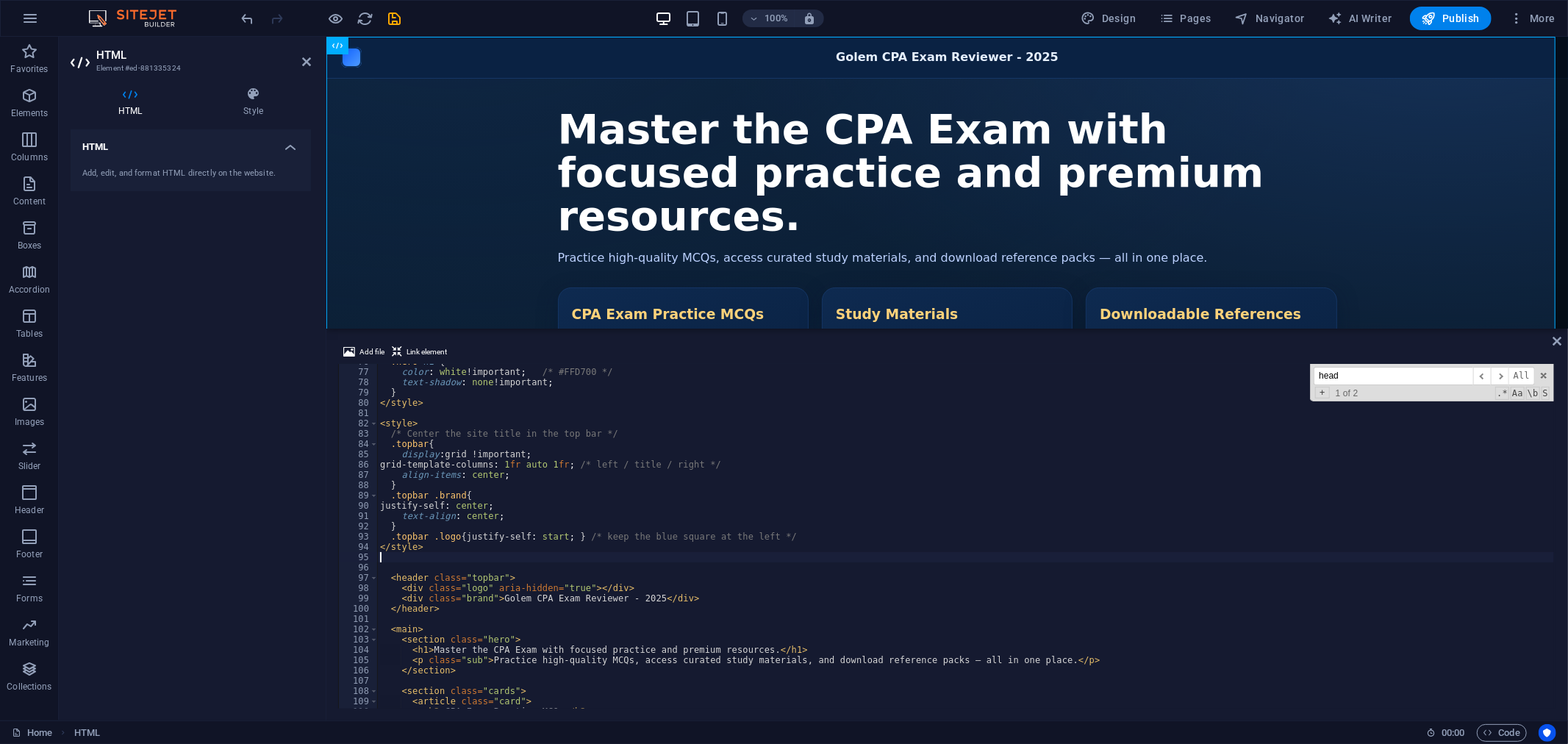
click at [710, 623] on div ".hero h1 { color : white !important ; /* #FFD700 */ text-shadow : none !importa…" at bounding box center [965, 539] width 1177 height 365
type input "logo"
type textarea ".topbar .logo{ justify-self: start; } /* keep the blue square at the left */"
click at [795, 531] on div "color : white !important ; /* #FFD700 */ text-shadow : none !important ; } </ s…" at bounding box center [965, 544] width 1177 height 365
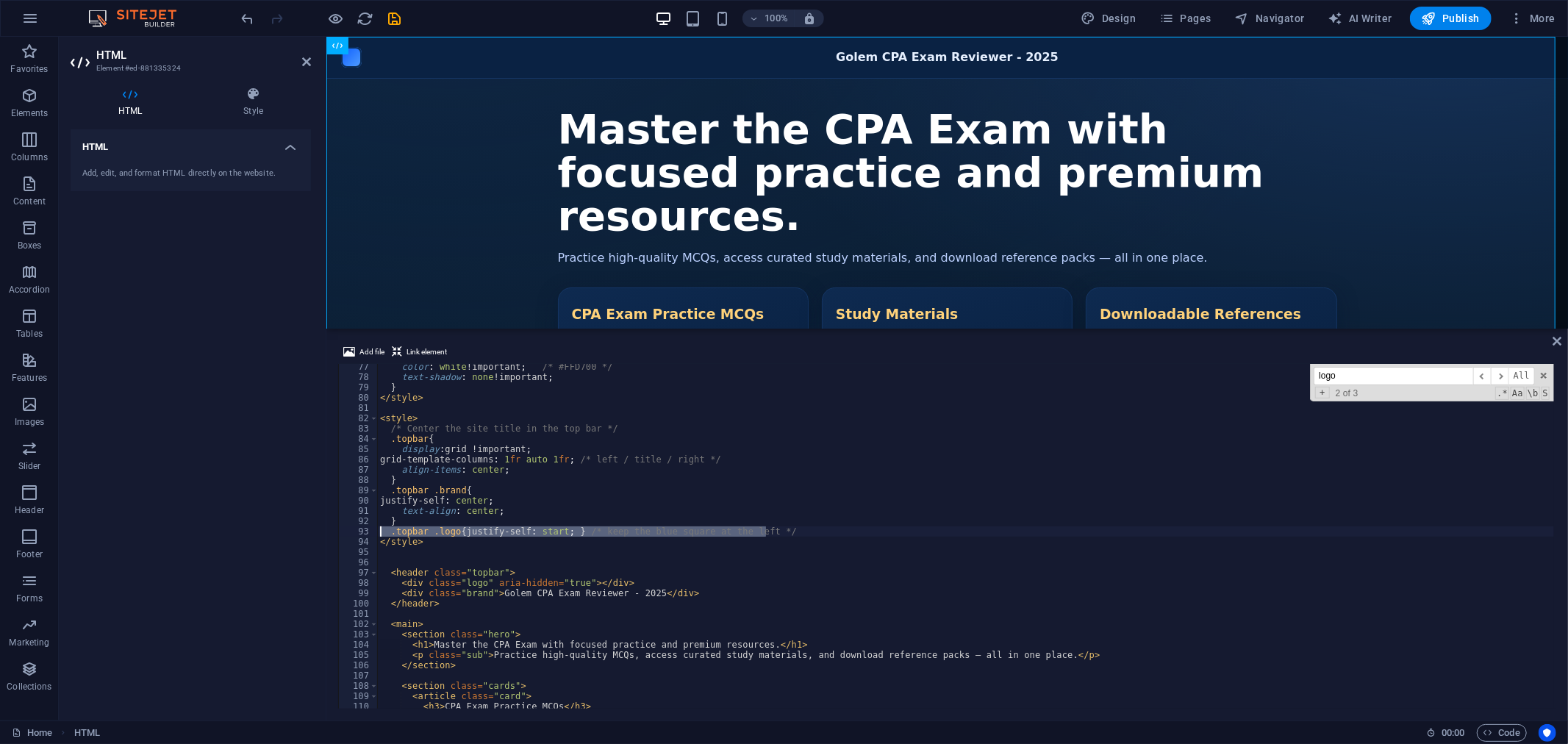
drag, startPoint x: 792, startPoint y: 531, endPoint x: 363, endPoint y: 530, distance: 429.0
click at [363, 530] on div ".topbar .logo{ justify-self: start; } /* keep the blue square at the left */ 77…" at bounding box center [946, 536] width 1218 height 345
click at [523, 552] on div "color : white !important ; /* #FFD700 */ text-shadow : none !important ; } </ s…" at bounding box center [965, 544] width 1177 height 365
drag, startPoint x: 784, startPoint y: 530, endPoint x: 343, endPoint y: 530, distance: 441.0
click at [343, 530] on div "77 78 79 80 81 82 83 84 85 86 87 88 89 90 91 92 93 94 95 96 97 98 99 100 101 10…" at bounding box center [946, 536] width 1218 height 345
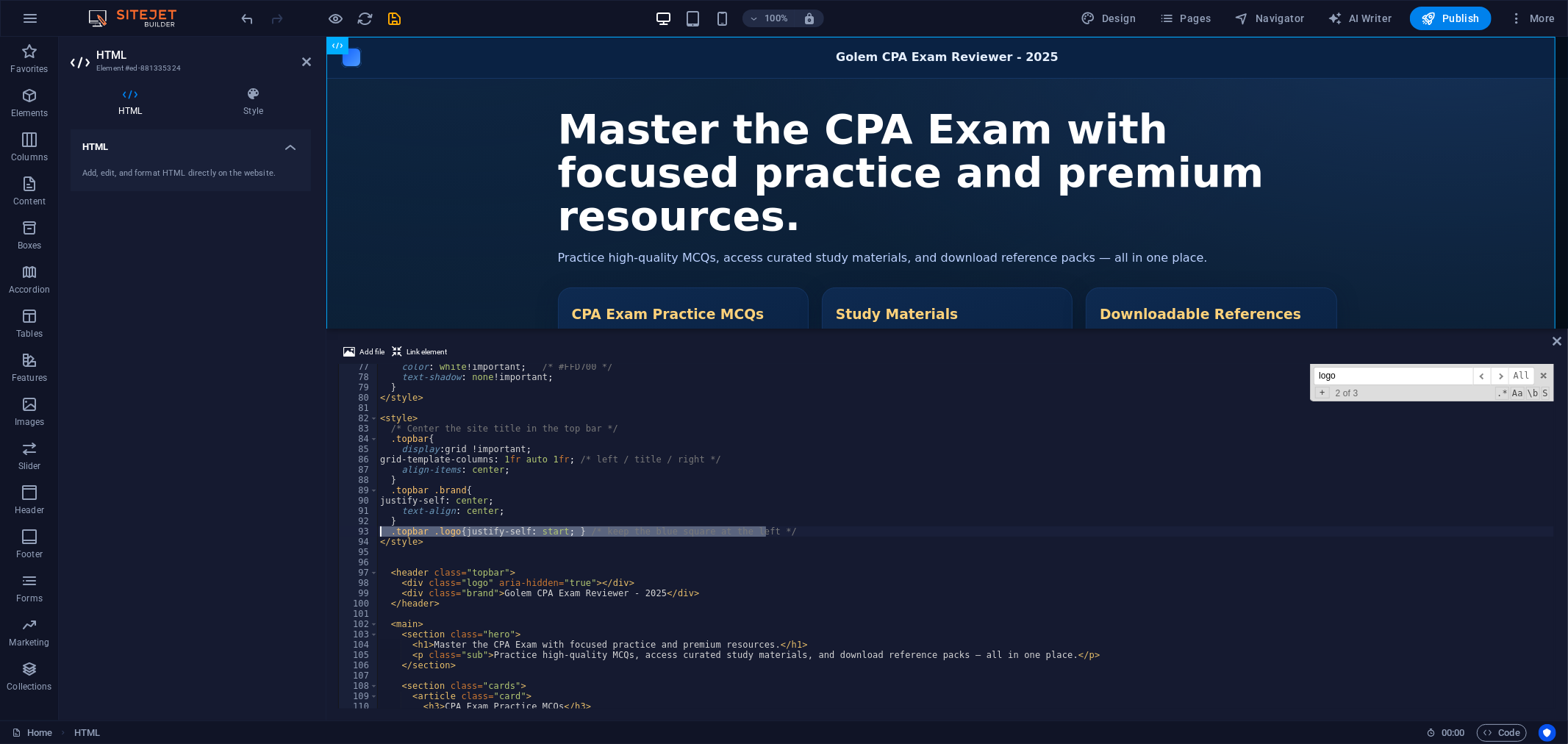
type textarea ".topbar .logo{ justify-self: start; } /* keep the blue square at the left */"
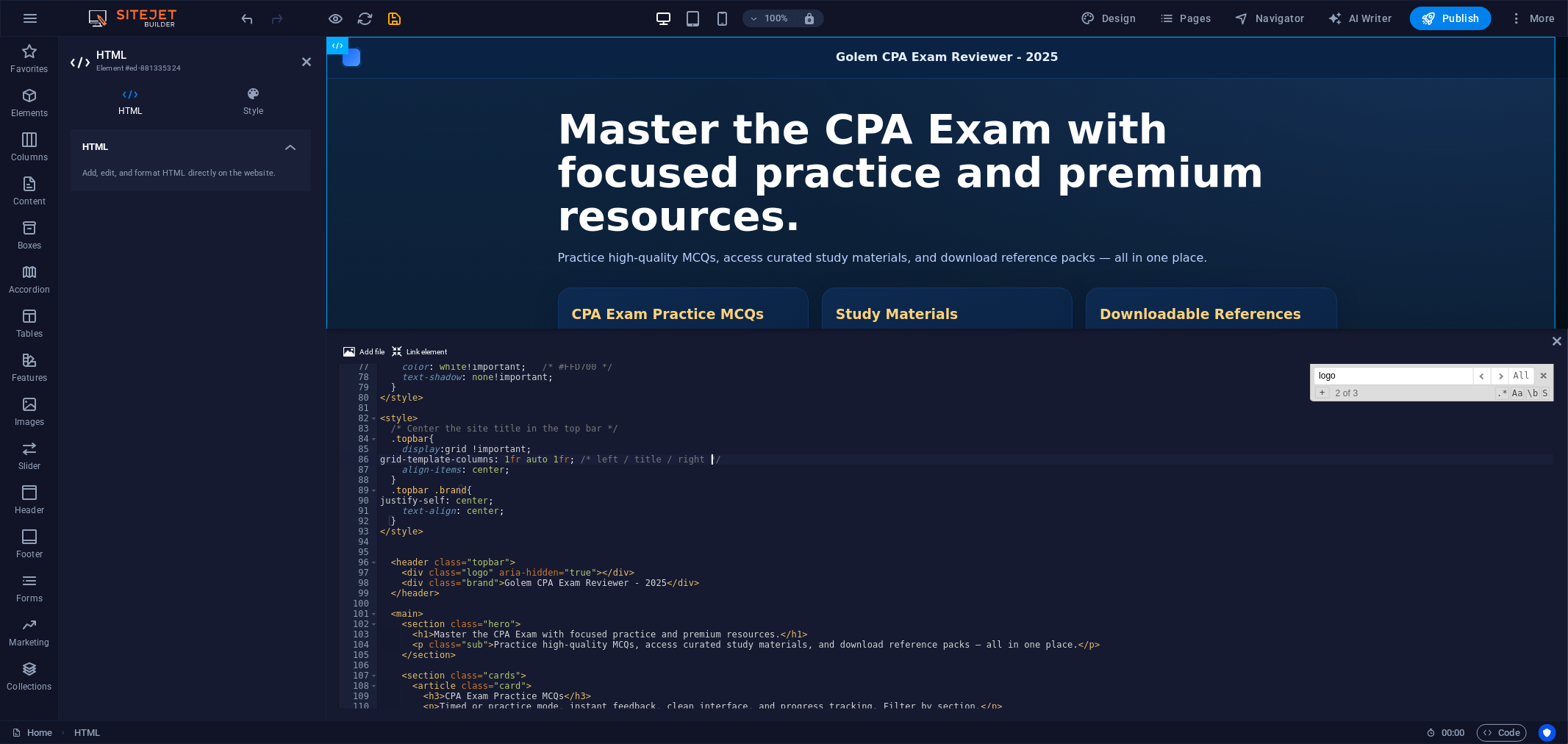
click at [832, 463] on div "color : white !important ; /* #FFD700 */ text-shadow : none !important ; } </ s…" at bounding box center [965, 544] width 1177 height 365
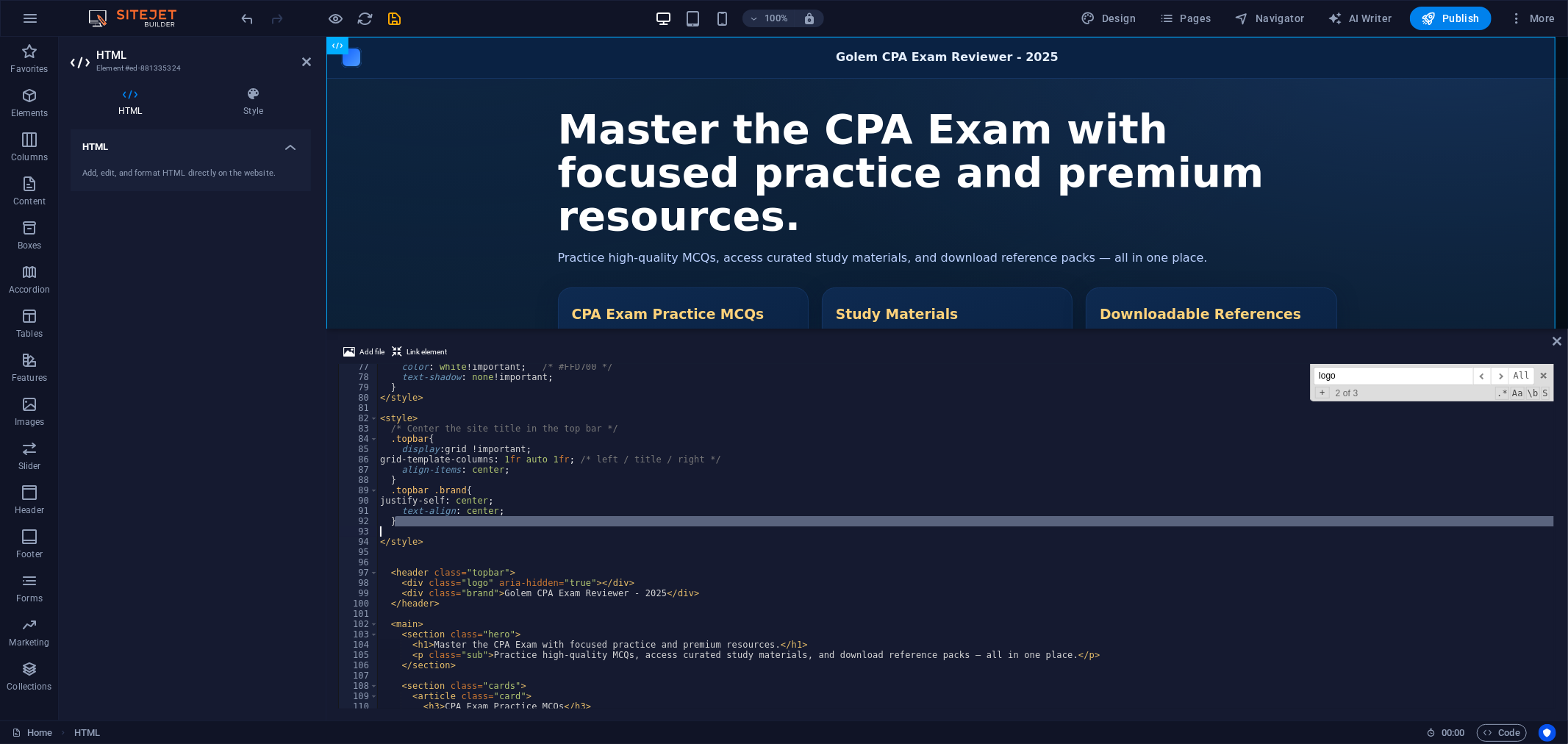
click at [795, 578] on div "color : white !important ; /* #FFD700 */ text-shadow : none !important ; } </ s…" at bounding box center [965, 544] width 1177 height 365
type textarea "<div class="logo" aria-hidden="true"></div>"
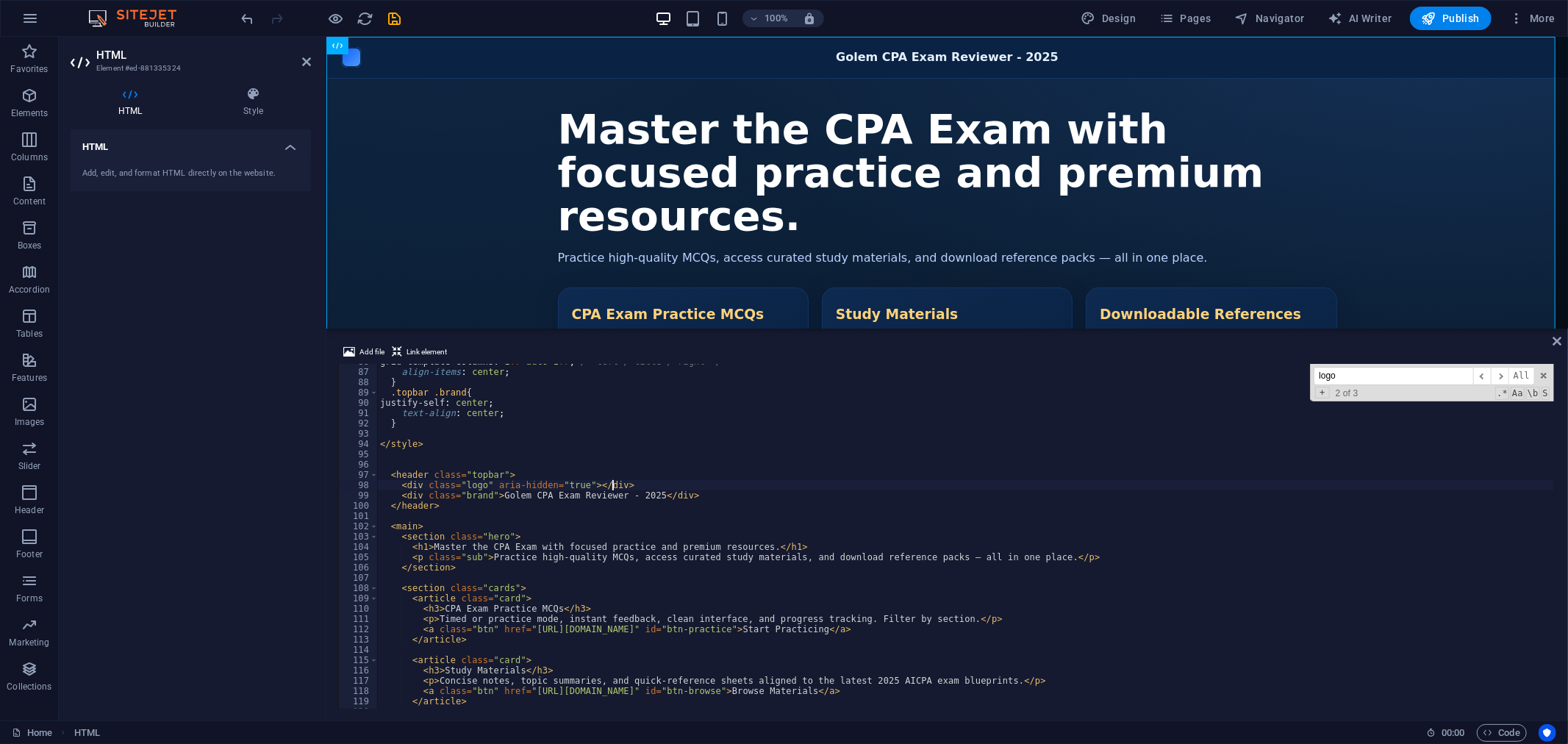
scroll to position [931, 0]
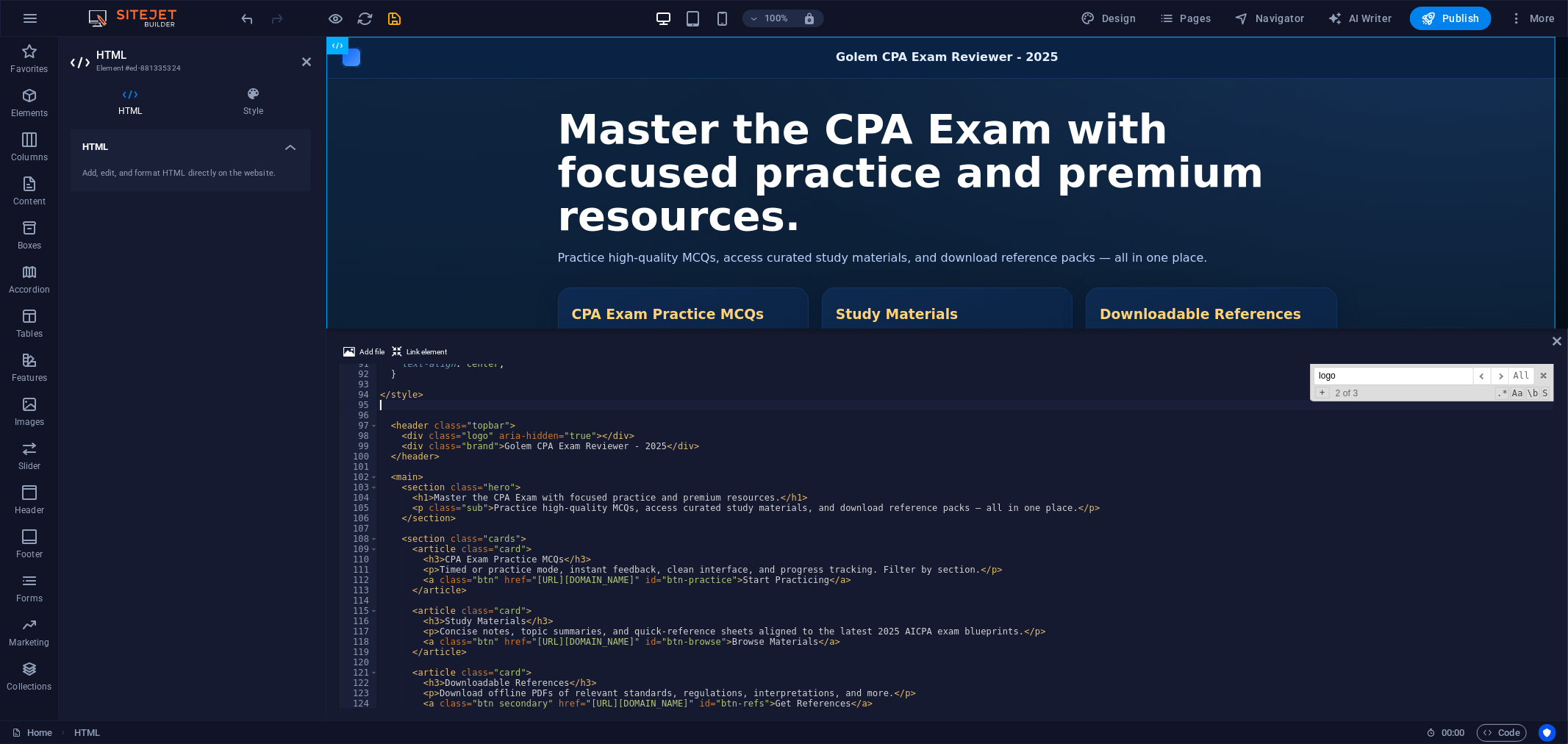
click at [392, 409] on div "text-align : center ; } </ style > < header class = "topbar" > < div class = "l…" at bounding box center [965, 541] width 1177 height 365
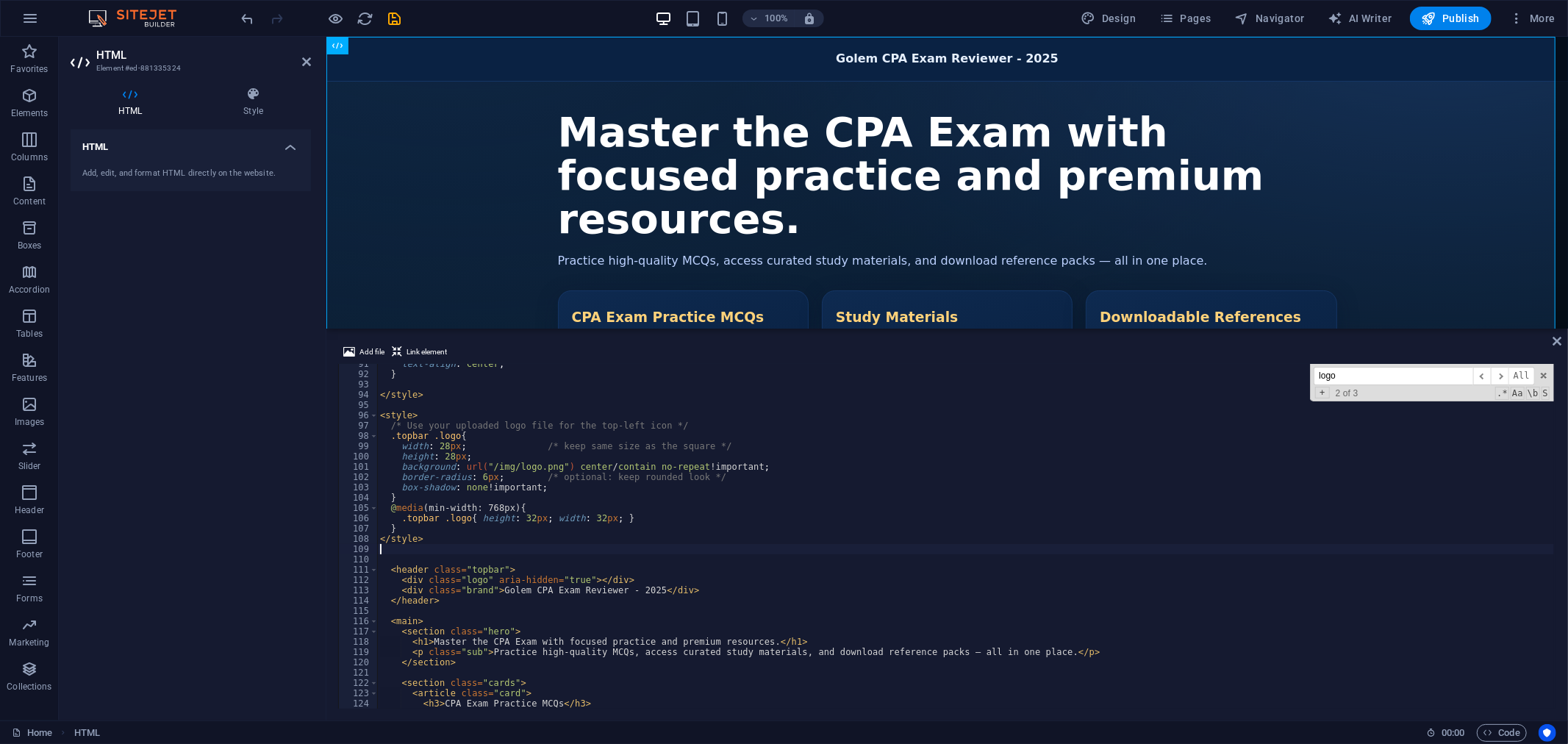
click at [985, 445] on div "text-align : center ; } </ style > < style > /* Use your uploaded logo file for…" at bounding box center [965, 541] width 1177 height 365
click at [574, 62] on div "Golem CPA Exam Reviewer - 2025 Golem CPA Exam Reviewer - 2025 Master the CPA Ex…" at bounding box center [946, 283] width 1241 height 493
click at [552, 18] on div "100% Design Pages Navigator AI Writer Publish More" at bounding box center [900, 18] width 1323 height 24
click at [761, 537] on div "text-align : center ; } </ style > < style > /* Use your uploaded logo file for…" at bounding box center [965, 541] width 1177 height 365
click at [619, 510] on div "text-align : center ; } </ style > < style > /* Use your uploaded logo file for…" at bounding box center [965, 541] width 1177 height 365
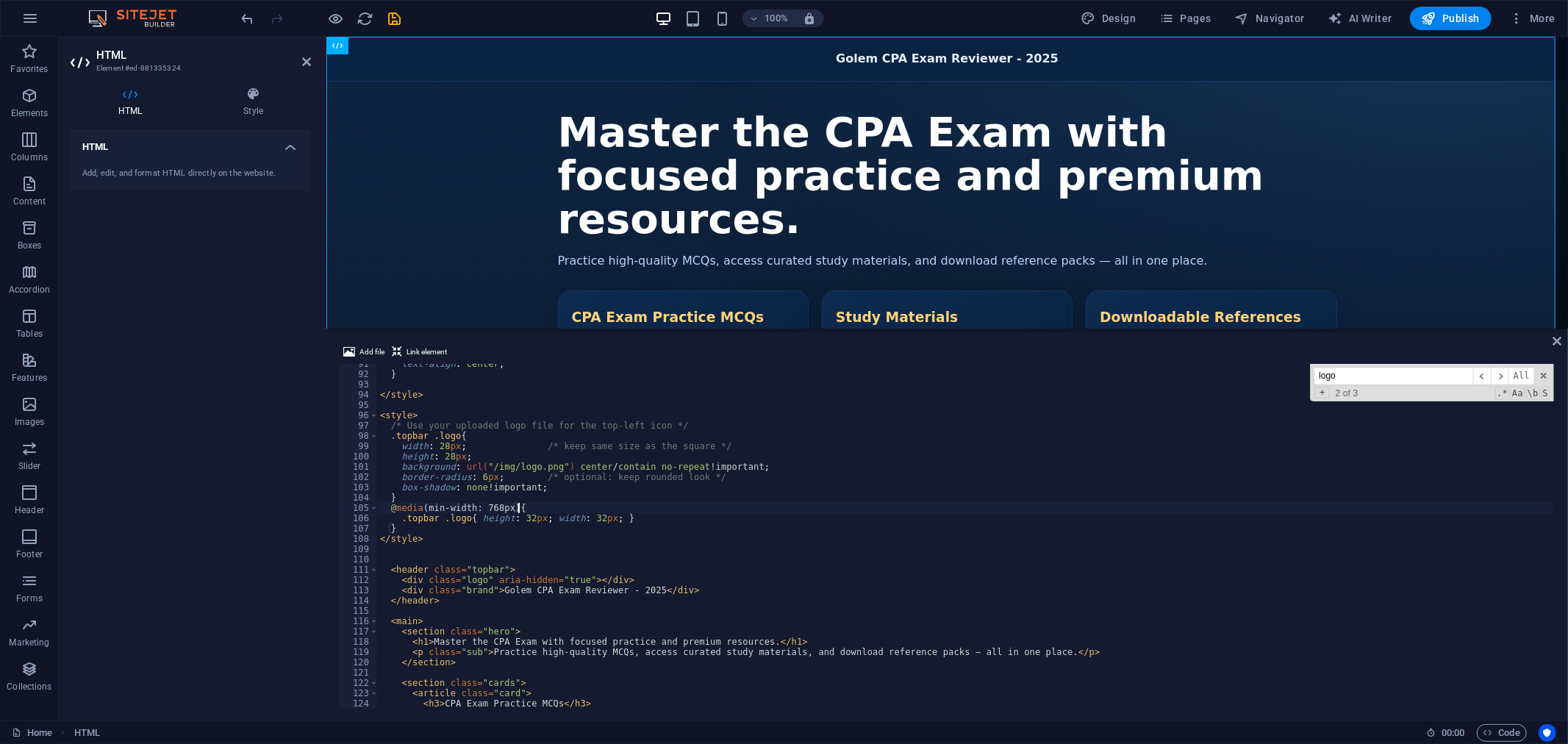
type textarea "@media (min-width: 768px){"
click at [450, 183] on div "Golem CPA Exam Reviewer - 2025 Golem CPA Exam Reviewer - 2025 Master the CPA Ex…" at bounding box center [946, 283] width 1241 height 493
click at [727, 53] on div "Golem CPA Exam Reviewer - 2025 Golem CPA Exam Reviewer - 2025 Master the CPA Ex…" at bounding box center [946, 283] width 1241 height 493
click at [341, 16] on icon "button" at bounding box center [336, 18] width 17 height 17
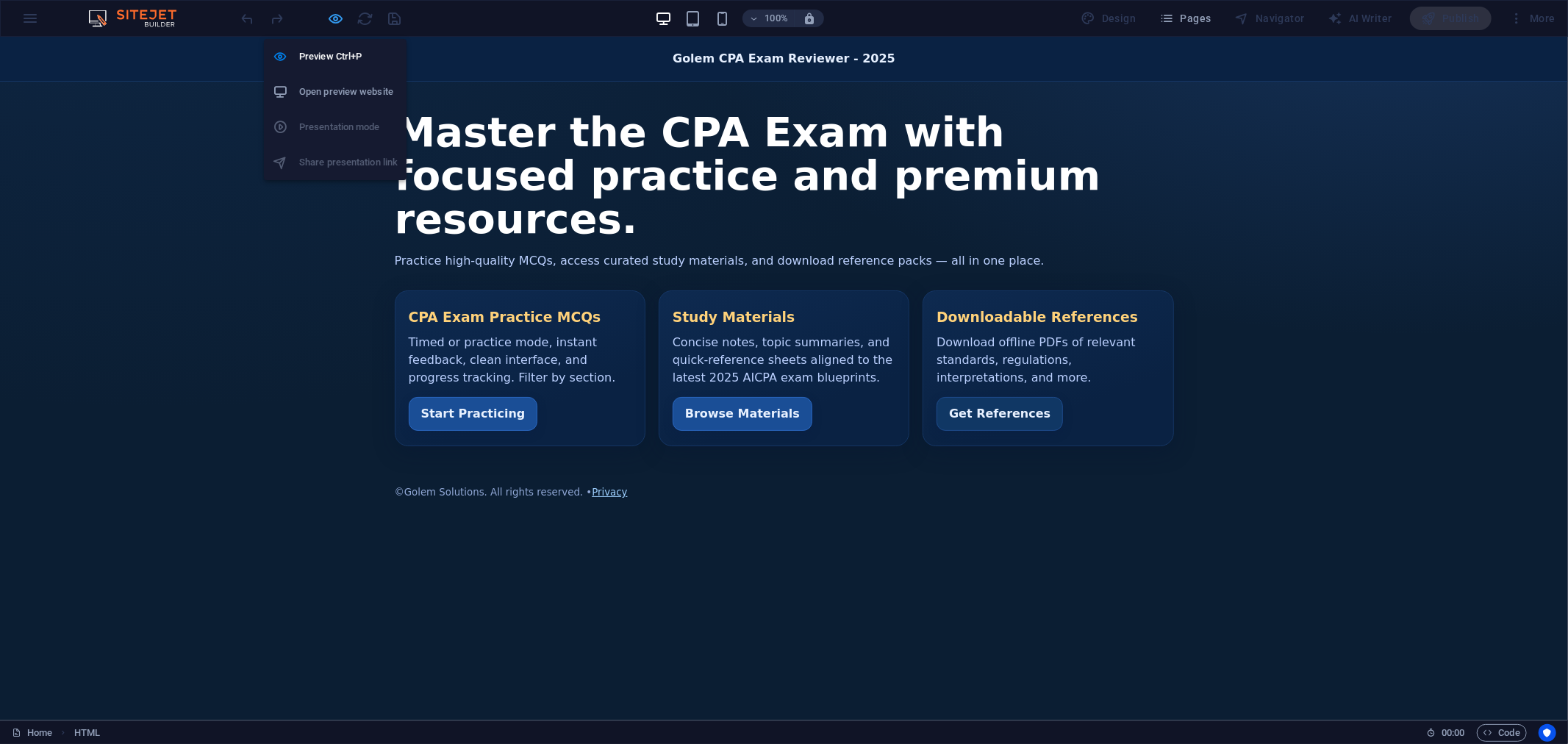
click at [333, 16] on icon "button" at bounding box center [336, 18] width 17 height 17
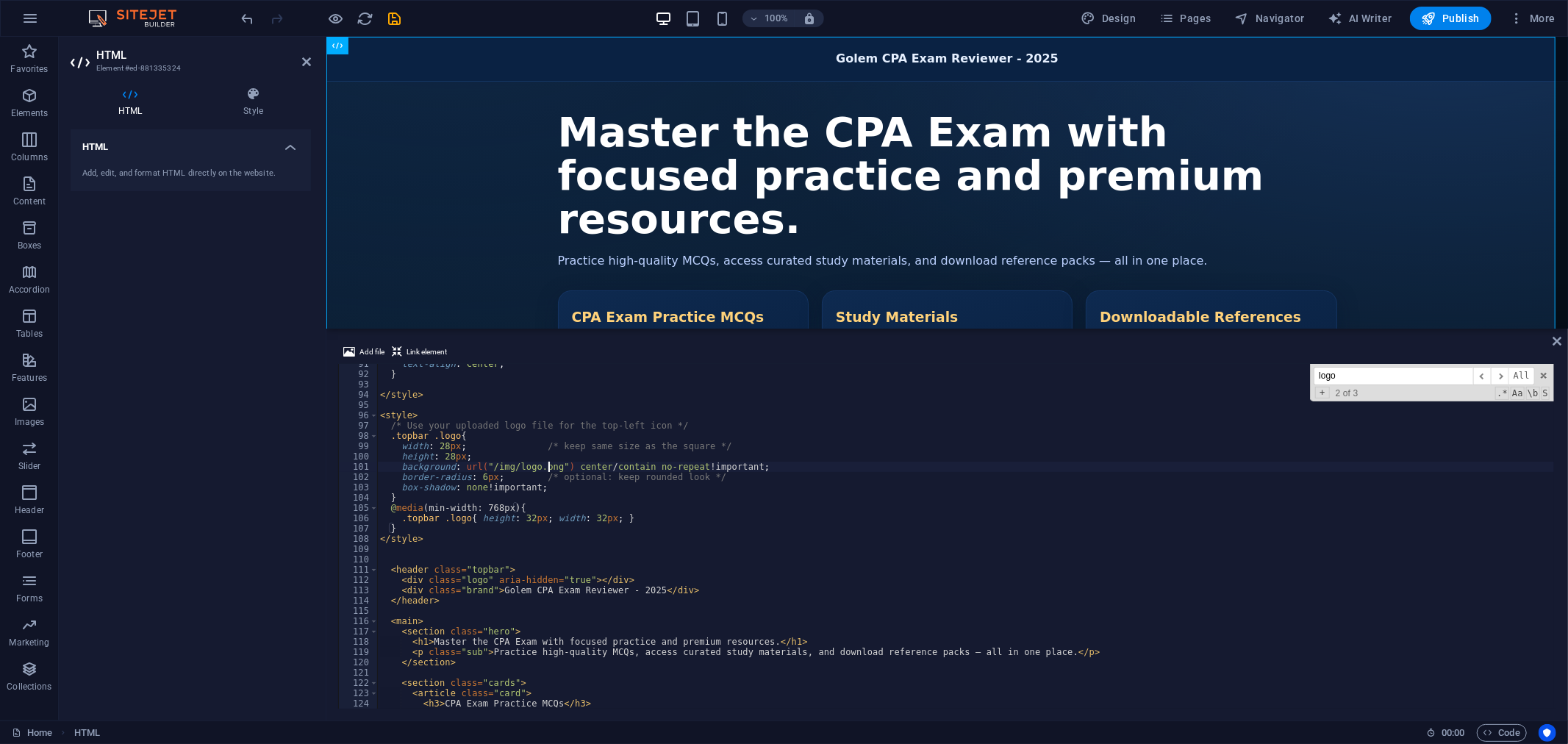
click at [547, 465] on div "text-align : center ; } </ style > < style > /* Use your uploaded logo file for…" at bounding box center [965, 541] width 1177 height 365
click at [1542, 18] on span "More" at bounding box center [1532, 18] width 47 height 15
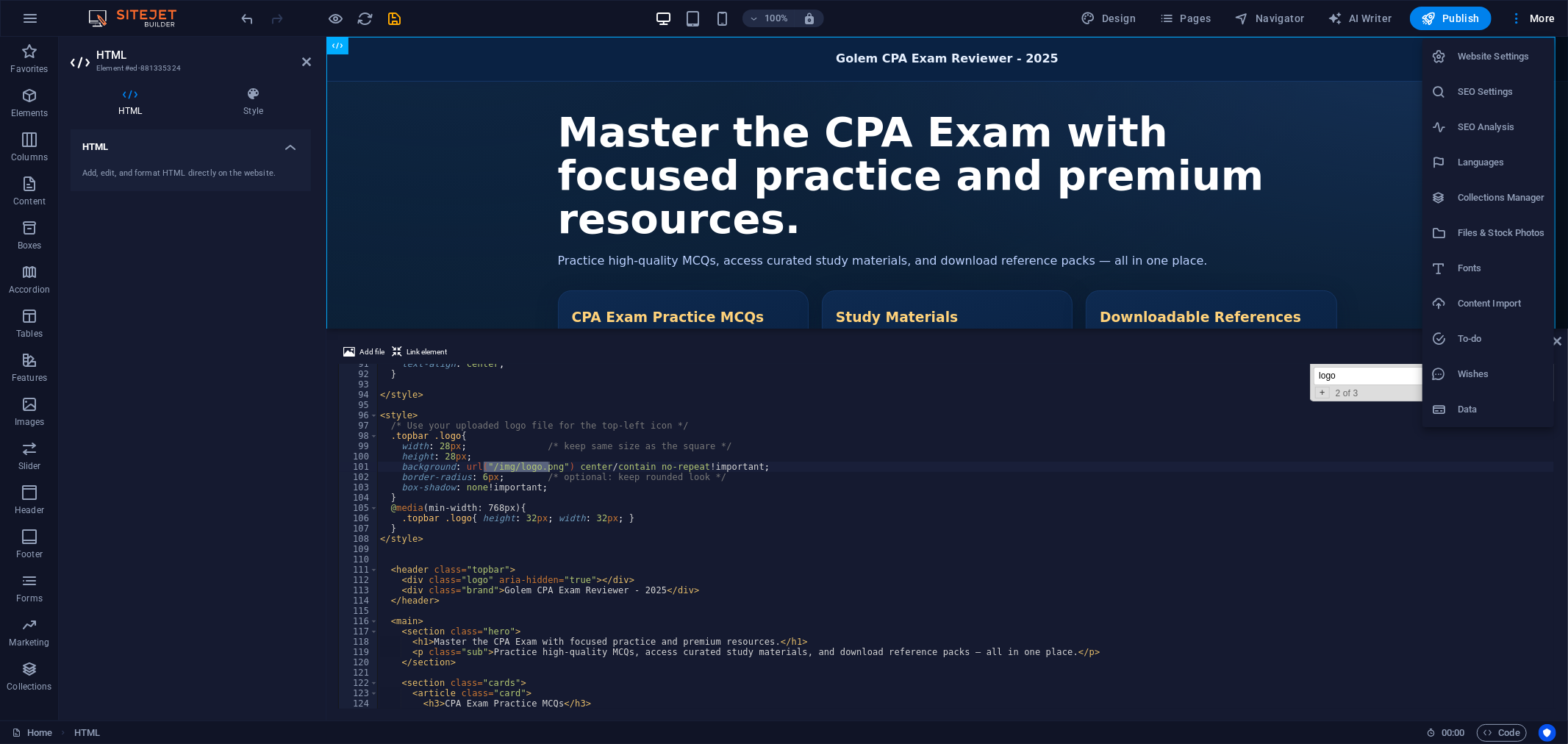
click at [1494, 229] on h6 "Files & Stock Photos" at bounding box center [1501, 233] width 87 height 18
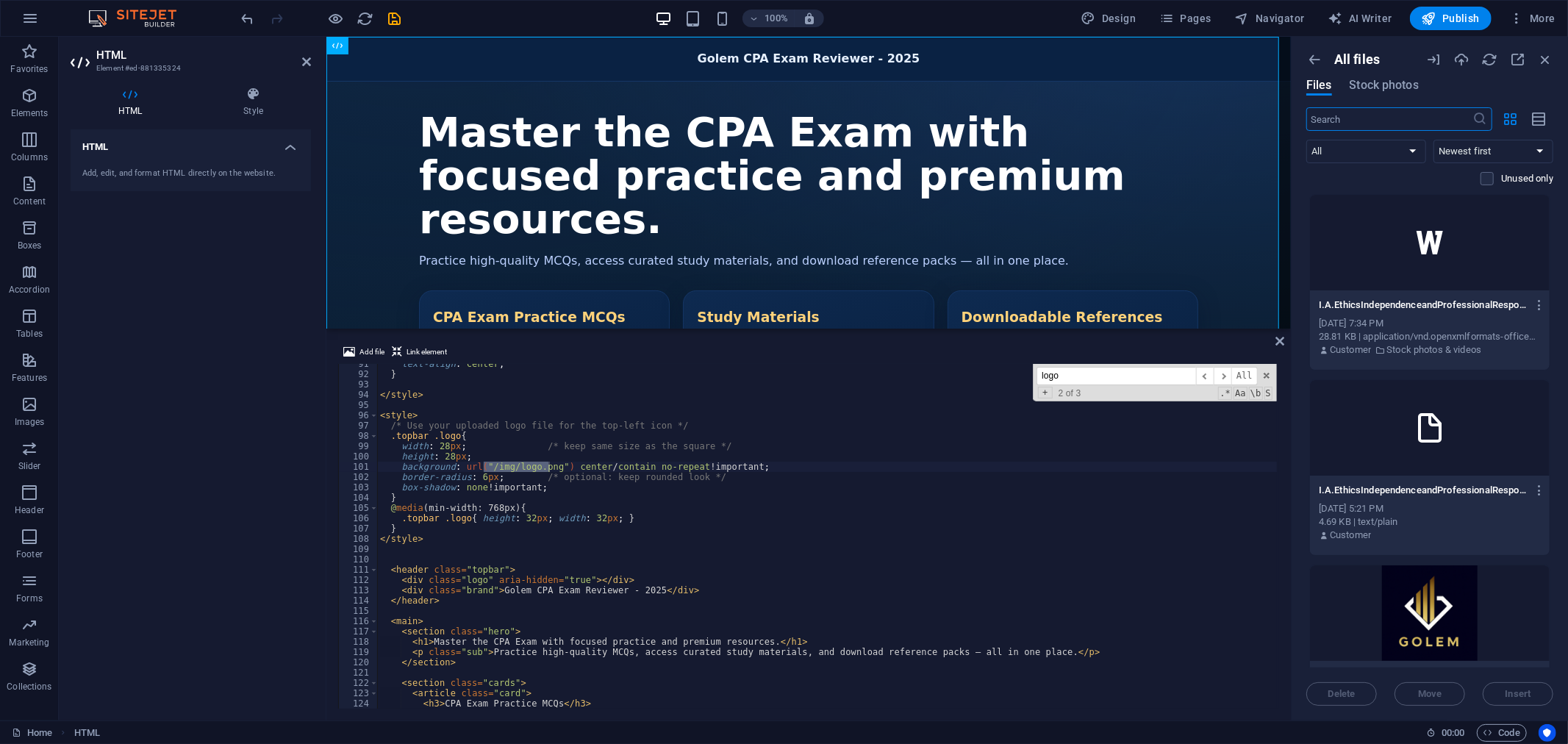
scroll to position [73, 0]
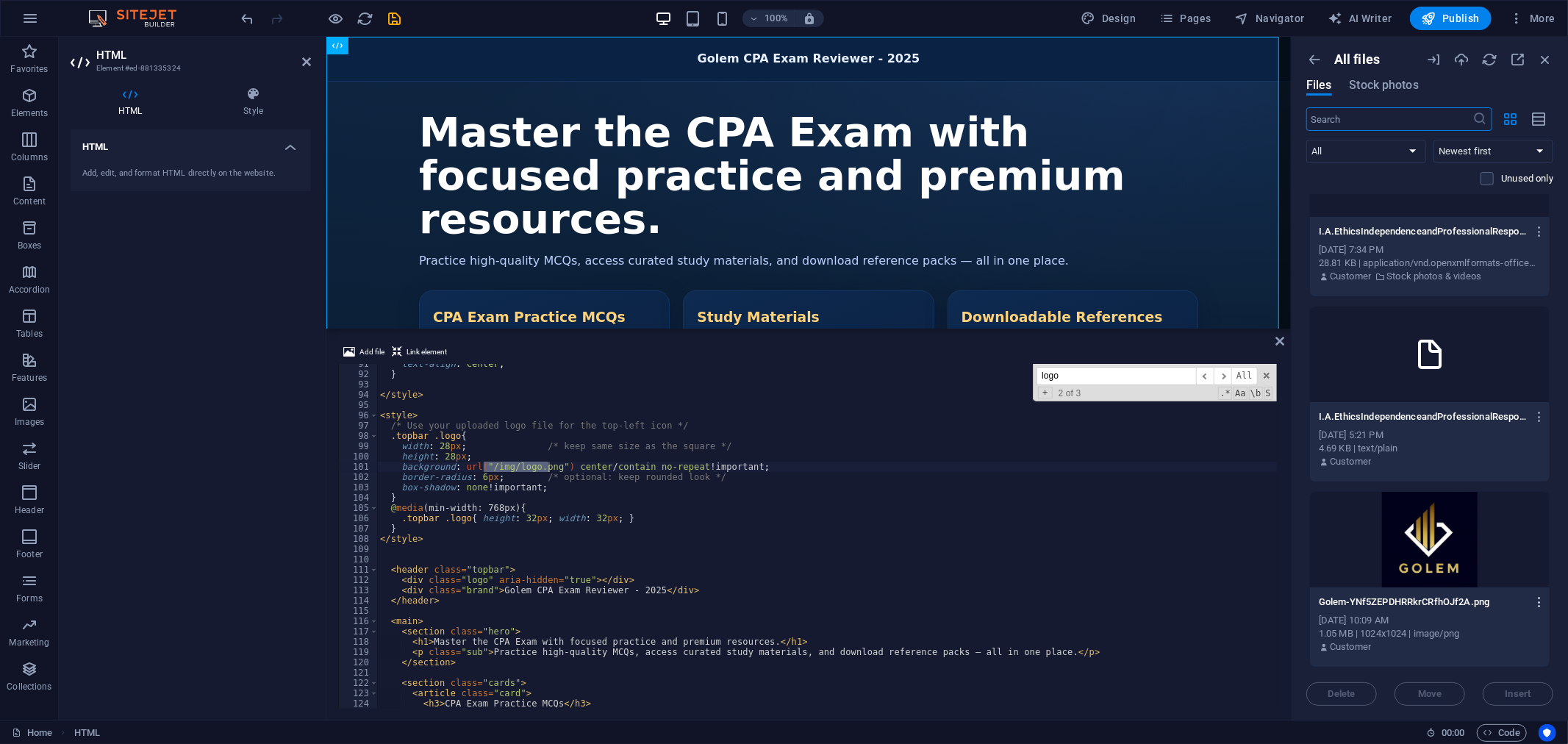
click at [1544, 601] on icon "button" at bounding box center [1539, 602] width 14 height 13
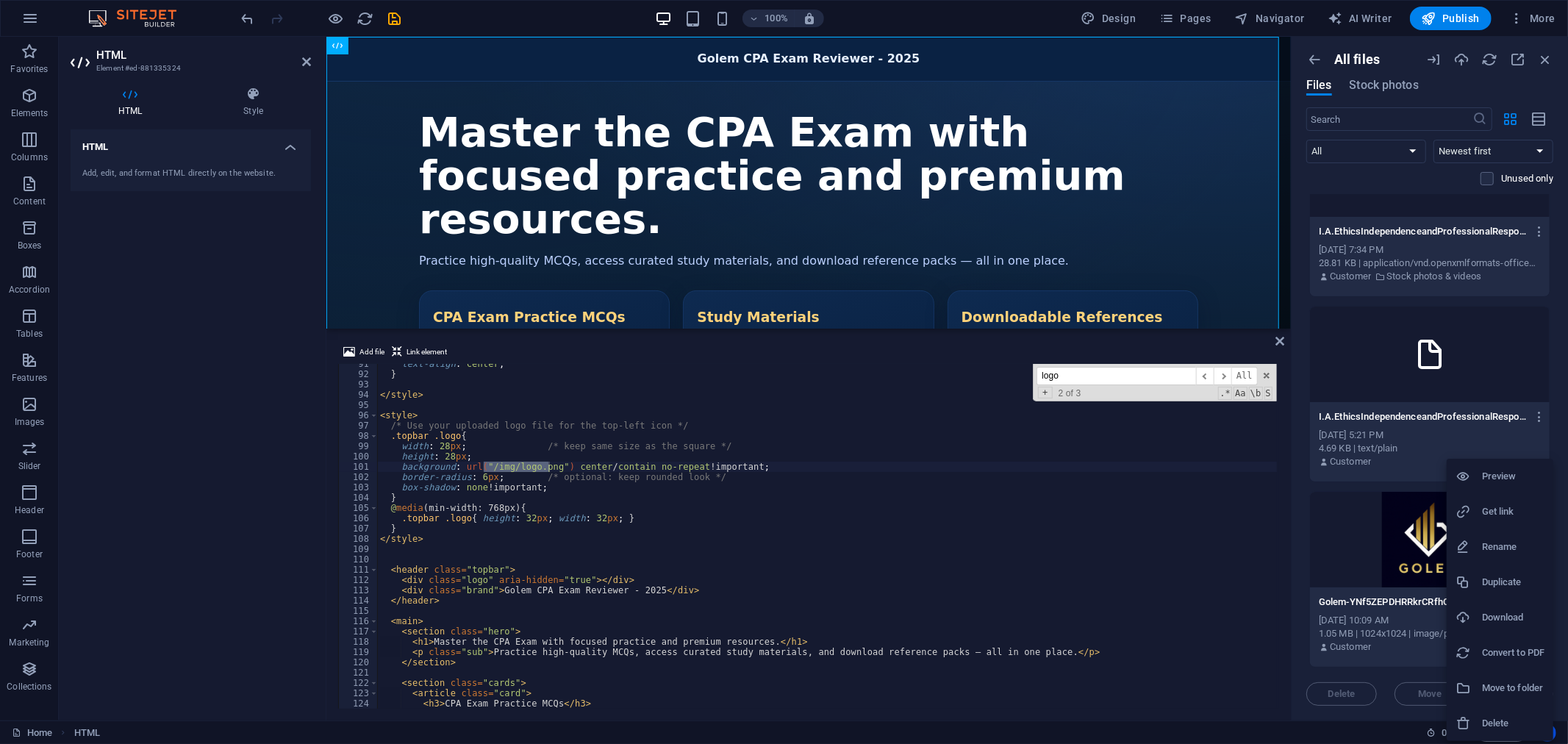
click at [1496, 516] on h6 "Get link" at bounding box center [1513, 512] width 63 height 18
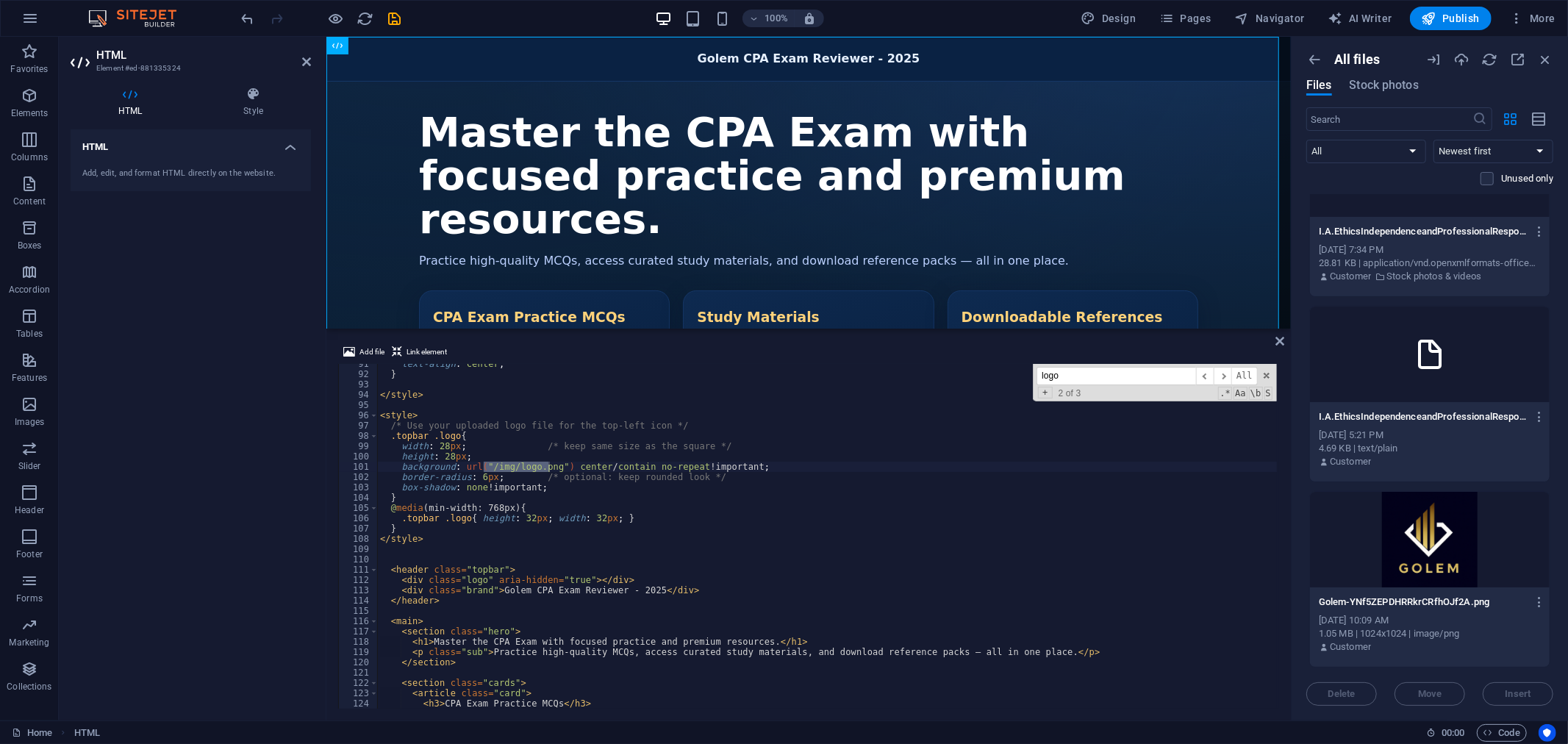
click at [518, 464] on div "text-align : center ; } </ style > < style > /* Use your uploaded logo file for…" at bounding box center [827, 536] width 900 height 345
click at [549, 464] on div "text-align : center ; } </ style > < style > /* Use your uploaded logo file for…" at bounding box center [965, 541] width 1177 height 365
paste textarea "[URL][DOMAIN_NAME]"
click at [445, 445] on div "text-align : center ; } </ style > < style > /* Use your uploaded logo file for…" at bounding box center [965, 541] width 1177 height 365
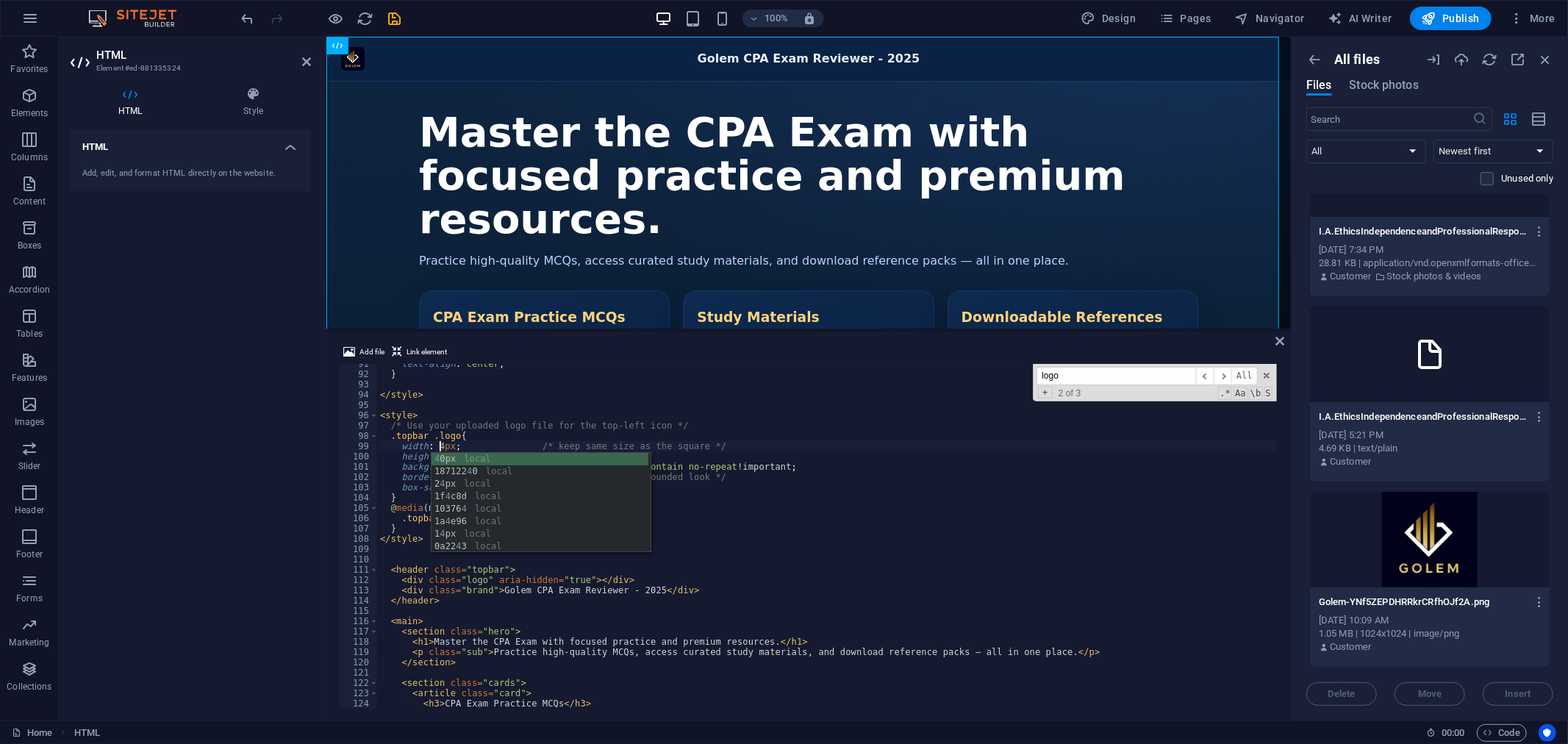
scroll to position [0, 5]
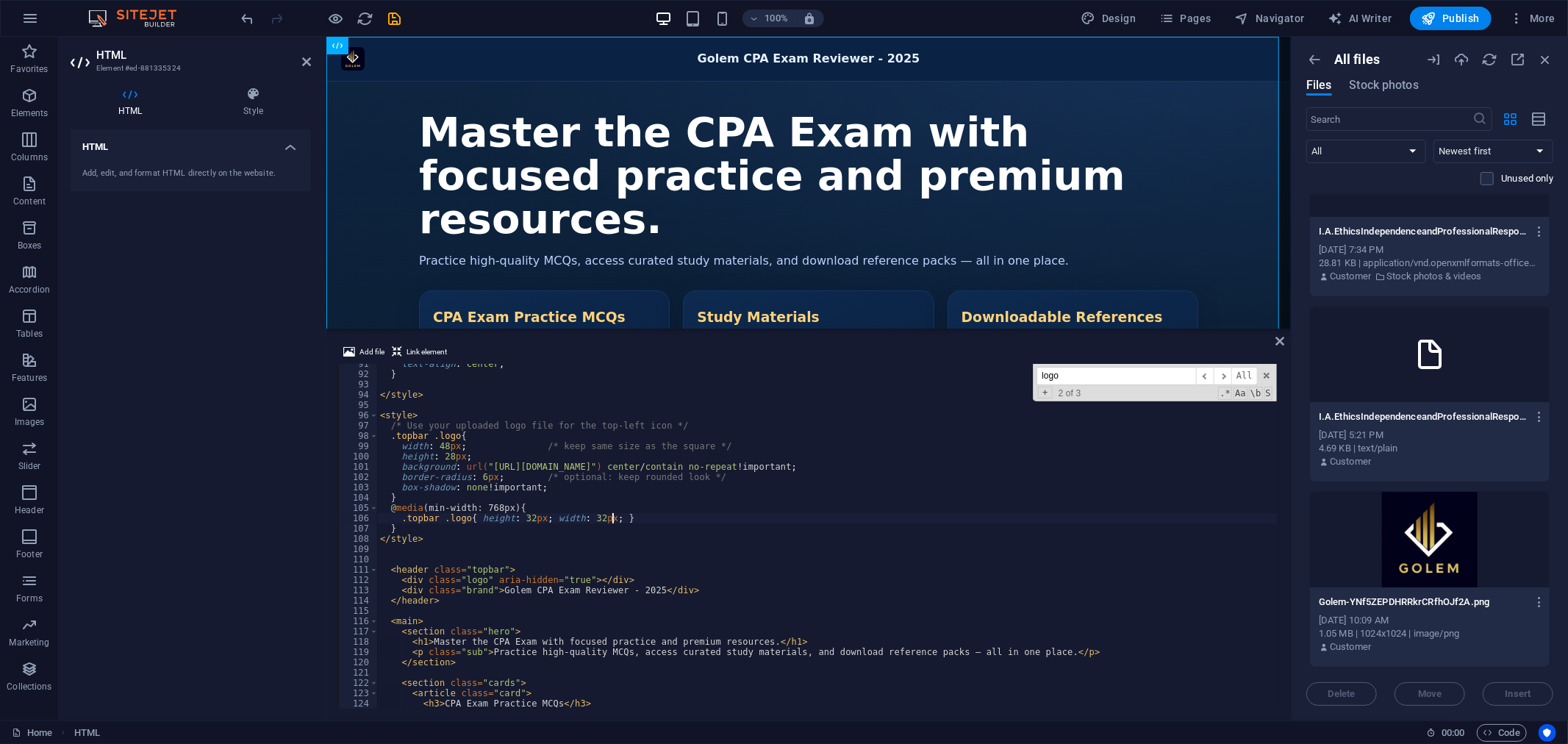
click at [746, 518] on div "text-align : center ; } </ style > < style > /* Use your uploaded logo file for…" at bounding box center [965, 541] width 1177 height 365
click at [444, 456] on div "text-align : center ; } </ style > < style > /* Use your uploaded logo file for…" at bounding box center [965, 541] width 1177 height 365
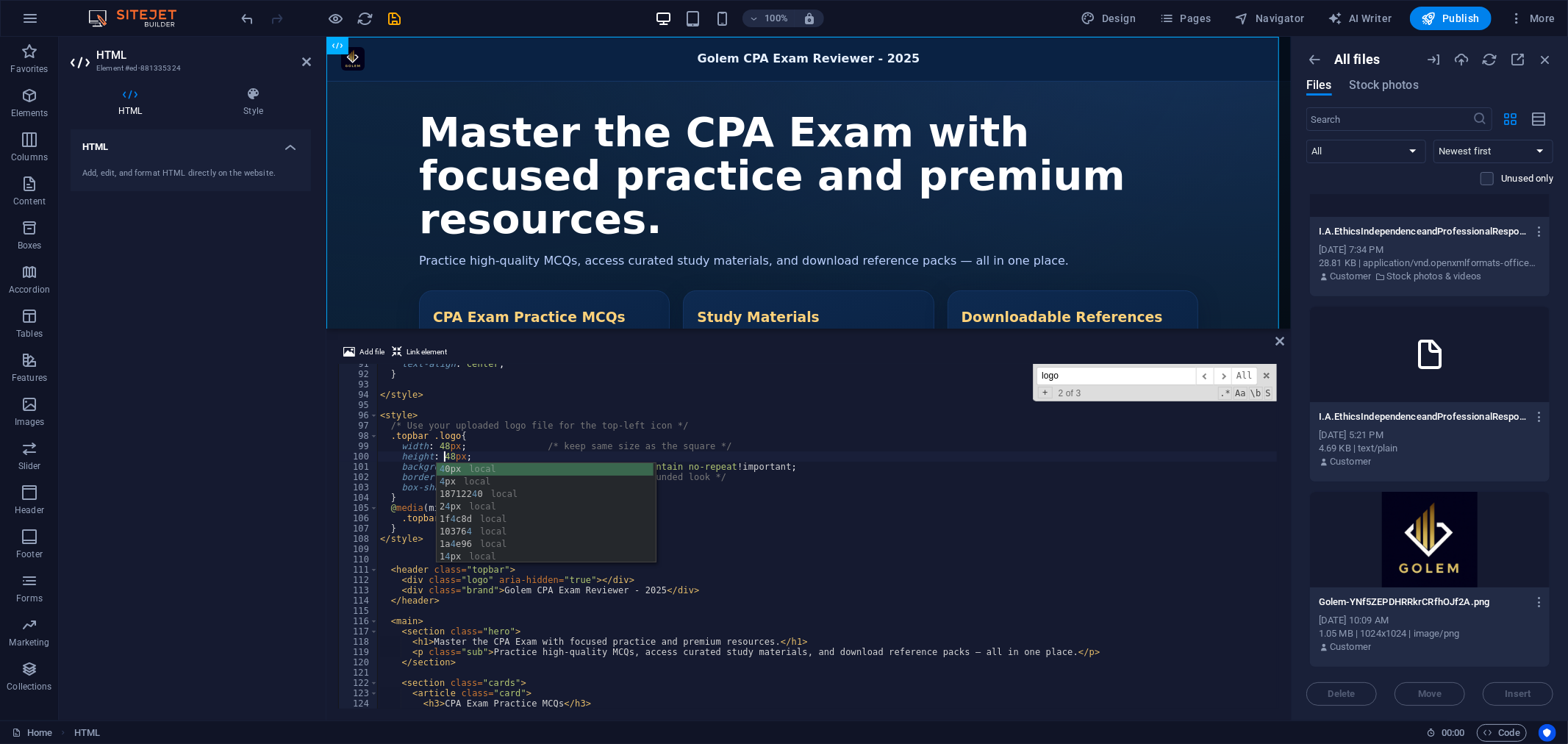
click at [488, 471] on div "4 0px local 4 px local 187122 4 0 local 2 4 px local 1f 4 c8d local 10376 4 loc…" at bounding box center [545, 525] width 217 height 125
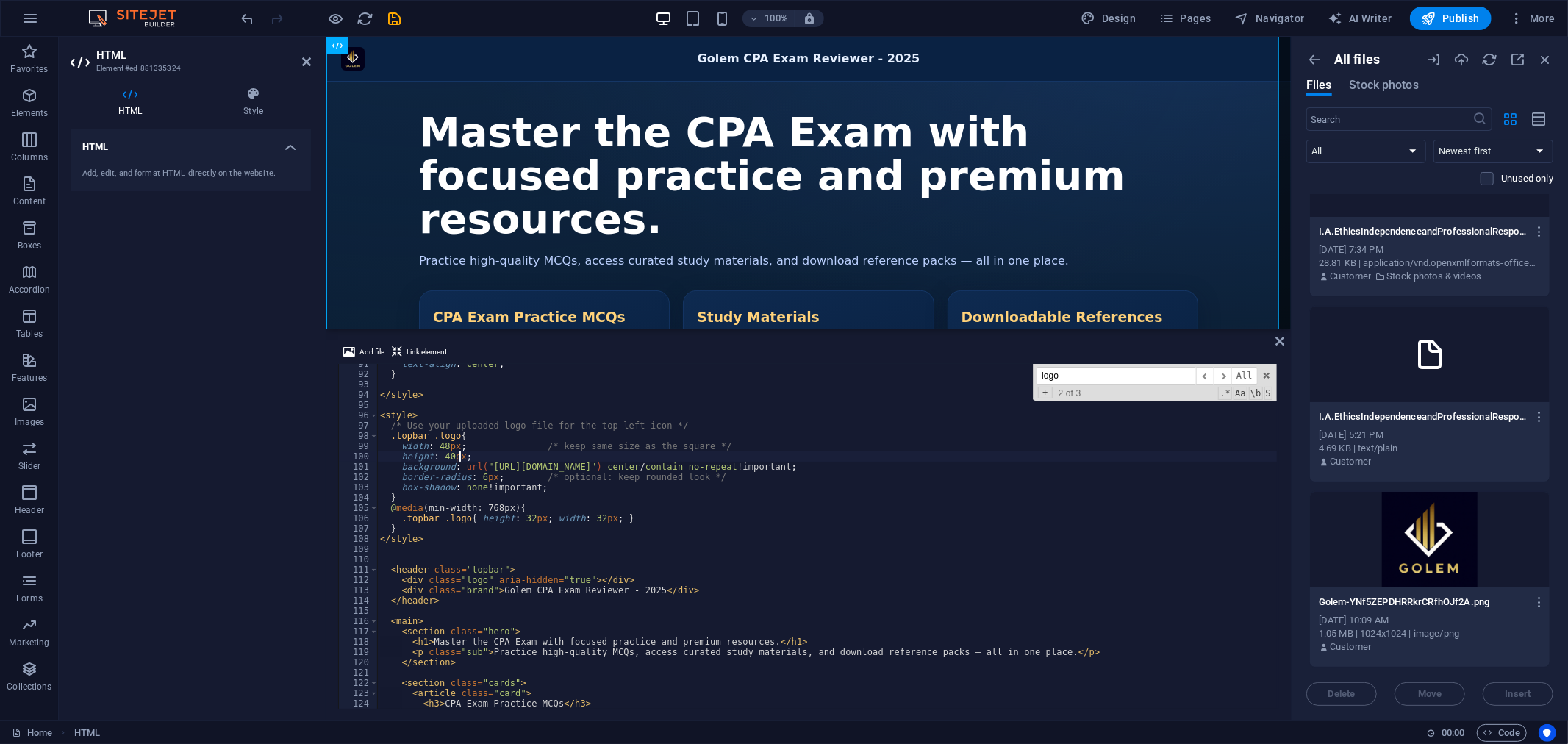
click at [446, 443] on div "text-align : center ; } </ style > < style > /* Use your uploaded logo file for…" at bounding box center [965, 541] width 1177 height 365
click at [469, 456] on div "187122 40 local" at bounding box center [541, 471] width 219 height 38
type textarea "width: 18712240px; /* keep same size as the square */"
click at [546, 58] on div "Golem CPA Exam Reviewer - 2025 Golem CPA Exam Reviewer - 2025 Master the CPA Ex…" at bounding box center [807, 283] width 964 height 493
click at [331, 15] on icon "button" at bounding box center [336, 18] width 17 height 17
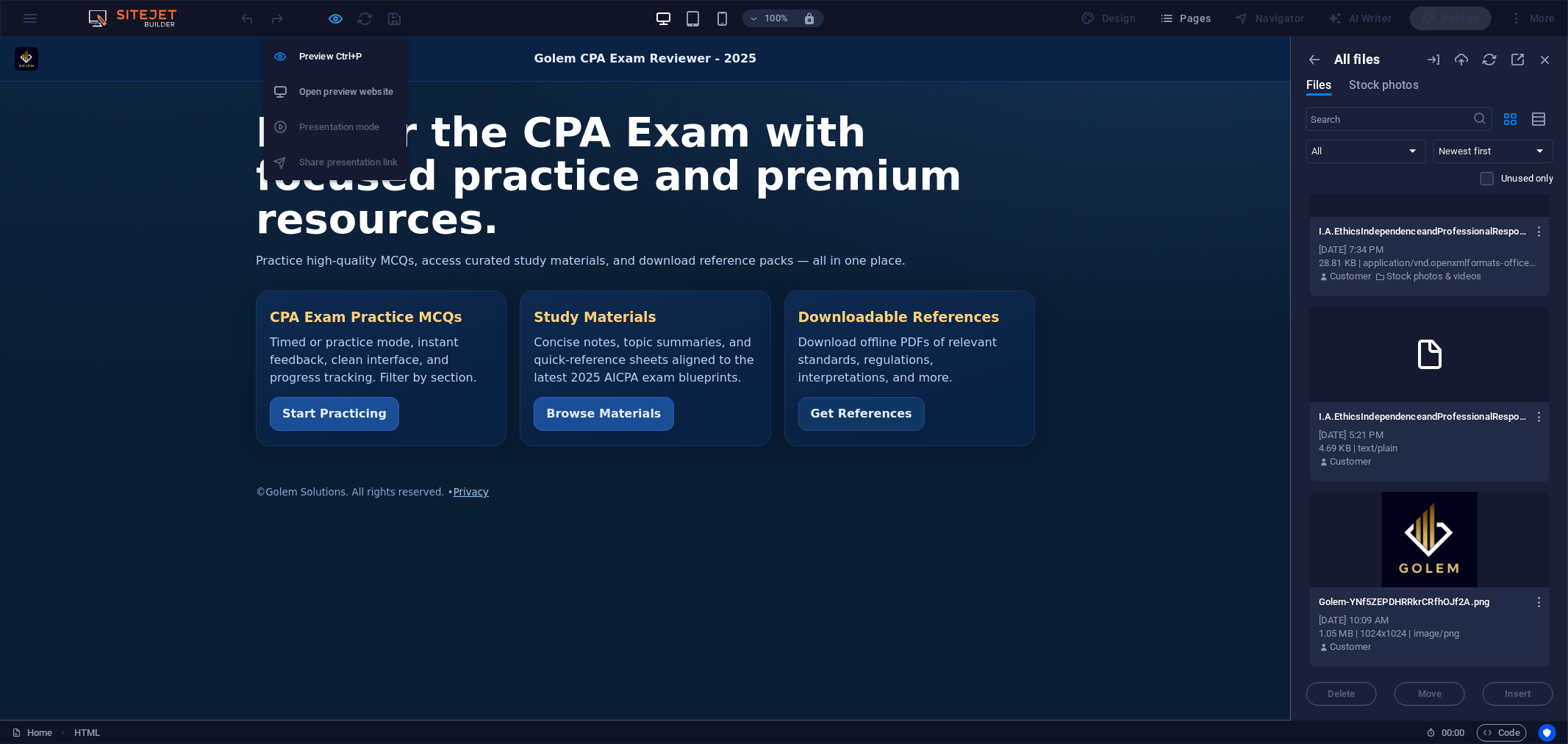
click at [334, 16] on icon "button" at bounding box center [336, 18] width 17 height 17
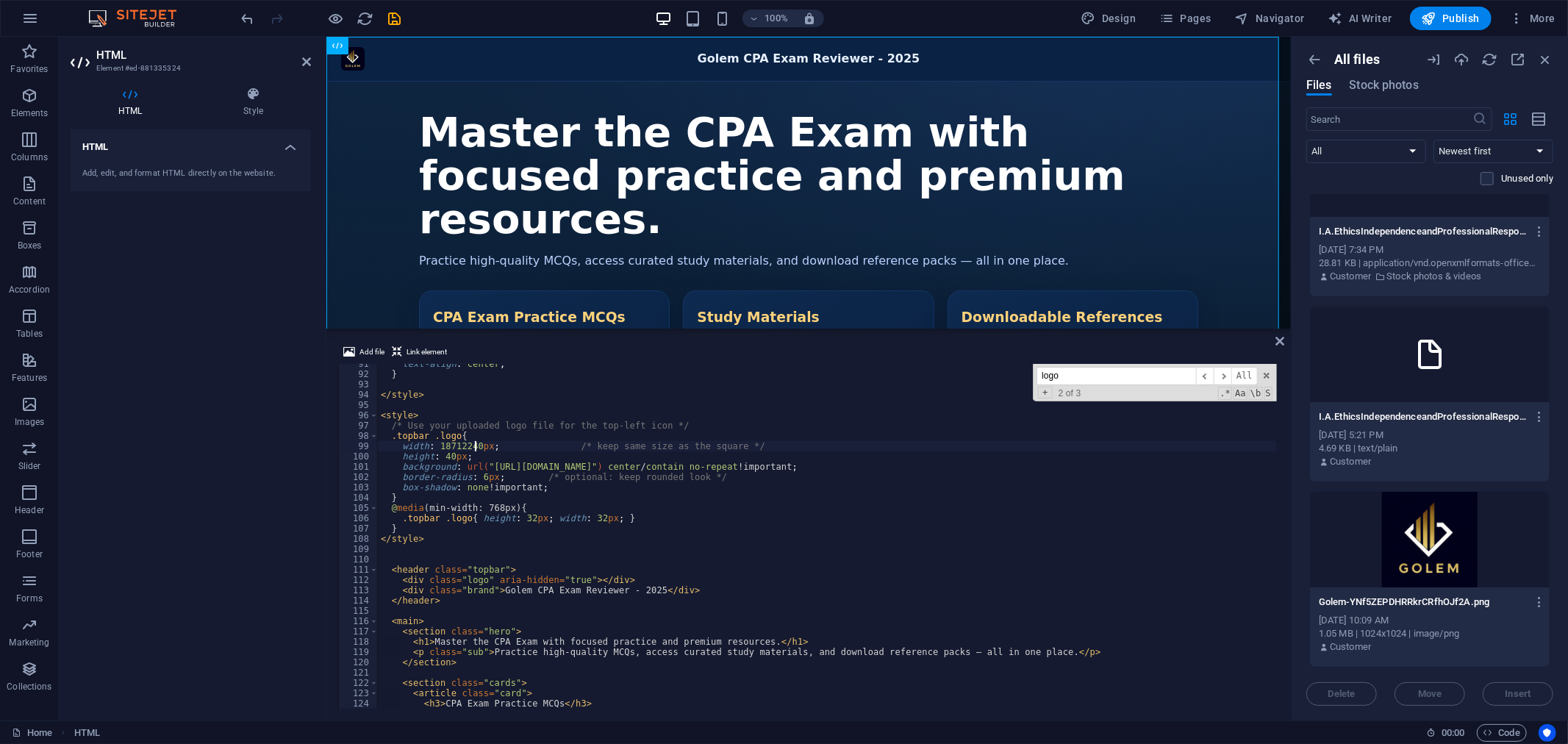
click at [479, 478] on div "text-align : center ; } </ style > < style > /* Use your uploaded logo file for…" at bounding box center [827, 541] width 899 height 365
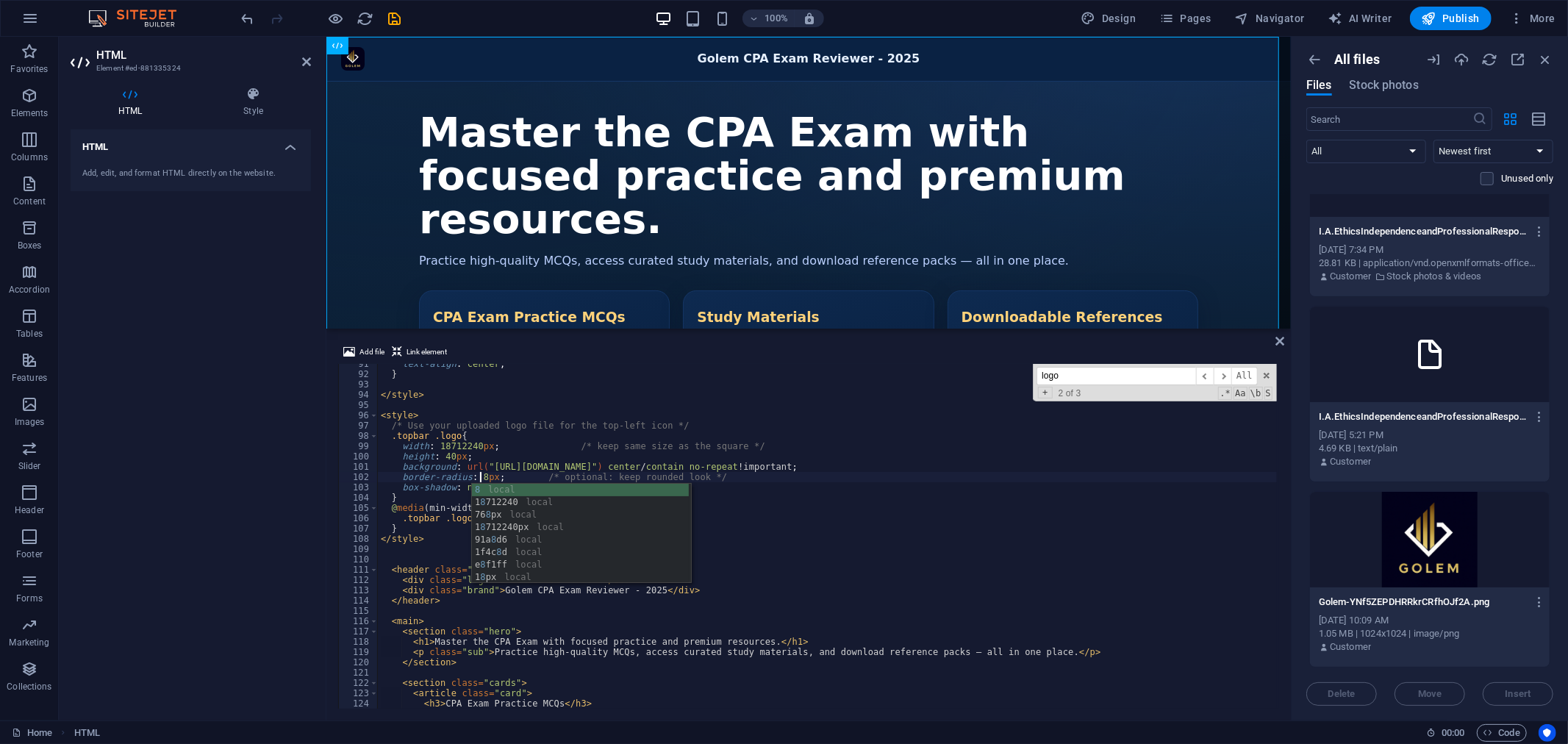
click at [596, 485] on div "8 local 1 8 712240 local 76 8 px local 1 8 712240px local 91a 8 d6 local 1f4c 8…" at bounding box center [581, 546] width 219 height 125
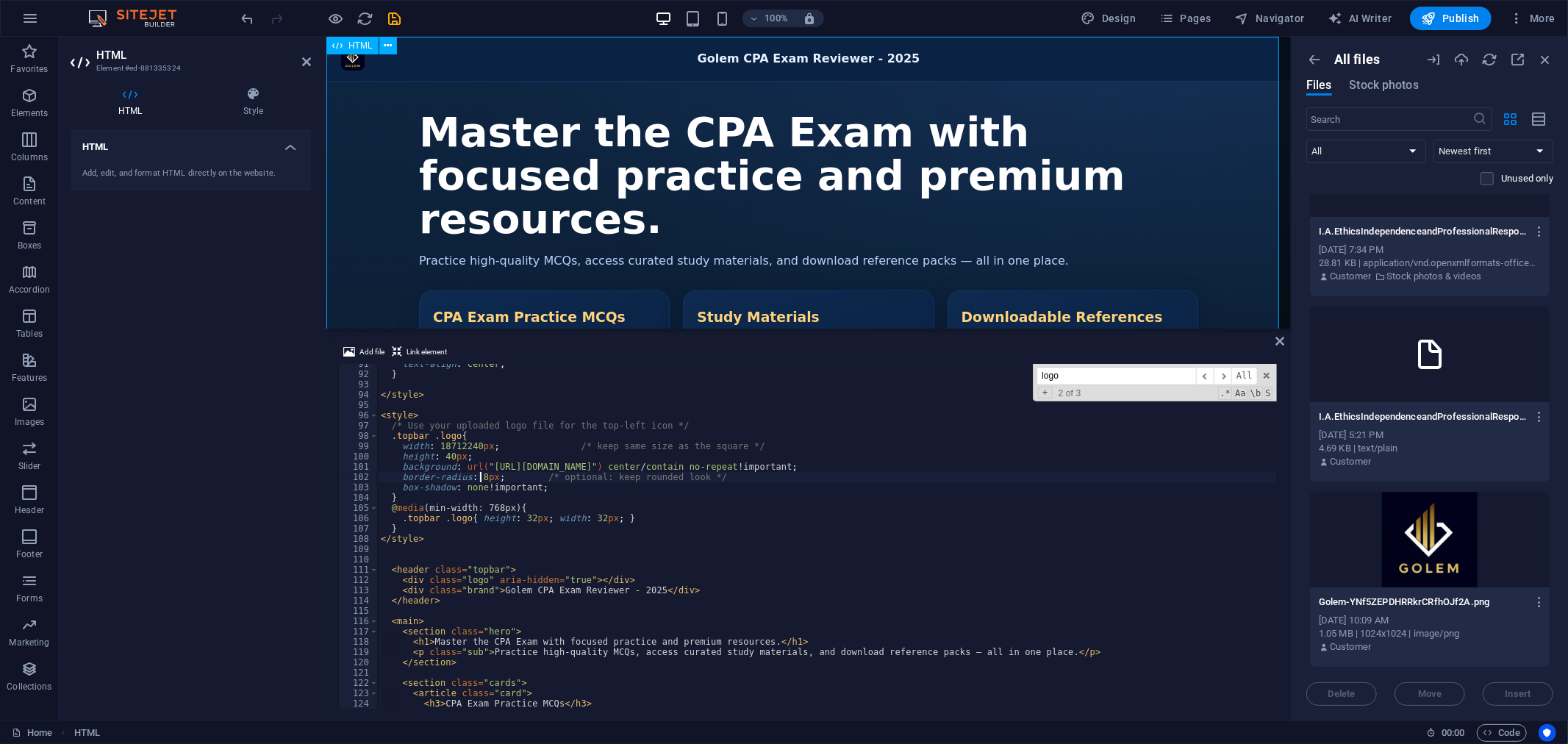
type textarea "border-radius: 8px; /* optional: keep rounded look */"
click at [518, 70] on div "Golem CPA Exam Reviewer - 2025 Golem CPA Exam Reviewer - 2025 Master the CPA Ex…" at bounding box center [807, 283] width 964 height 493
click at [327, 15] on icon "button" at bounding box center [336, 18] width 17 height 17
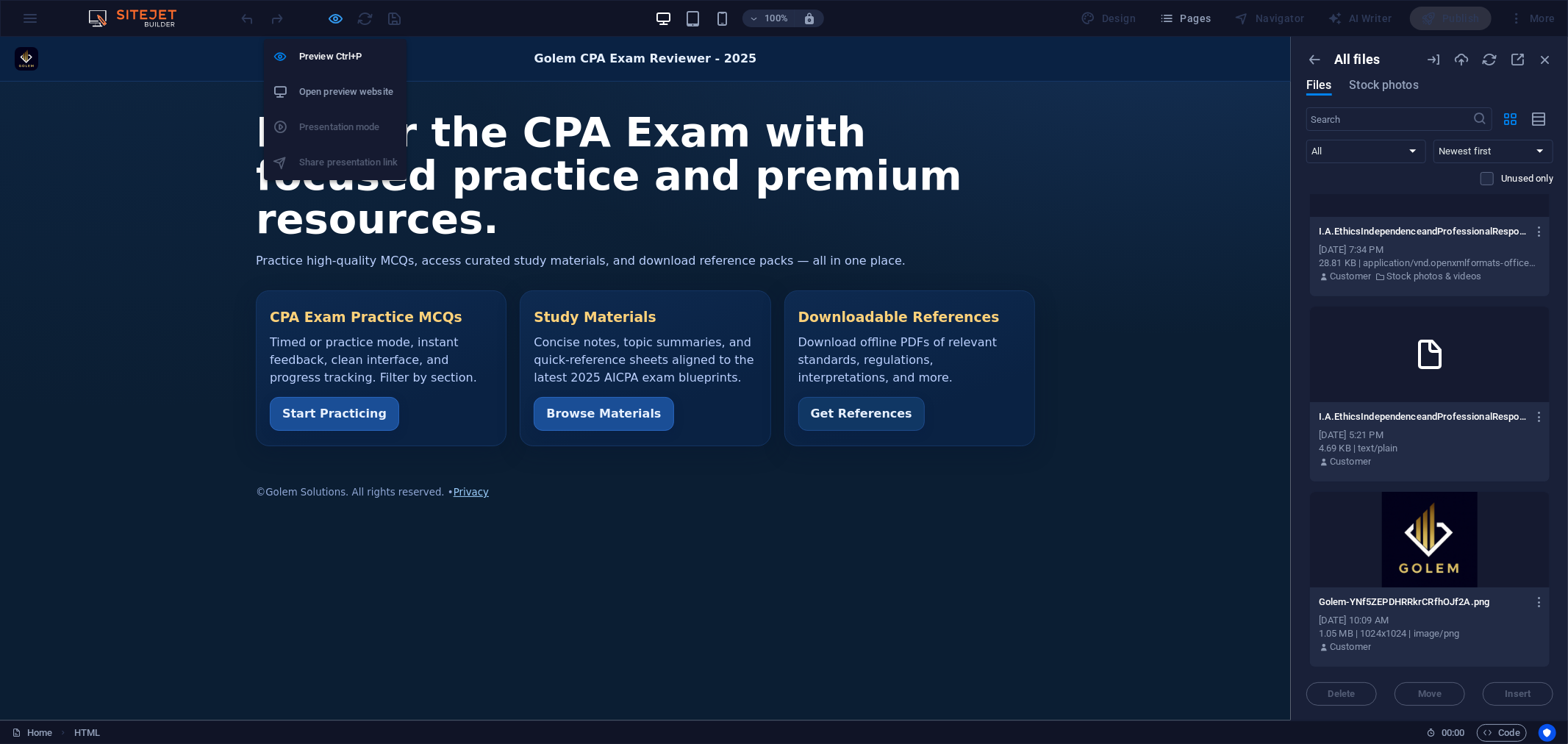
click at [332, 18] on icon "button" at bounding box center [336, 18] width 17 height 17
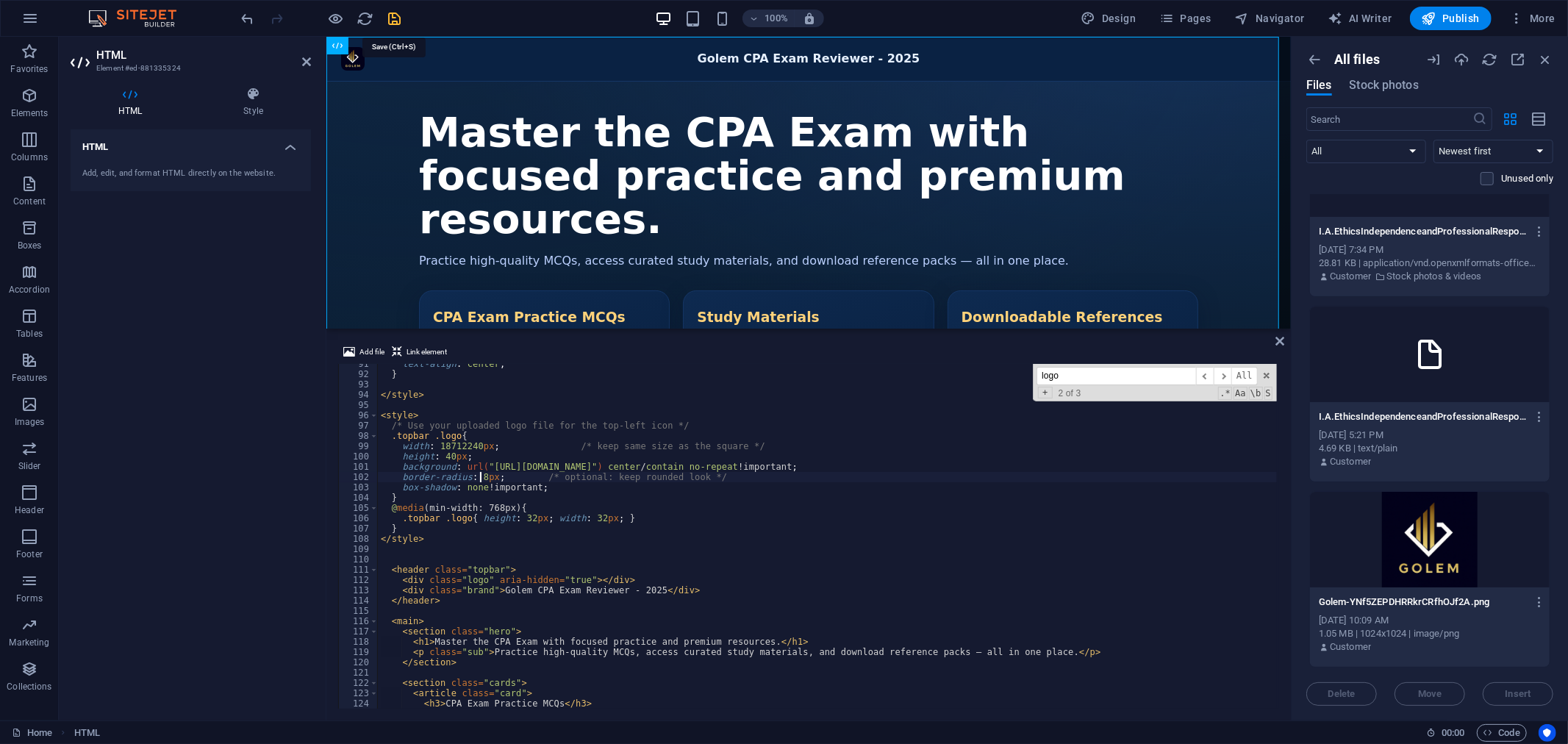
click at [394, 17] on icon "save" at bounding box center [395, 18] width 17 height 17
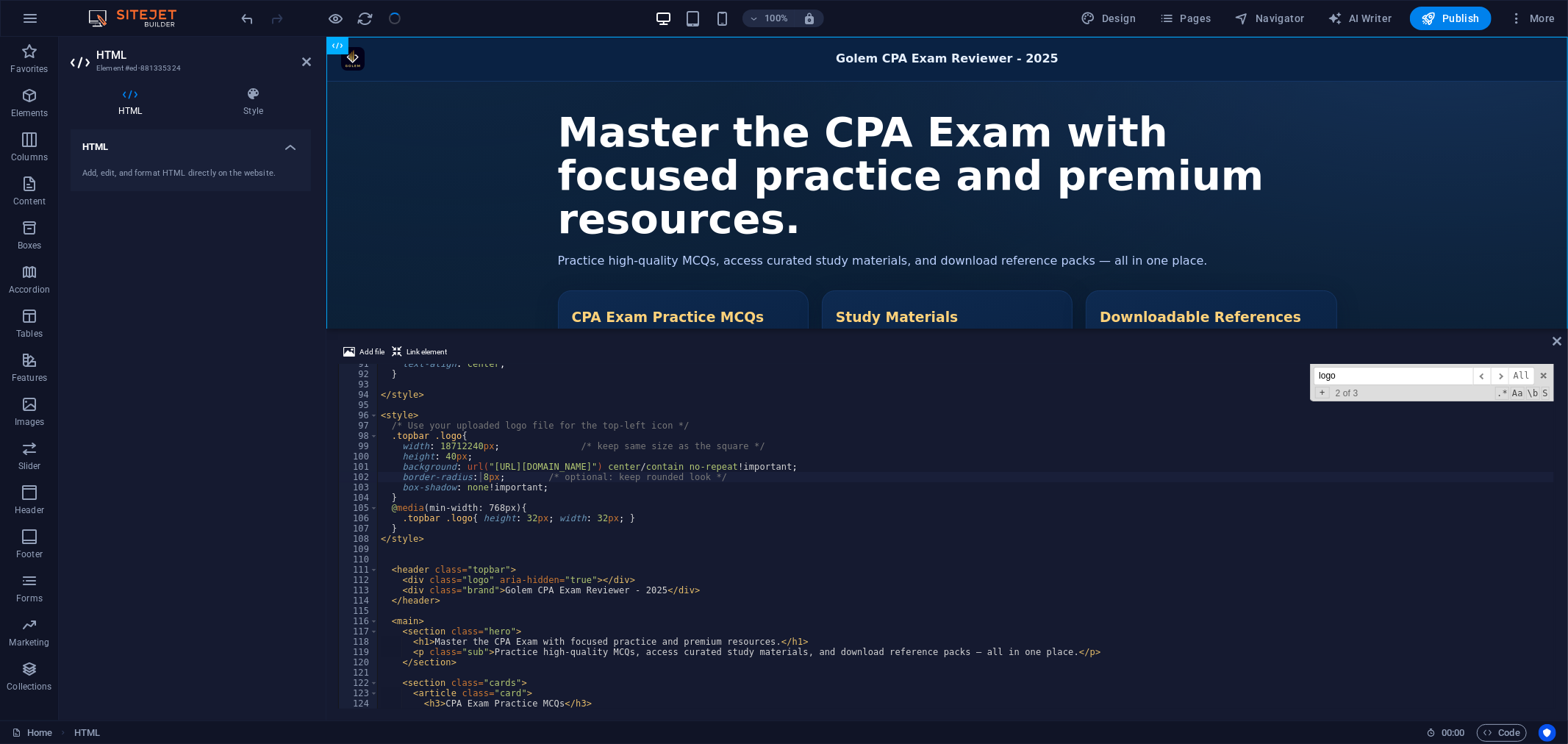
scroll to position [931, 0]
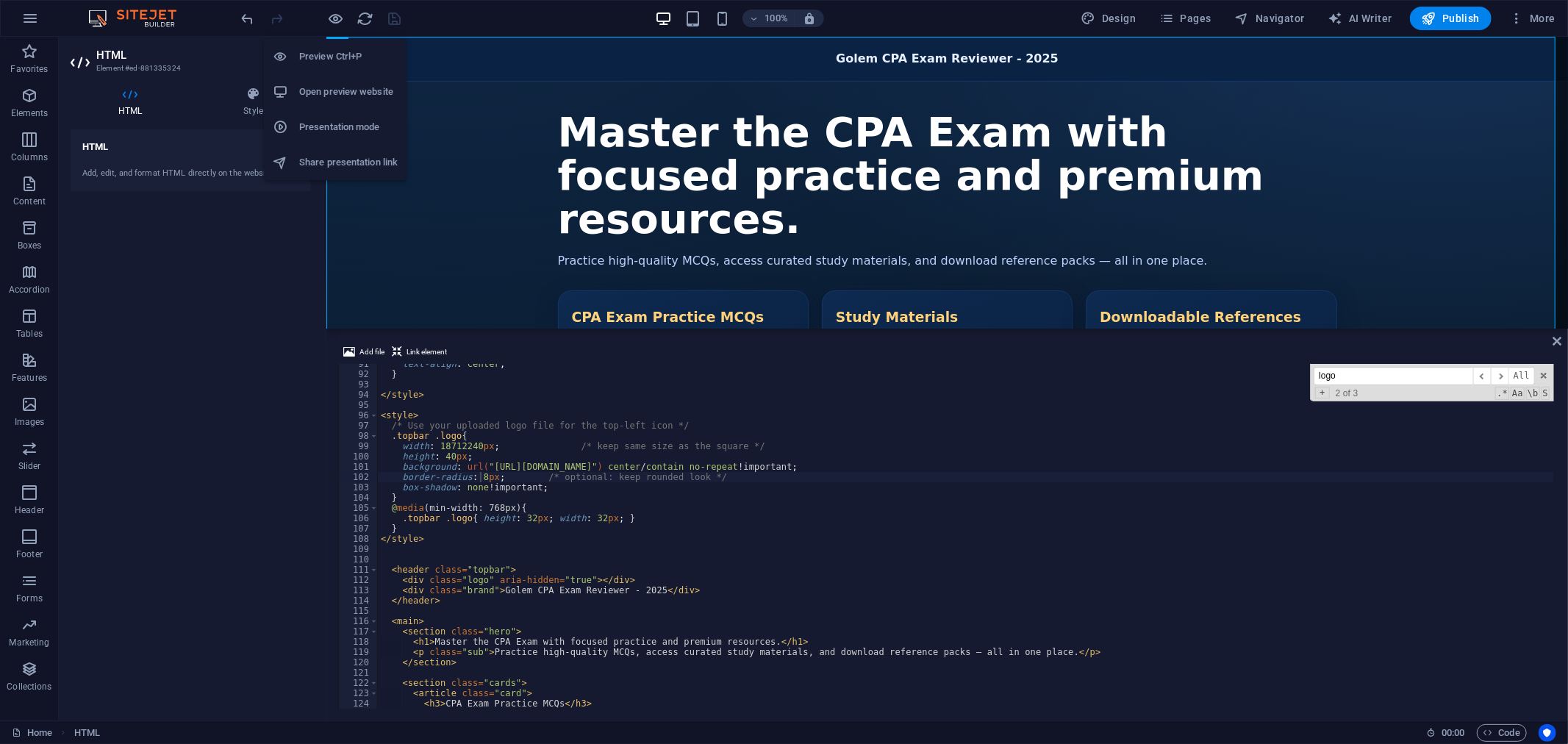
drag, startPoint x: 340, startPoint y: 18, endPoint x: 371, endPoint y: 46, distance: 41.8
click at [336, 18] on icon "button" at bounding box center [336, 18] width 17 height 17
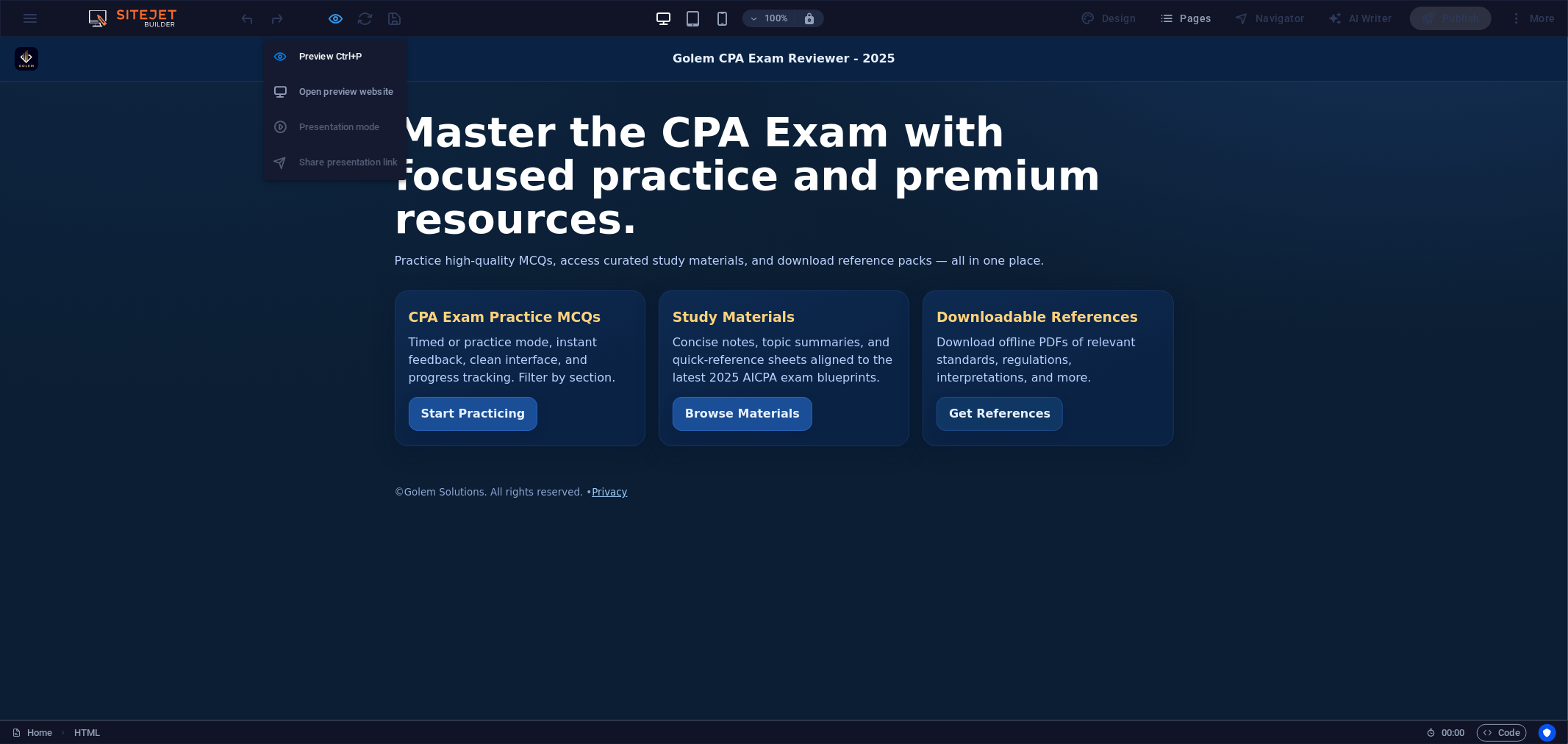
click at [333, 15] on icon "button" at bounding box center [336, 18] width 17 height 17
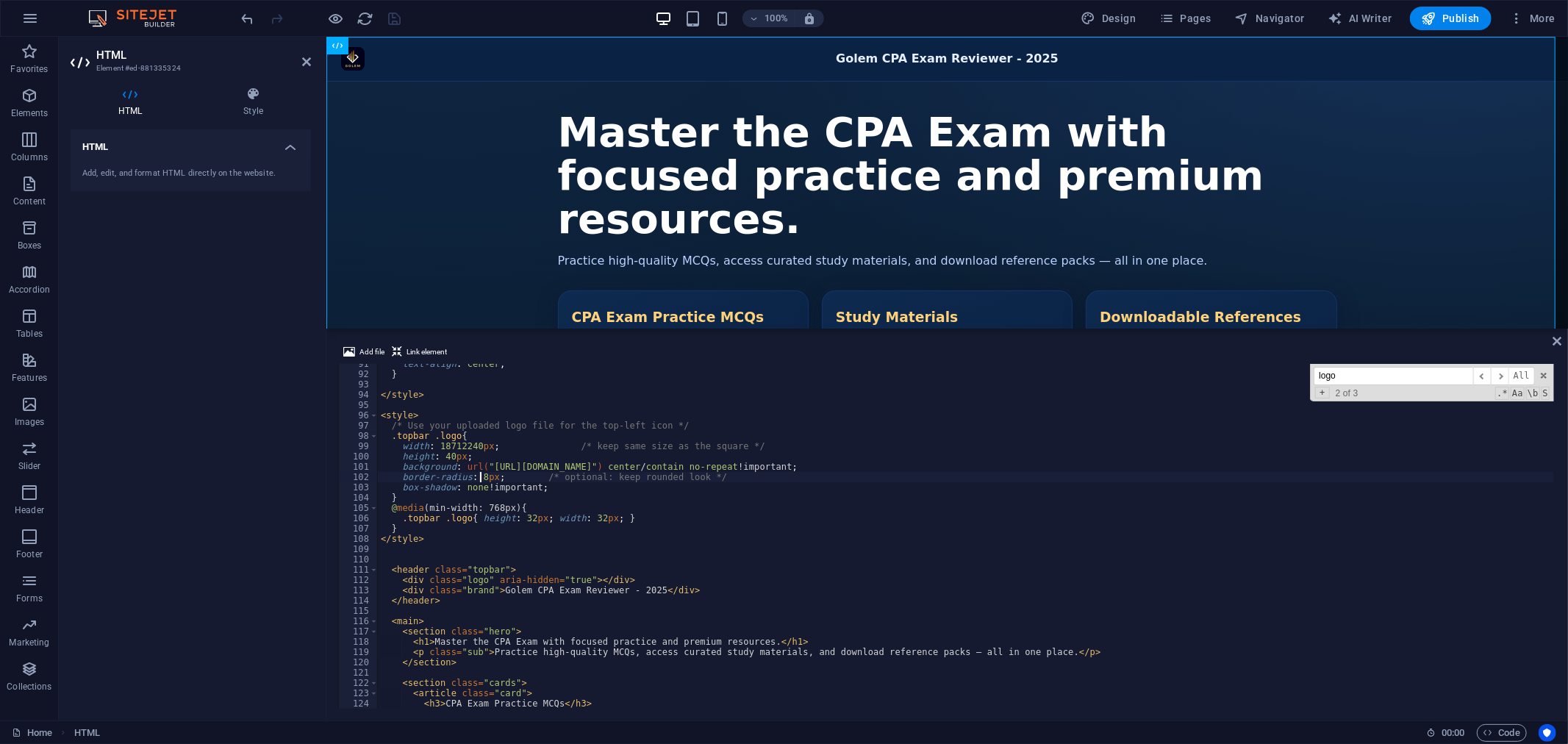
click at [413, 549] on div "text-align : center ; } </ style > < style > /* Use your uploaded logo file for…" at bounding box center [965, 541] width 1176 height 365
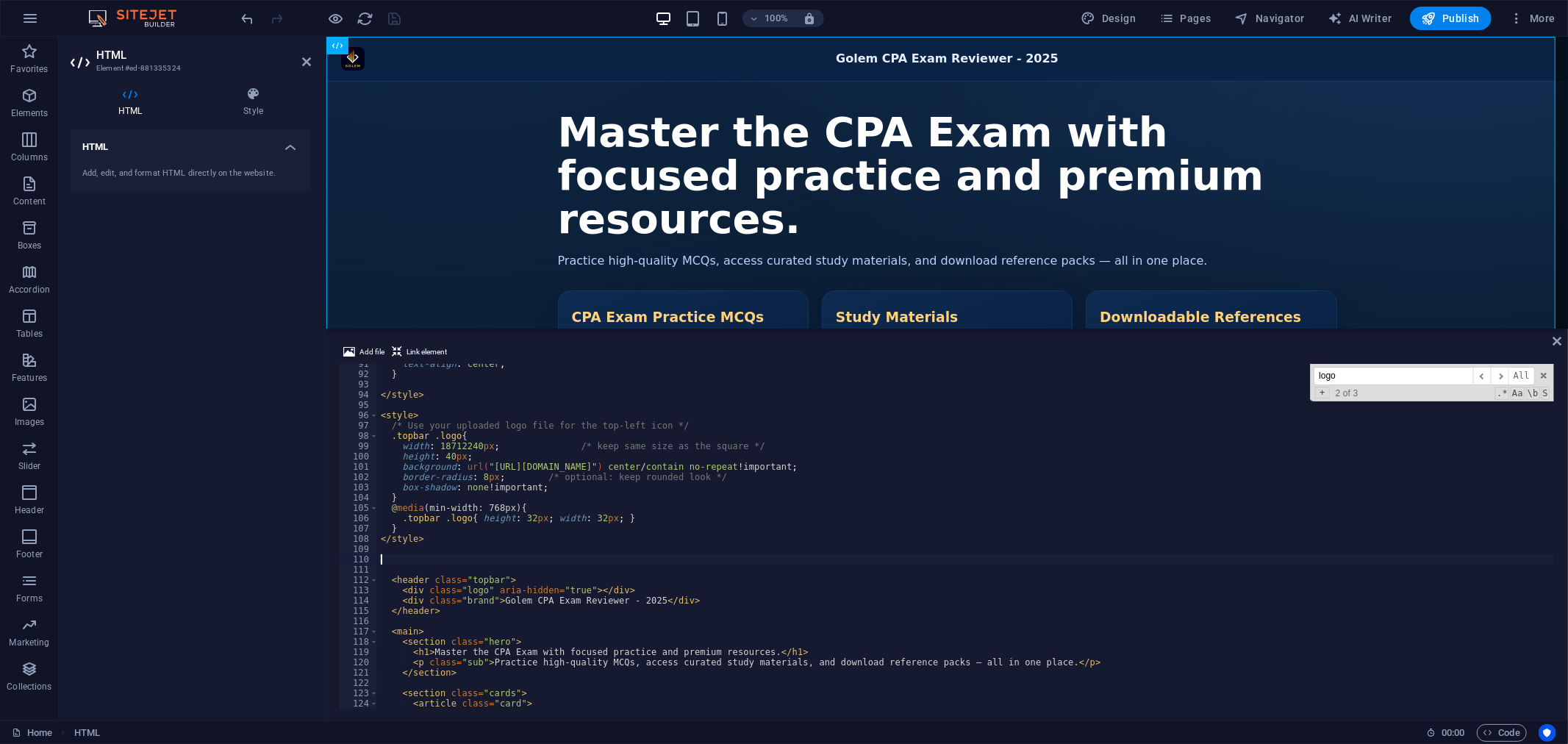
scroll to position [1096, 0]
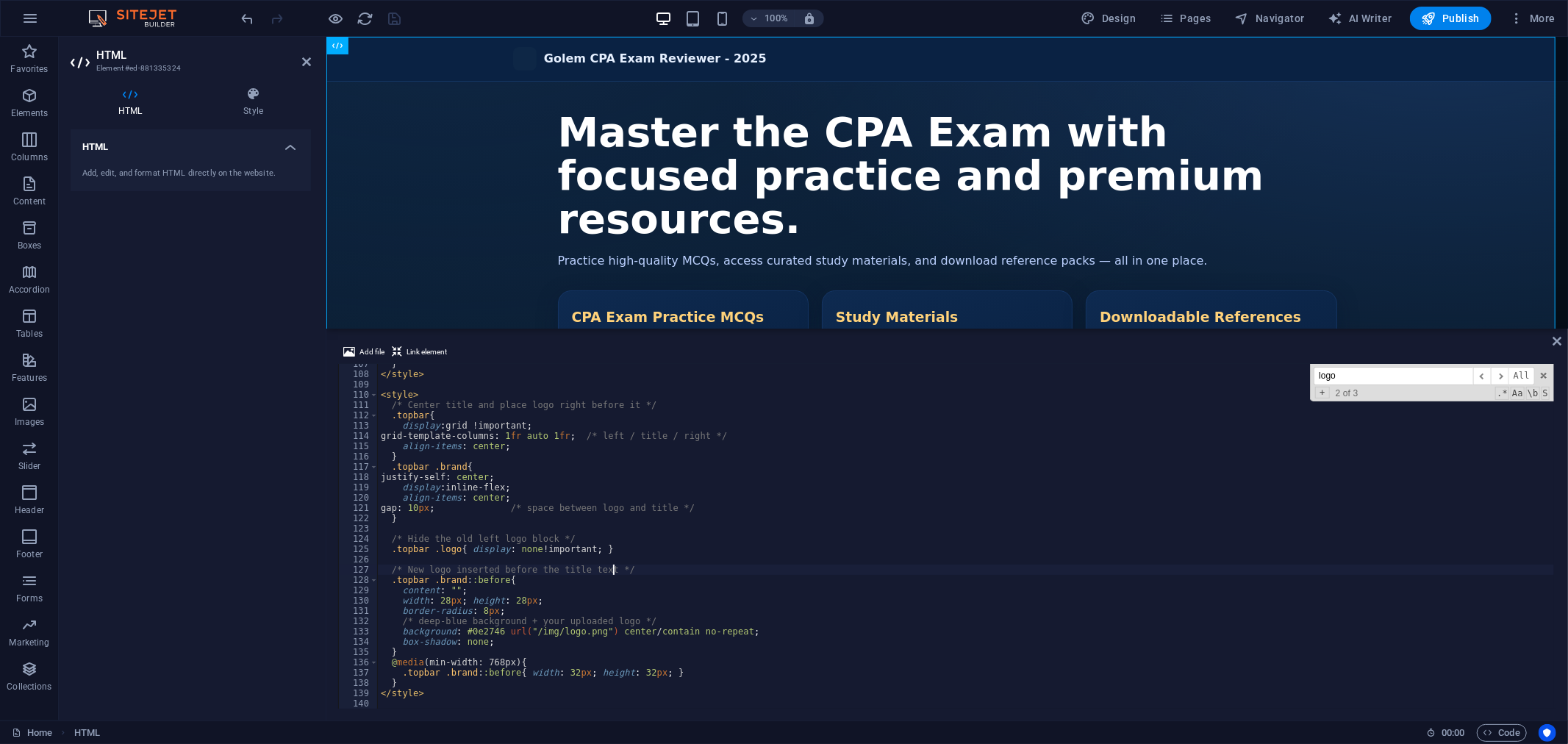
click at [1088, 569] on div "} </ style > < style > /* Center title and place logo right before it */ .topba…" at bounding box center [965, 541] width 1176 height 365
type textarea "/* New logo inserted before the title text */"
click at [442, 23] on div "100% Design Pages Navigator AI Writer Publish More" at bounding box center [900, 18] width 1323 height 24
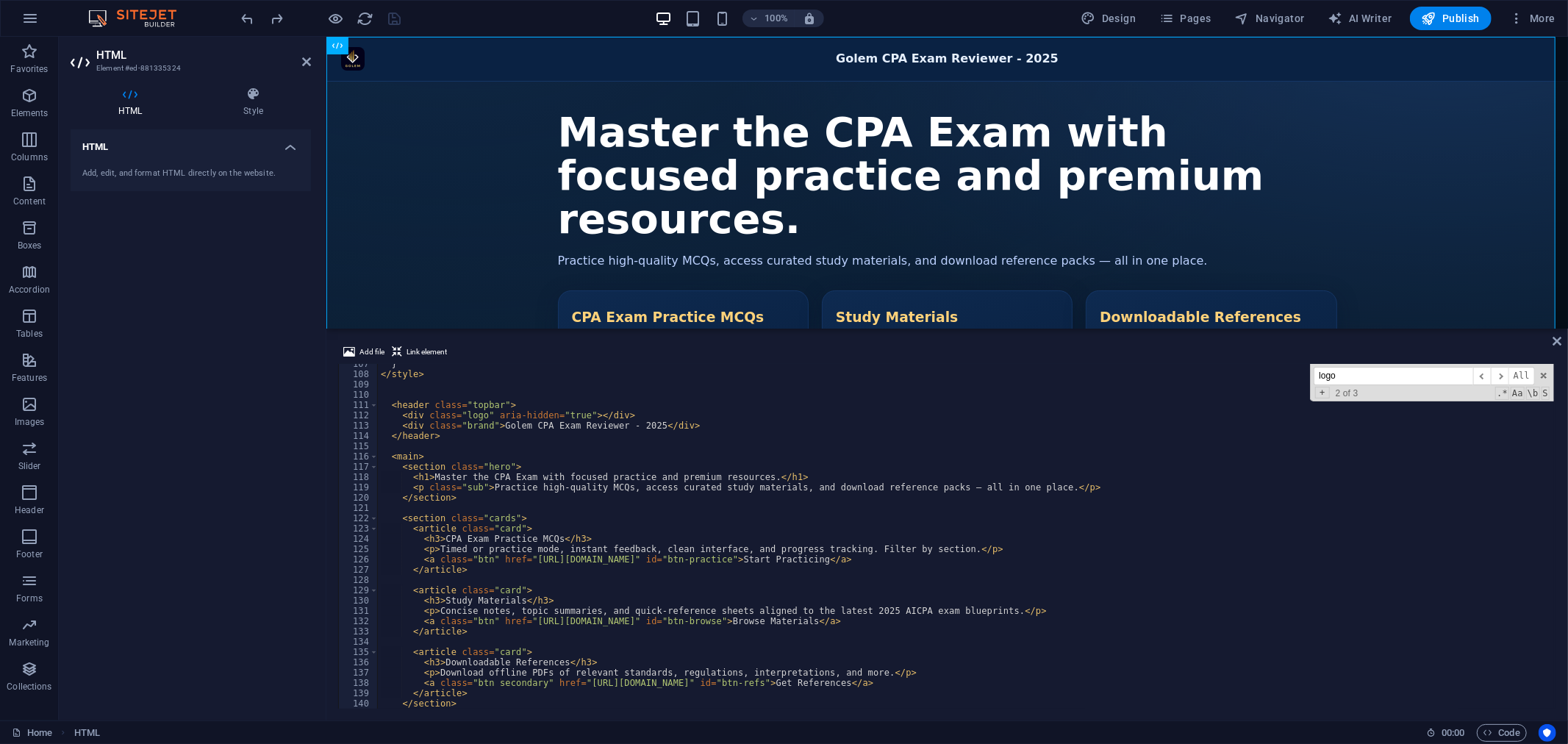
scroll to position [950, 0]
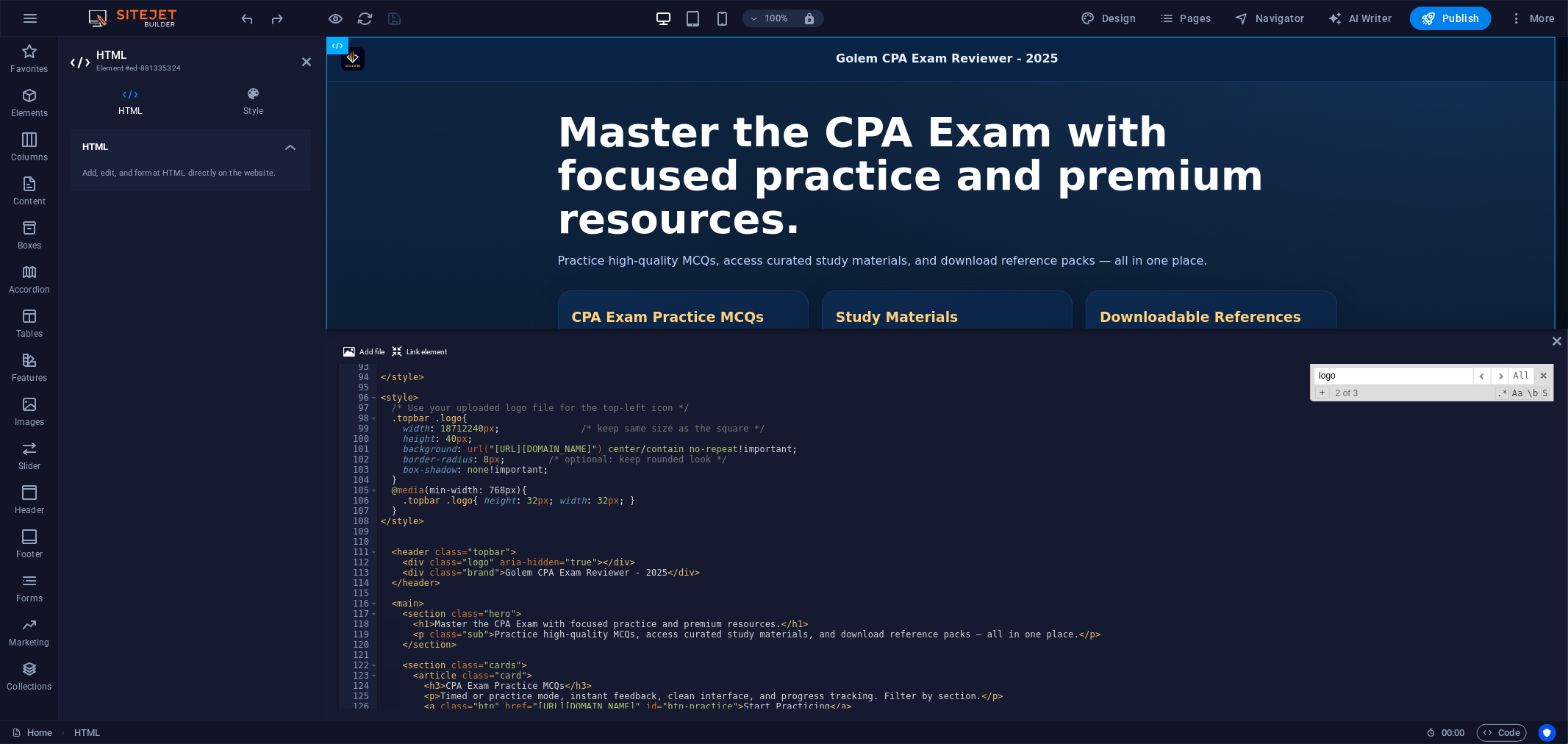
click at [400, 540] on div "</ style > < style > /* Use your uploaded logo file for the top-left icon */ .t…" at bounding box center [965, 544] width 1176 height 365
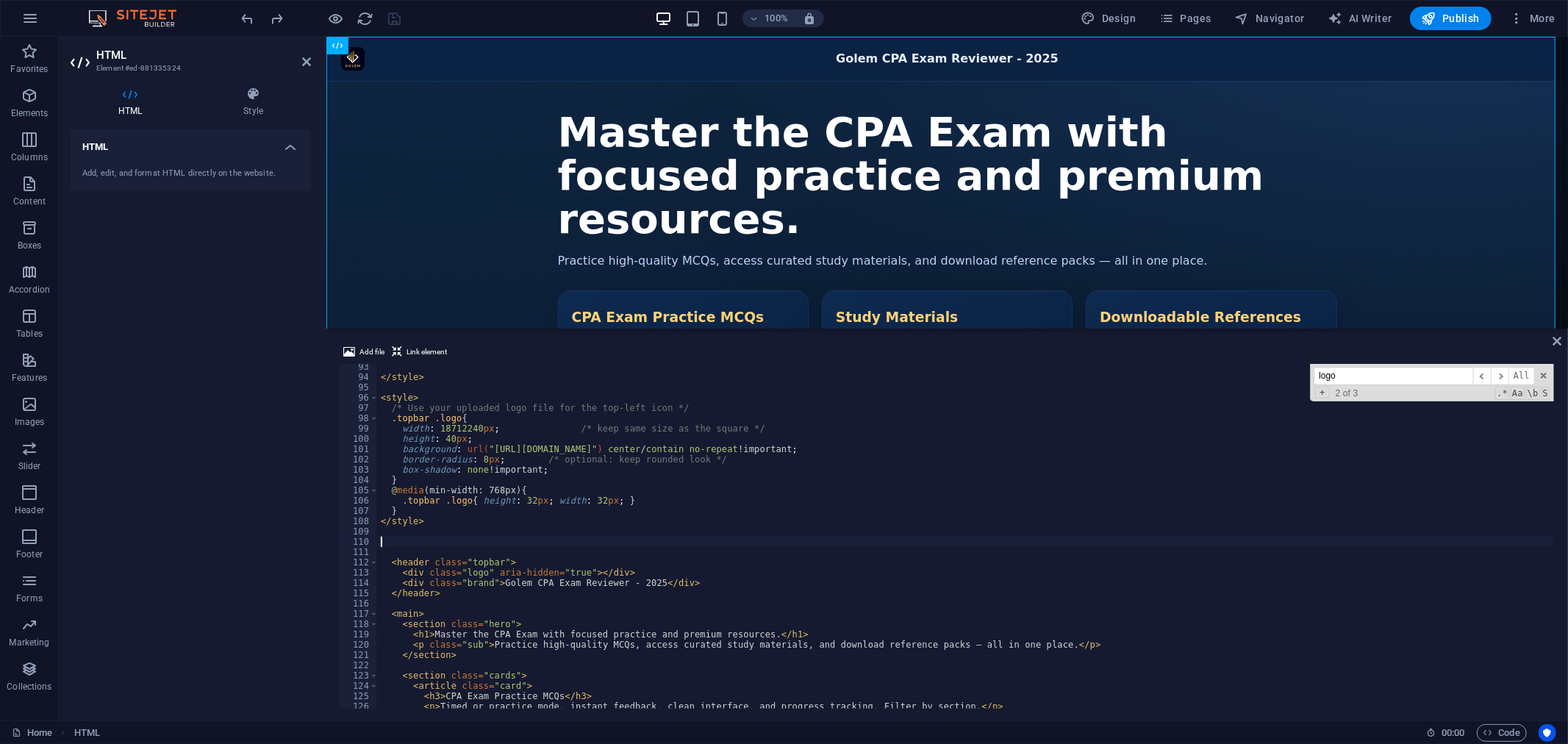
scroll to position [1096, 0]
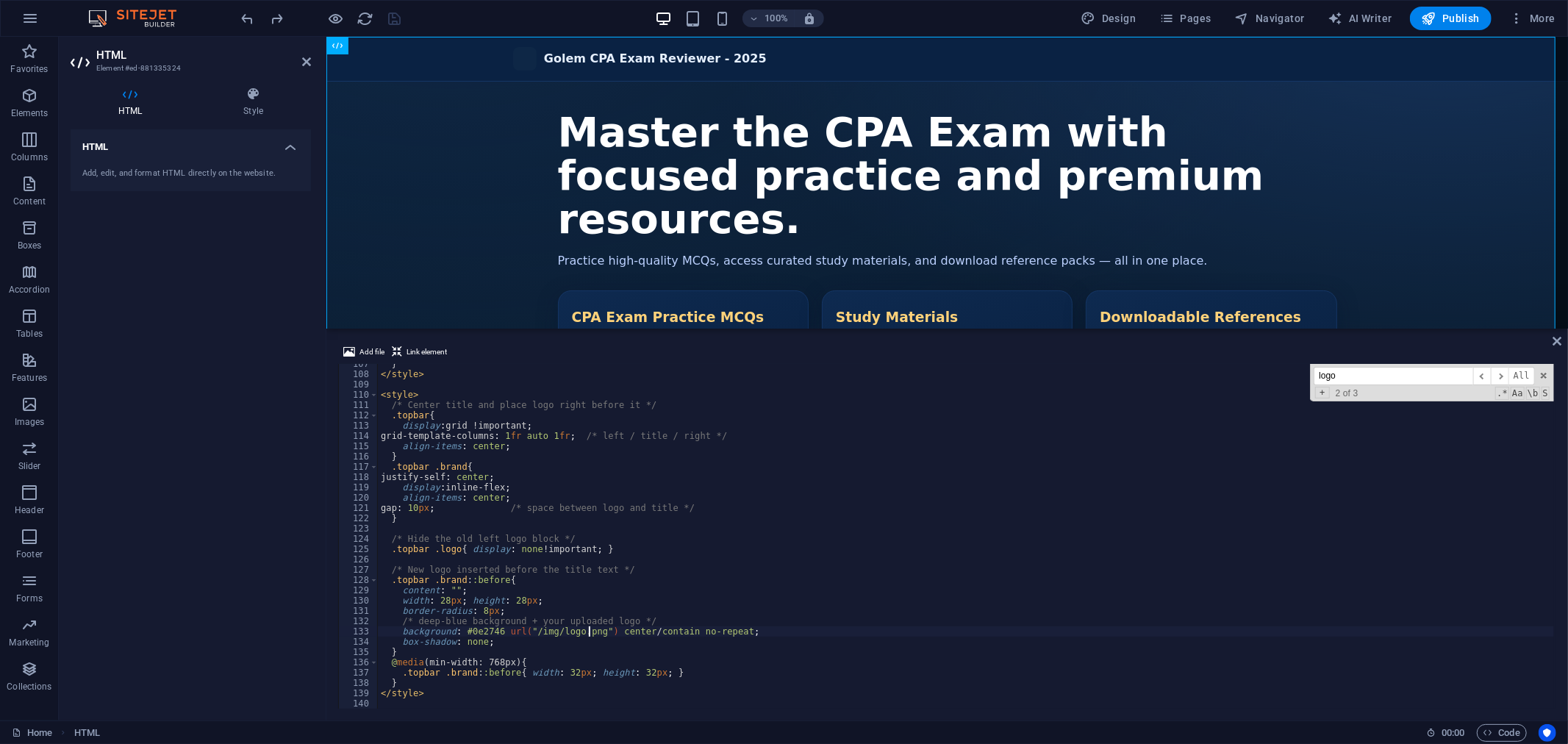
click at [589, 631] on div "} </ style > < style > /* Center title and place logo right before it */ .topba…" at bounding box center [965, 541] width 1176 height 365
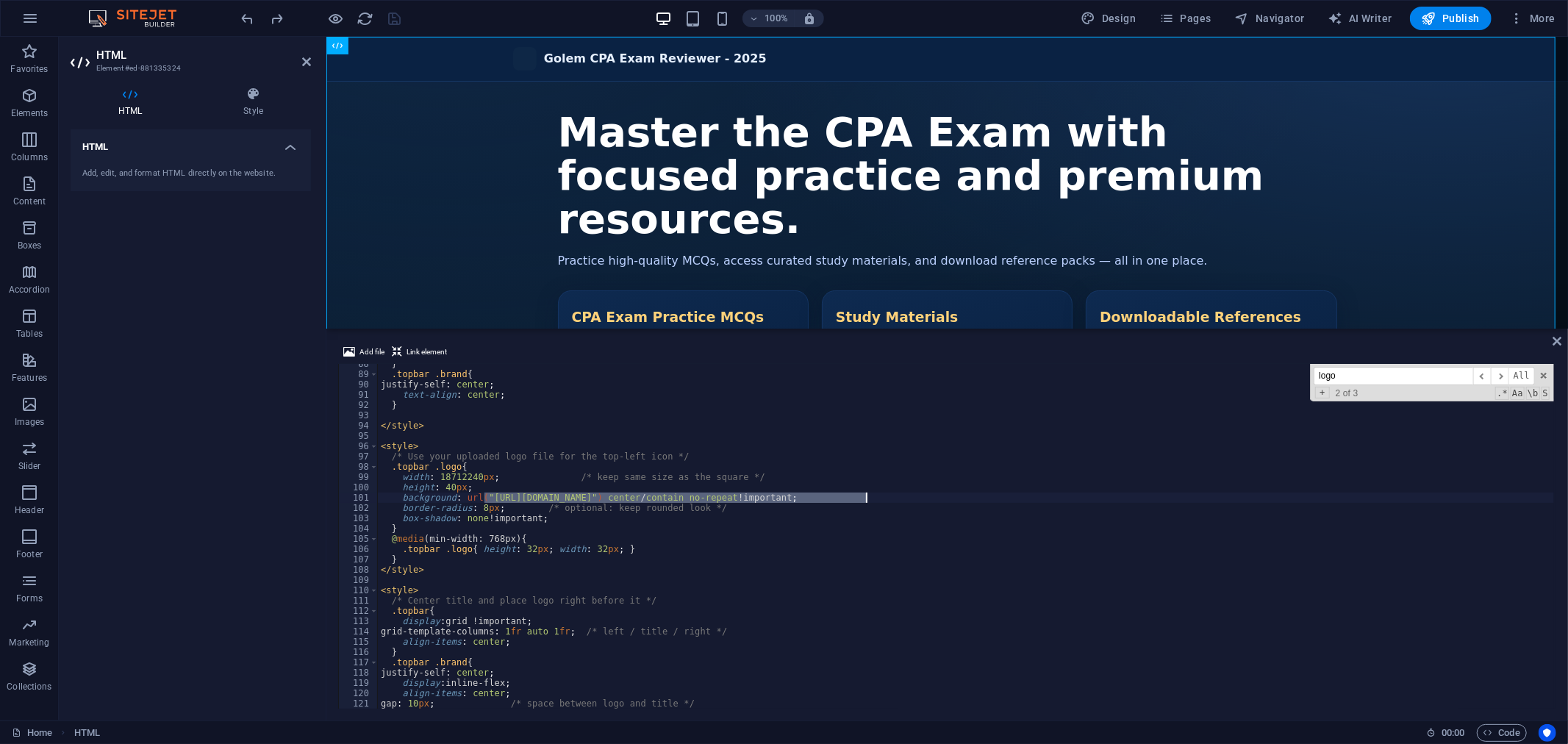
drag, startPoint x: 486, startPoint y: 497, endPoint x: 865, endPoint y: 498, distance: 379.0
click at [865, 498] on div "} .topbar .brand { justify-self : center ; text-align : center ; } </ style > <…" at bounding box center [965, 541] width 1176 height 365
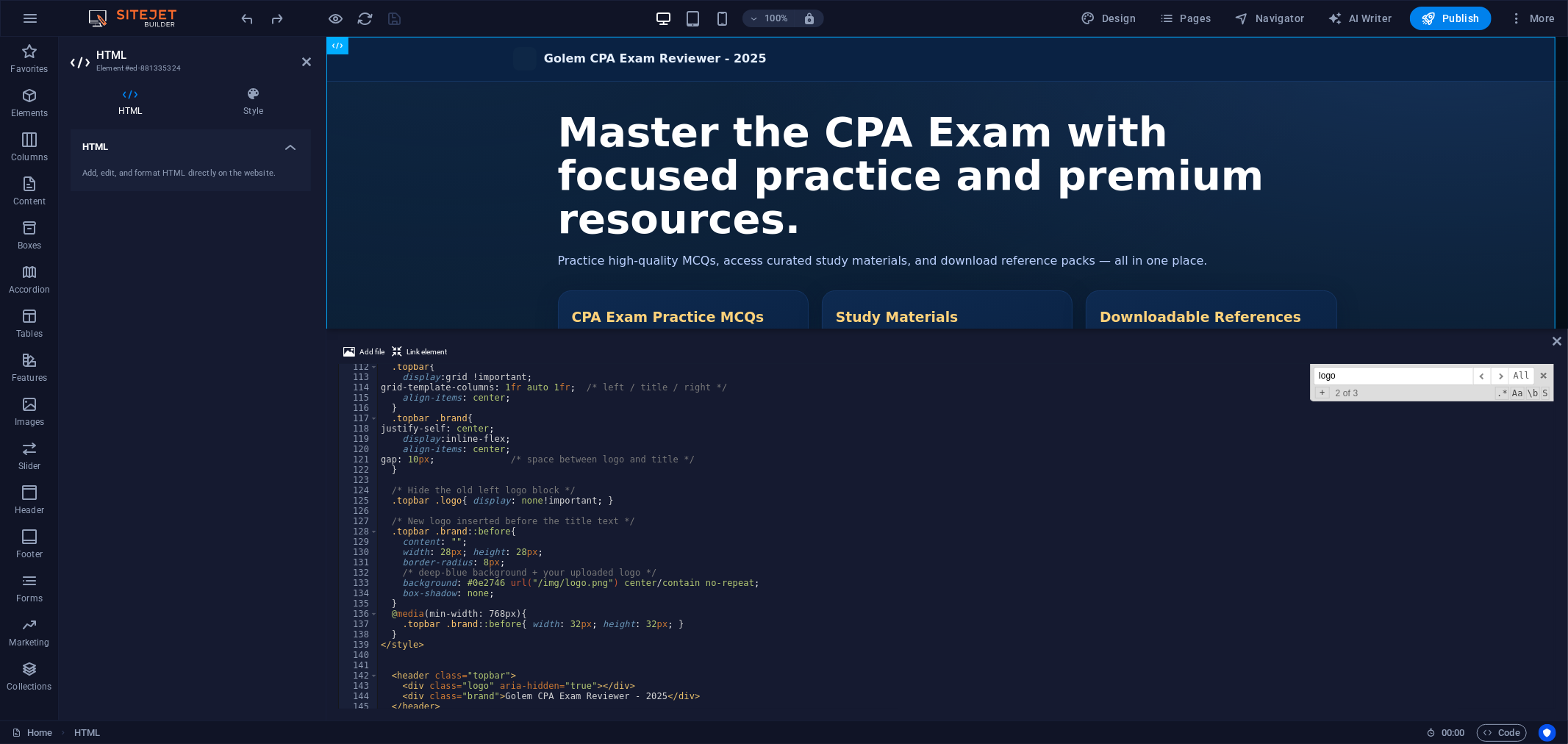
scroll to position [1194, 0]
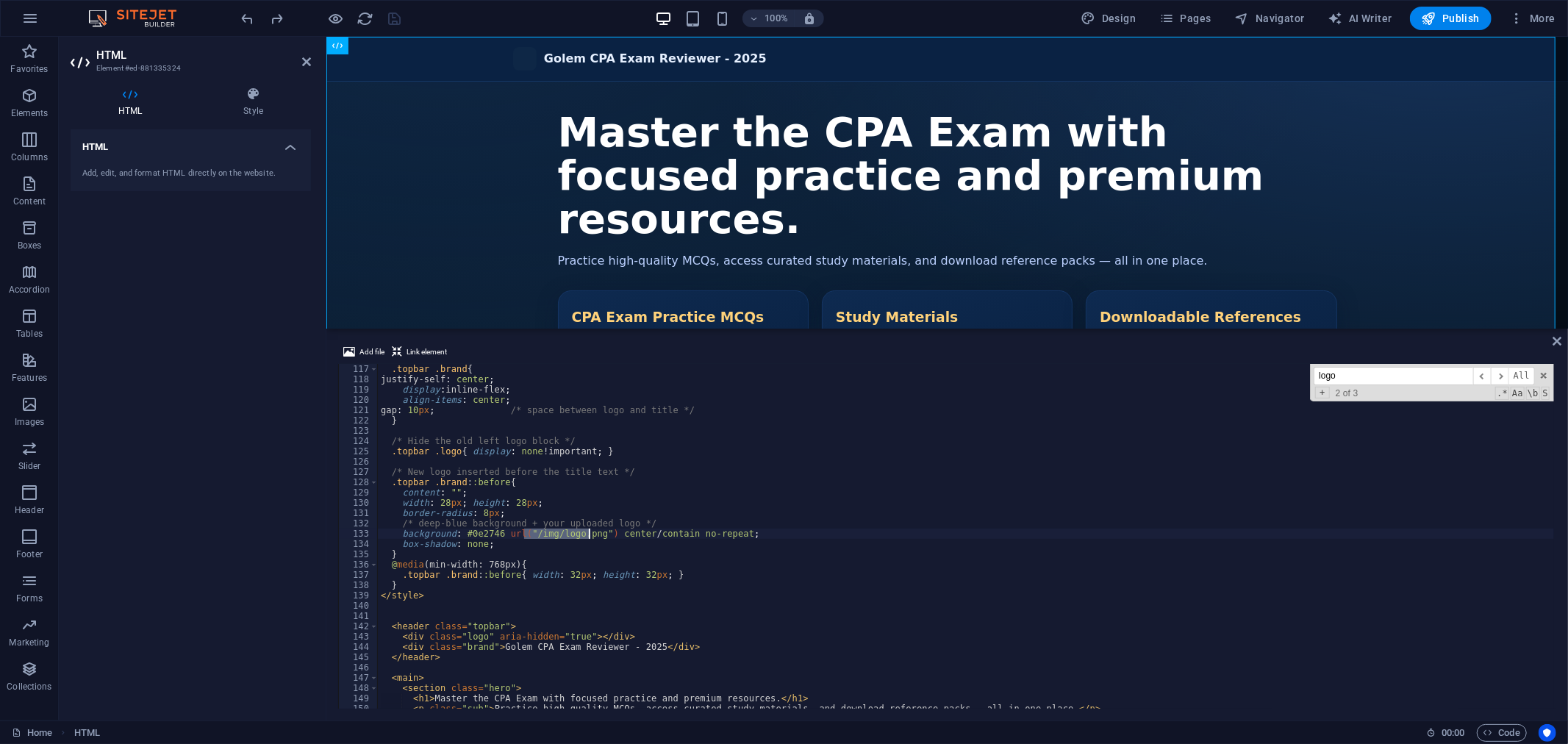
drag, startPoint x: 524, startPoint y: 534, endPoint x: 610, endPoint y: 558, distance: 89.3
click at [590, 537] on div ".topbar .brand { justify-self : center ; display : inline-flex ; align-items : …" at bounding box center [965, 547] width 1176 height 365
paste textarea "[URL][DOMAIN_NAME]"
type textarea "background: #0e2746 url("[URL][DOMAIN_NAME]") center / contain no-repeat;"
click at [773, 619] on div ".topbar .brand { justify-self : center ; display : inline-flex ; align-items : …" at bounding box center [965, 547] width 1176 height 365
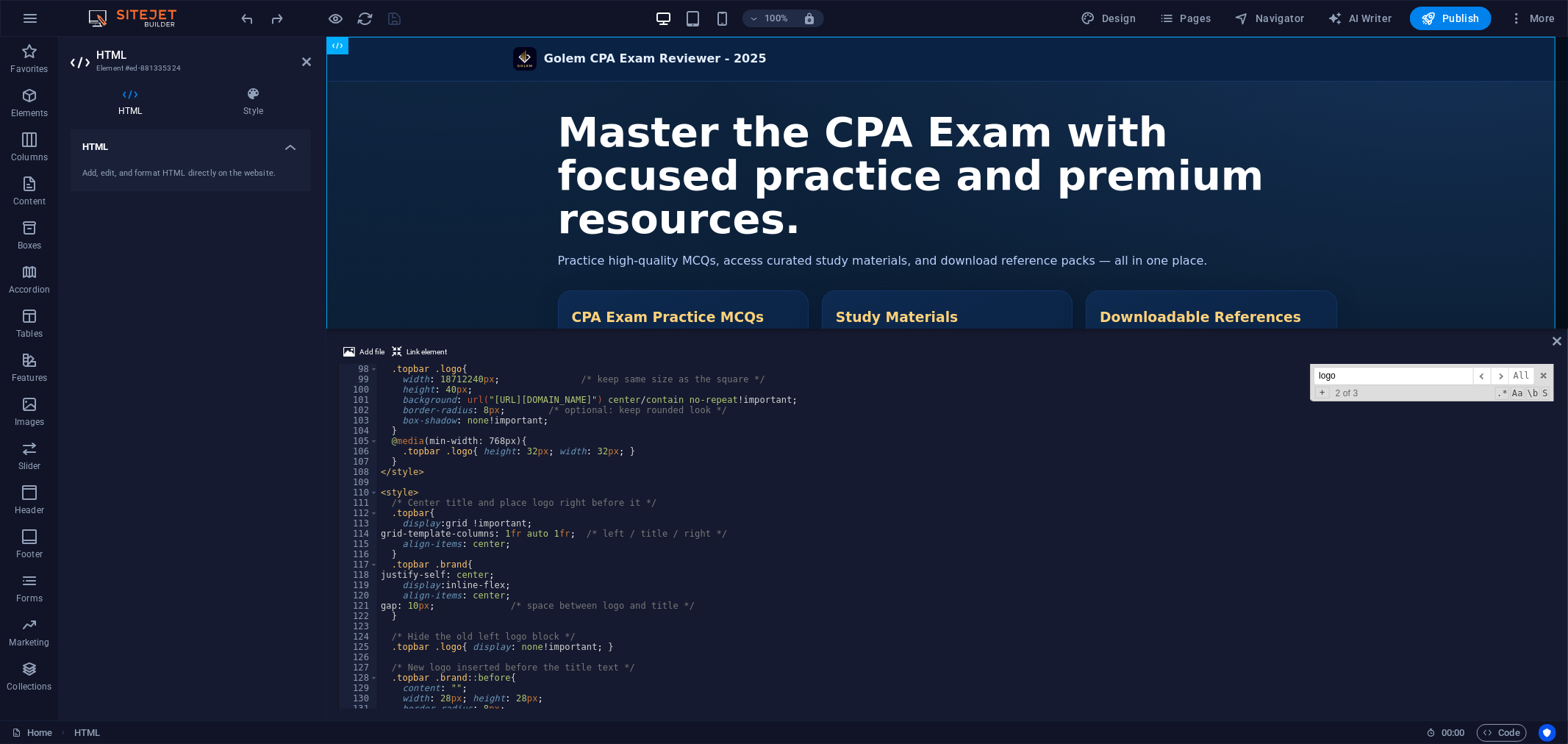
scroll to position [950, 0]
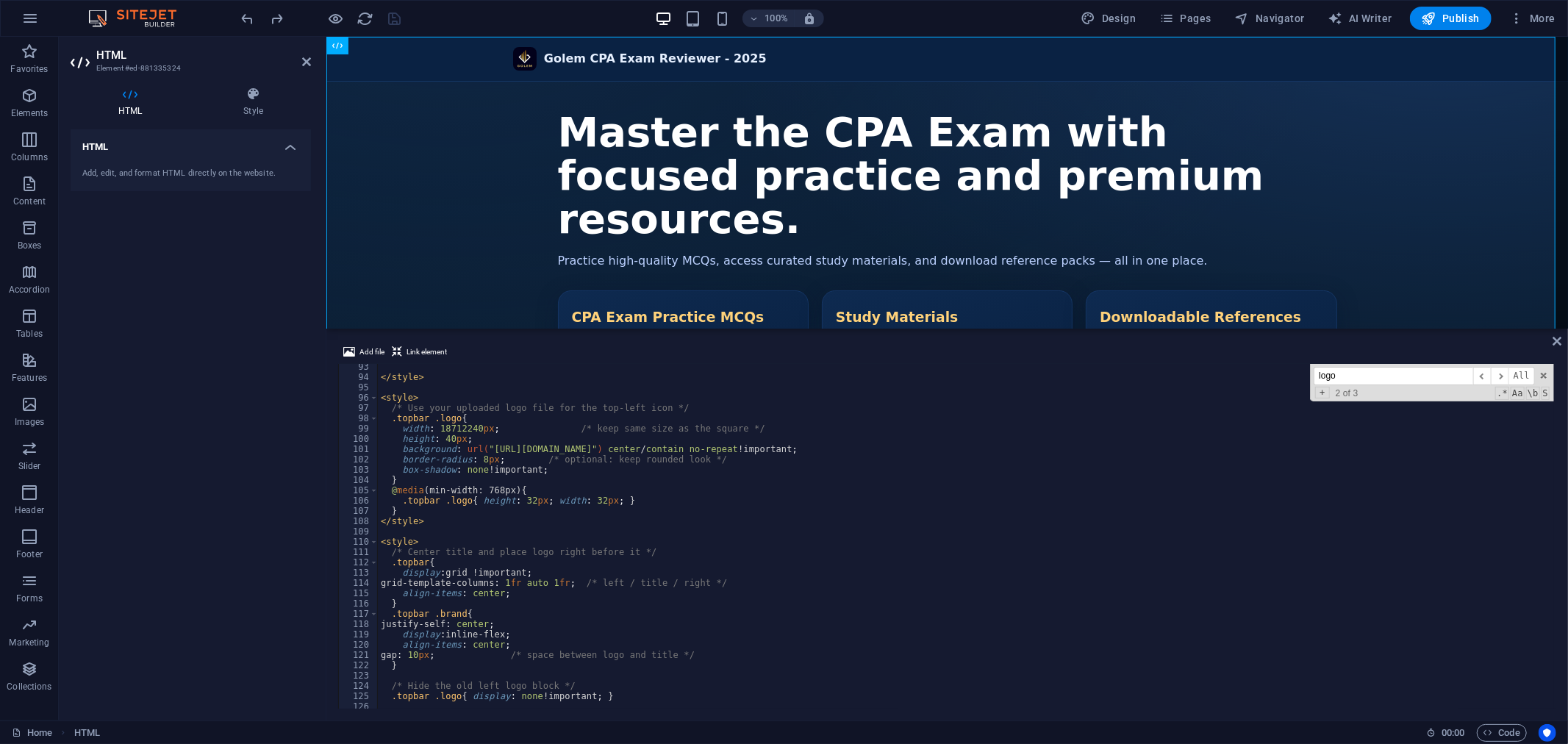
click at [380, 399] on div "</ style > < style > /* Use your uploaded logo file for the top-left icon */ .t…" at bounding box center [965, 544] width 1176 height 365
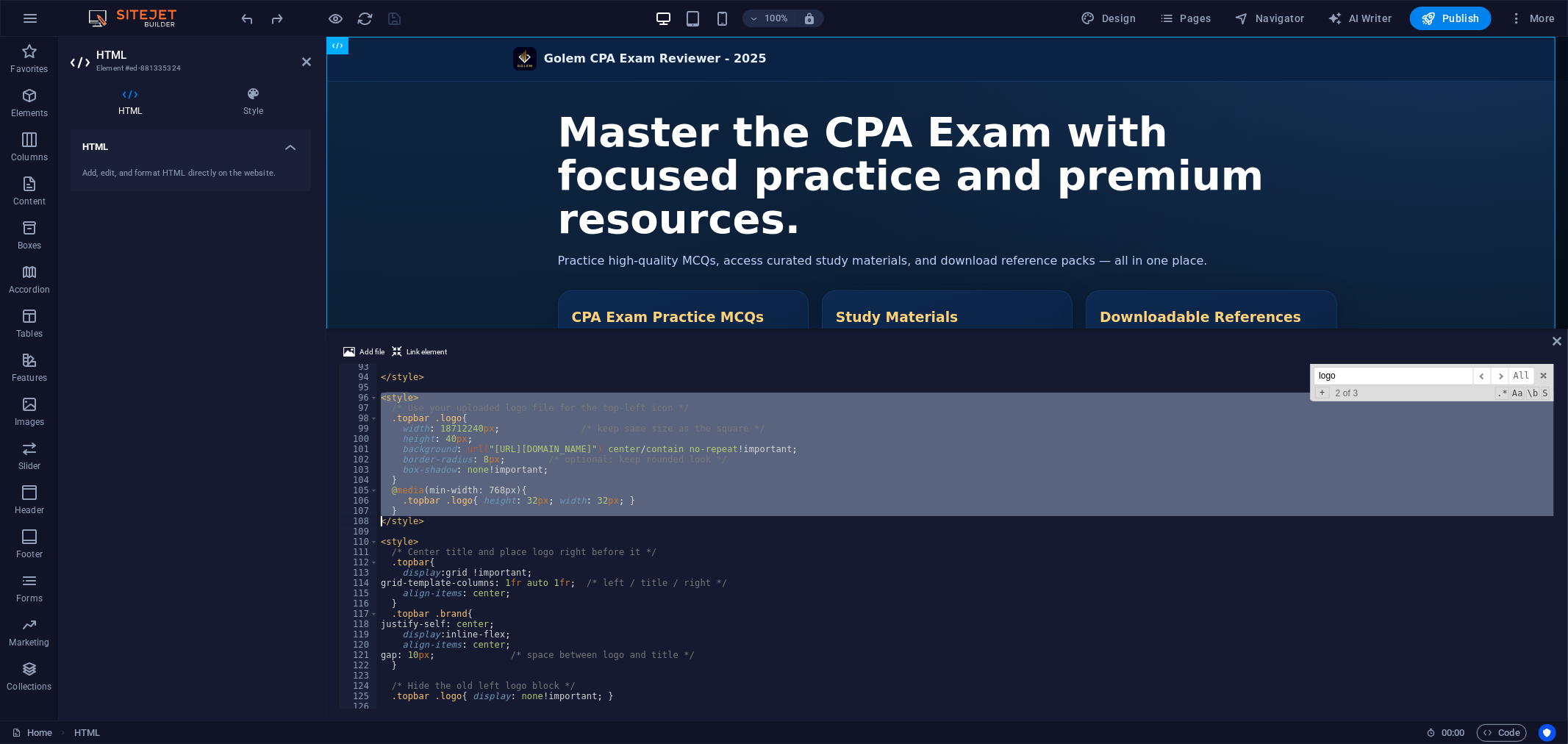
type textarea "</style>"
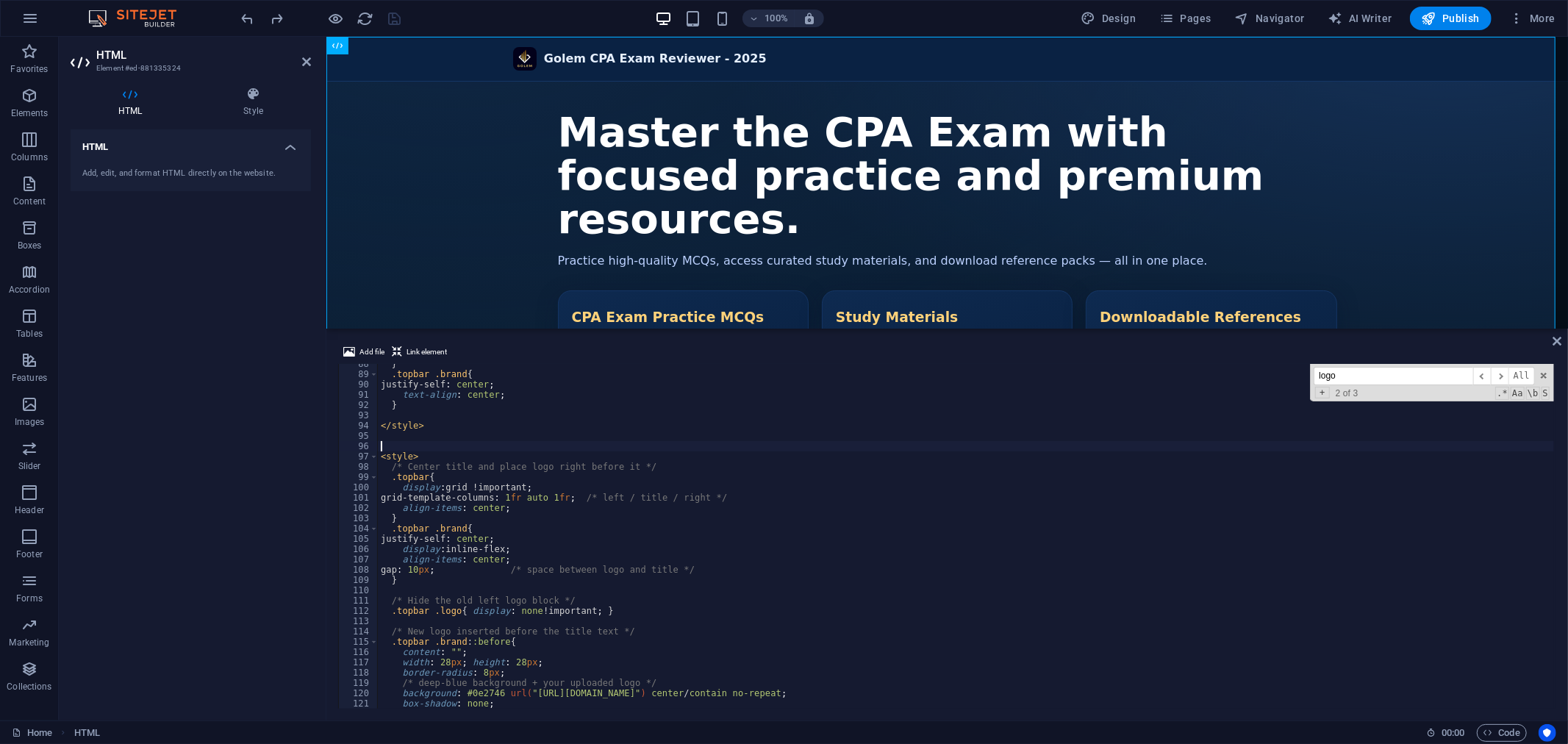
scroll to position [901, 0]
type textarea "</style>"
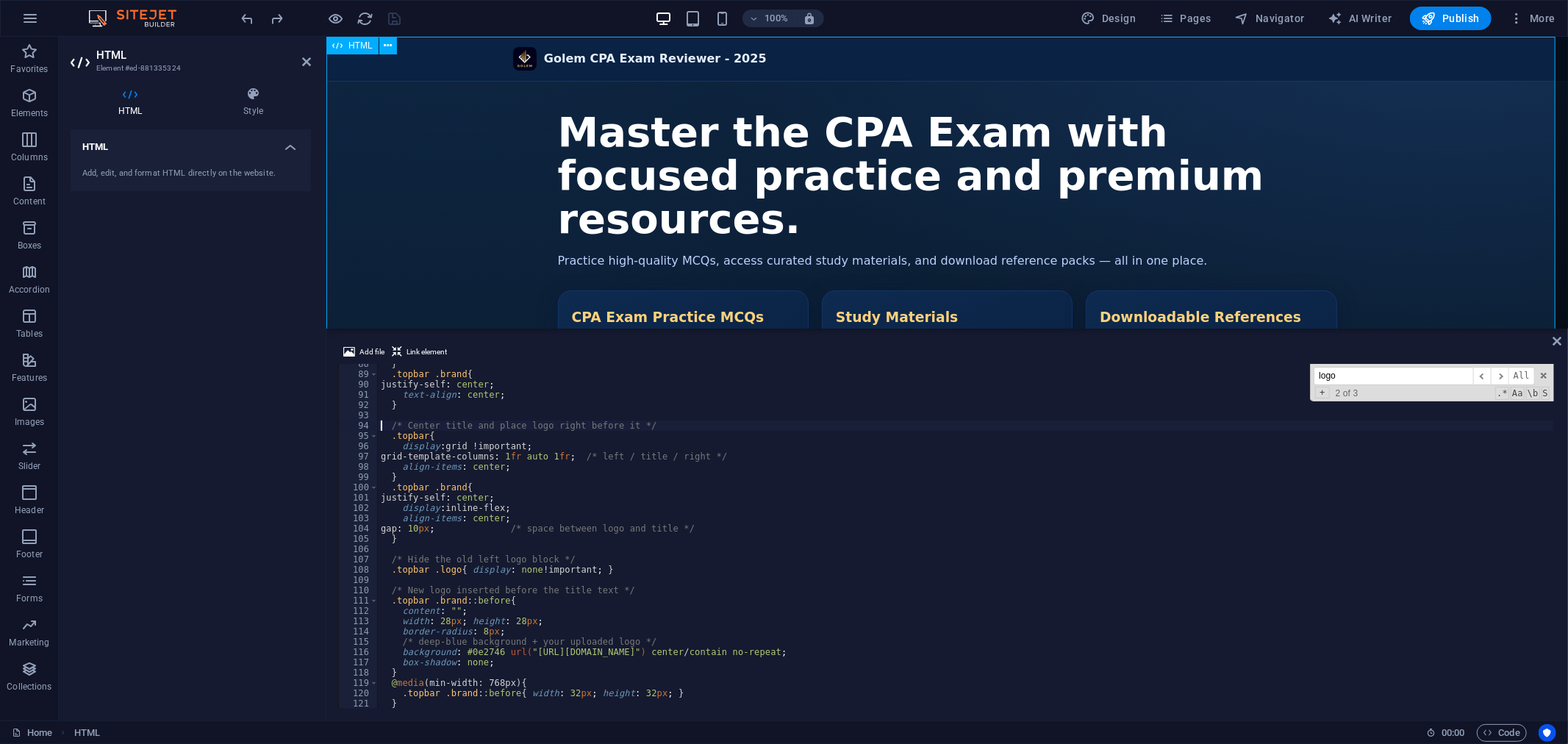
type textarea "/* Center title and place logo right before it */"
click at [455, 197] on div "Golem CPA Exam Reviewer - 2025 Golem CPA Exam Reviewer - 2025 Master the CPA Ex…" at bounding box center [946, 283] width 1241 height 493
click at [338, 12] on icon "button" at bounding box center [336, 18] width 17 height 17
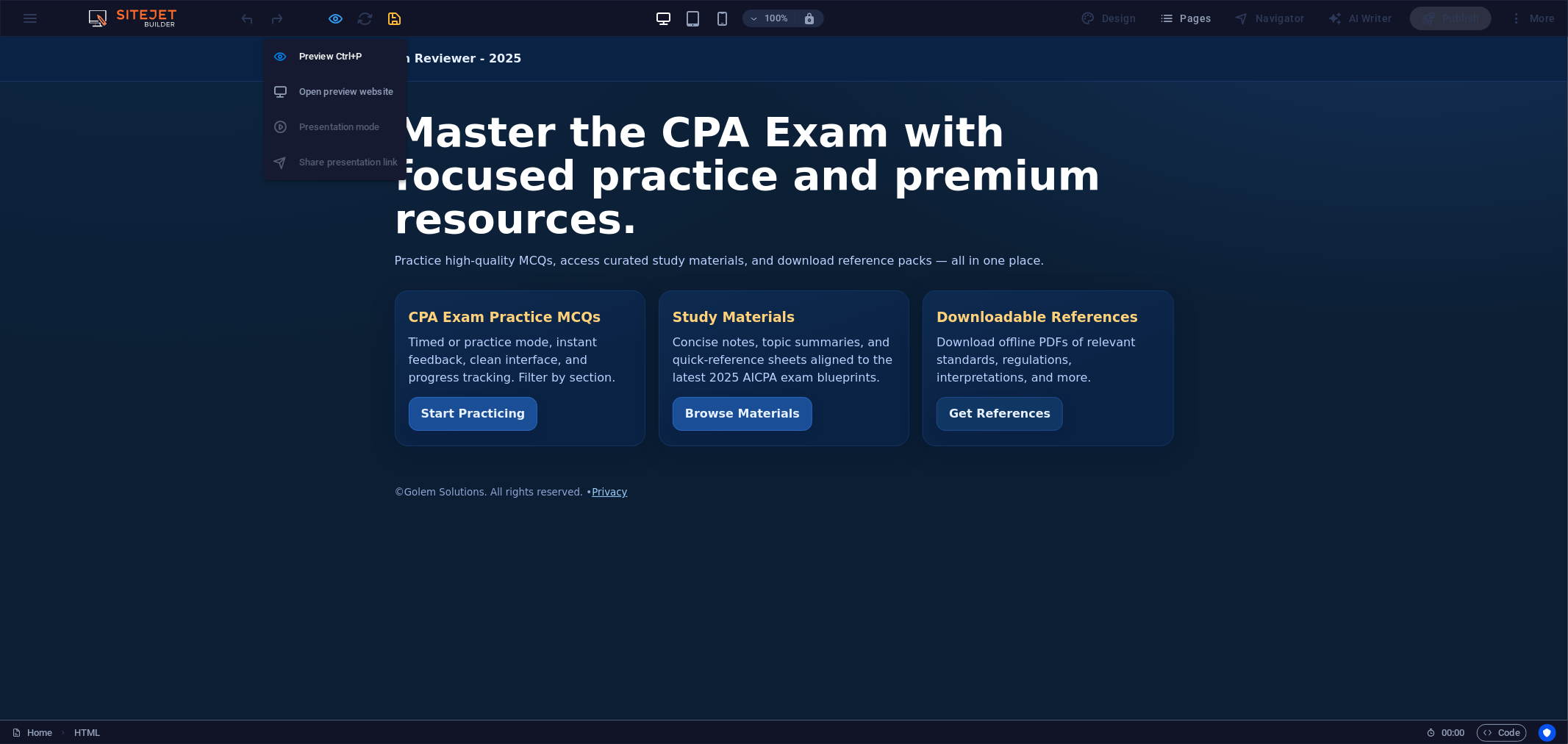
click at [330, 18] on icon "button" at bounding box center [336, 18] width 17 height 17
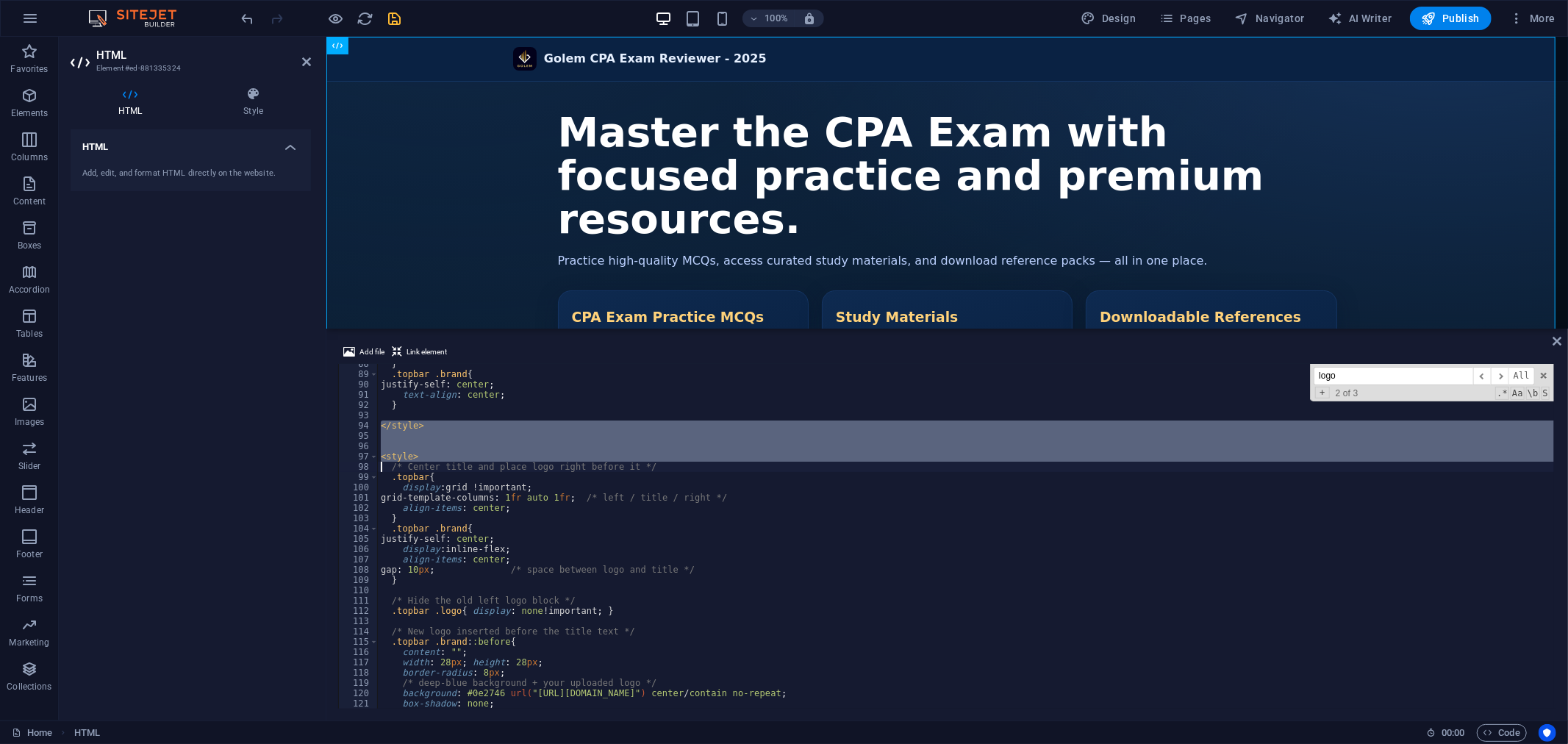
type textarea "</style>"
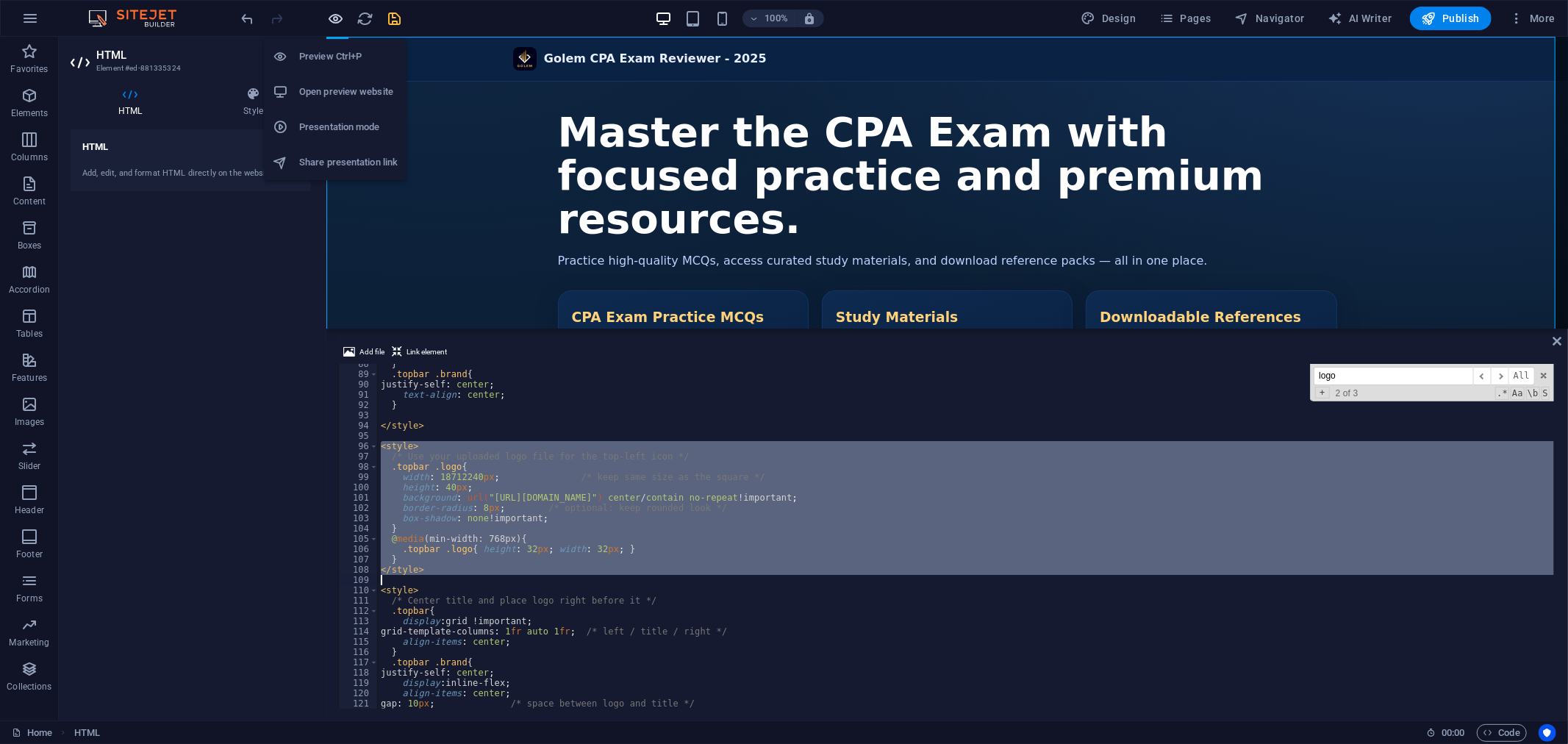
click at [335, 16] on icon "button" at bounding box center [336, 18] width 17 height 17
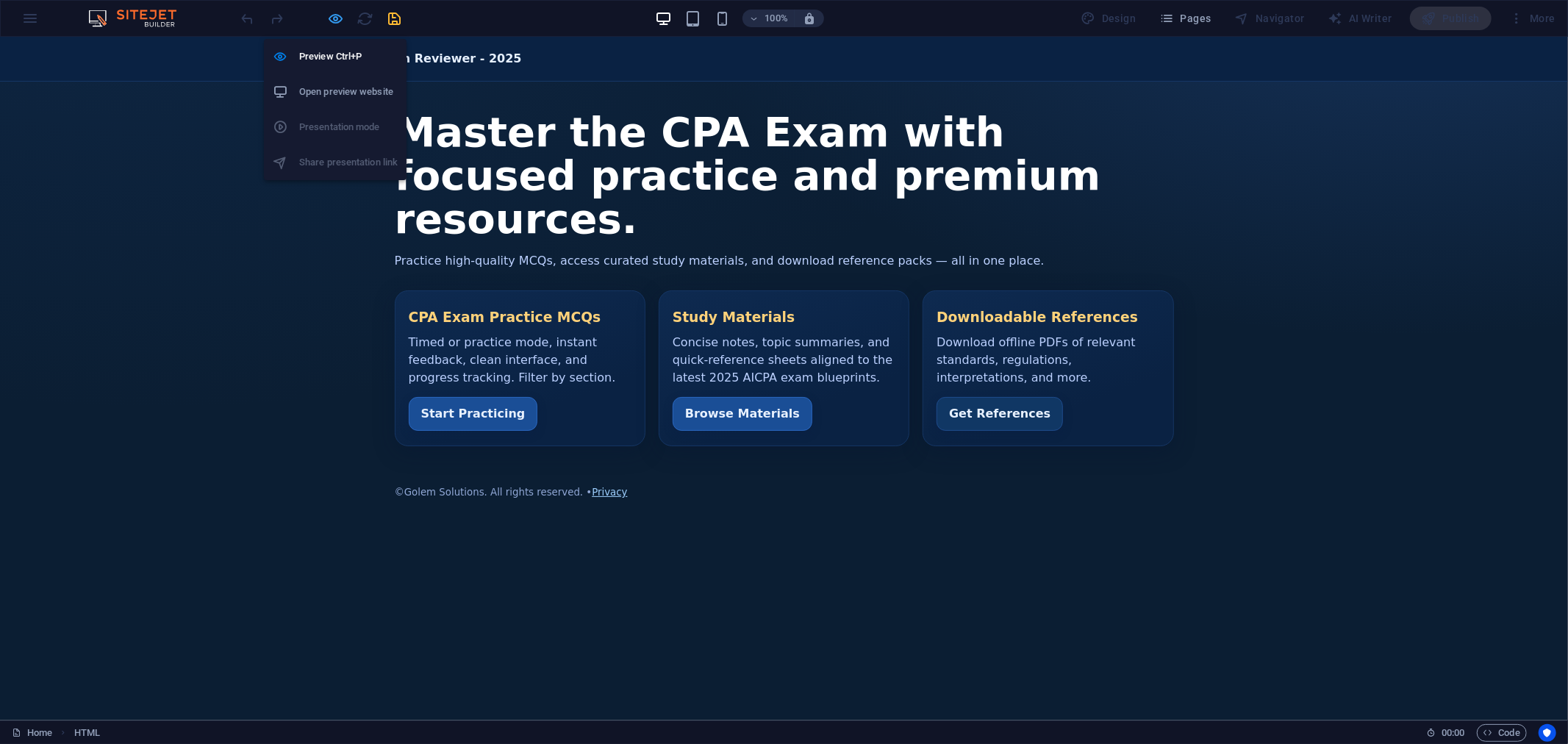
click at [331, 13] on icon "button" at bounding box center [336, 18] width 17 height 17
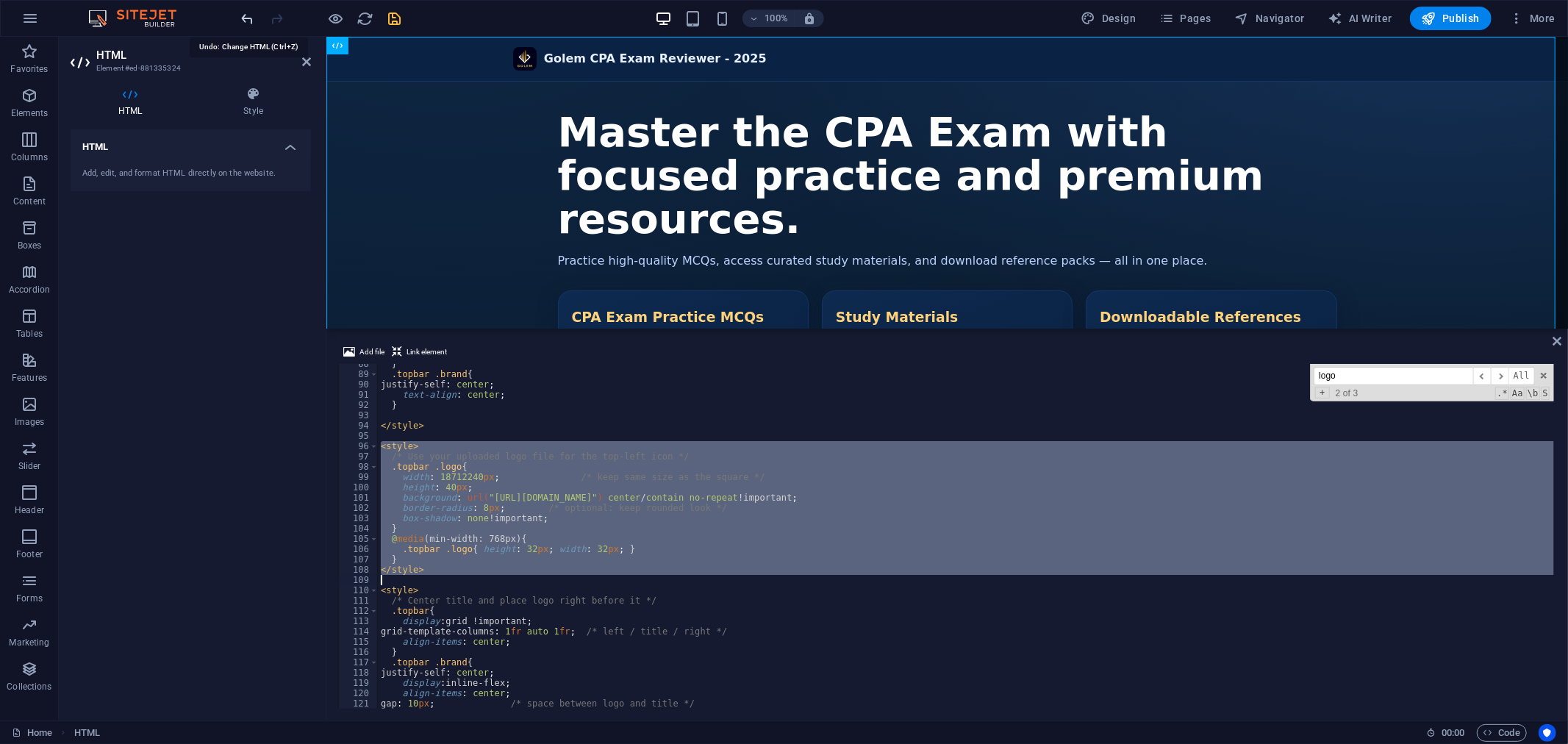
click at [254, 13] on icon "undo" at bounding box center [248, 18] width 17 height 17
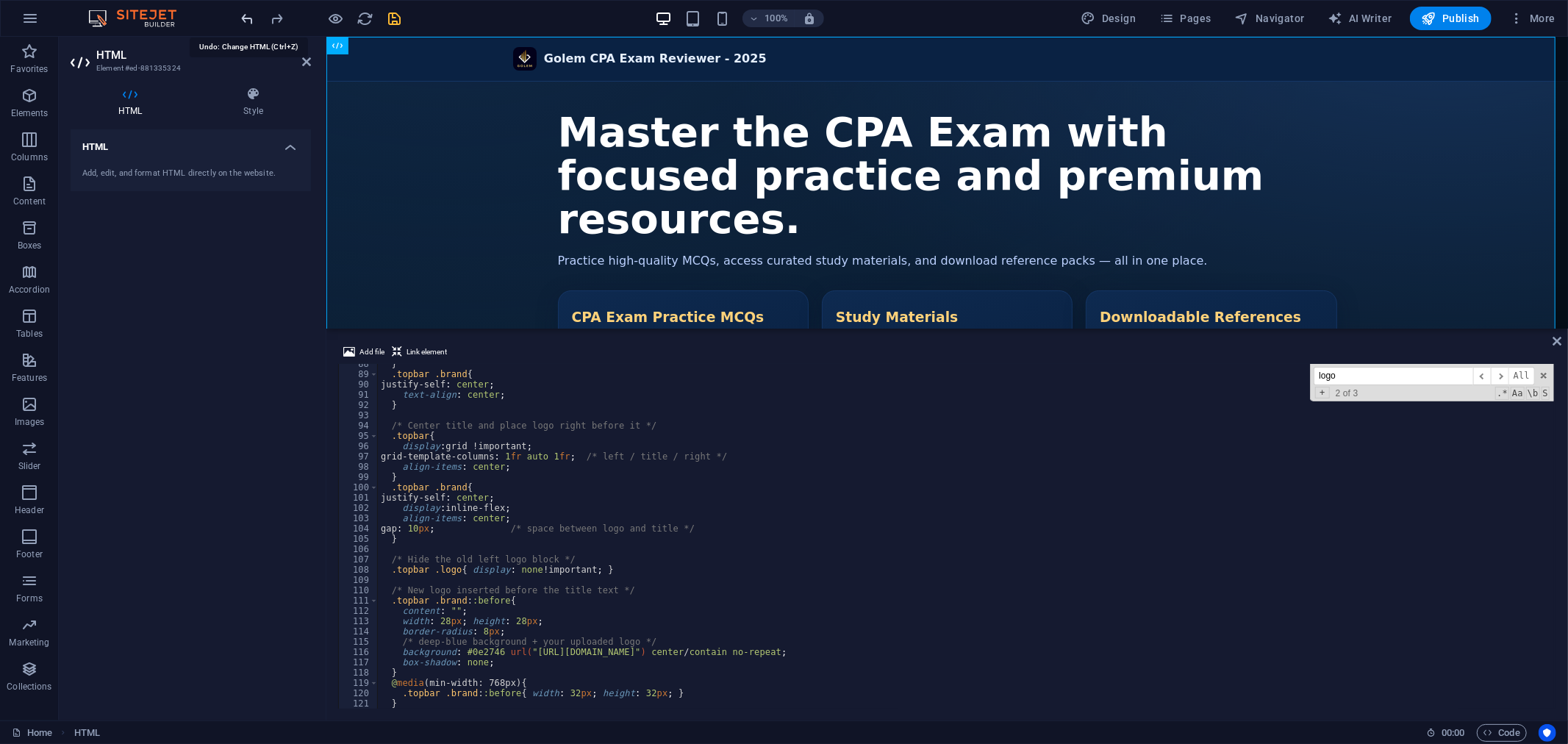
click at [254, 13] on icon "undo" at bounding box center [248, 18] width 17 height 17
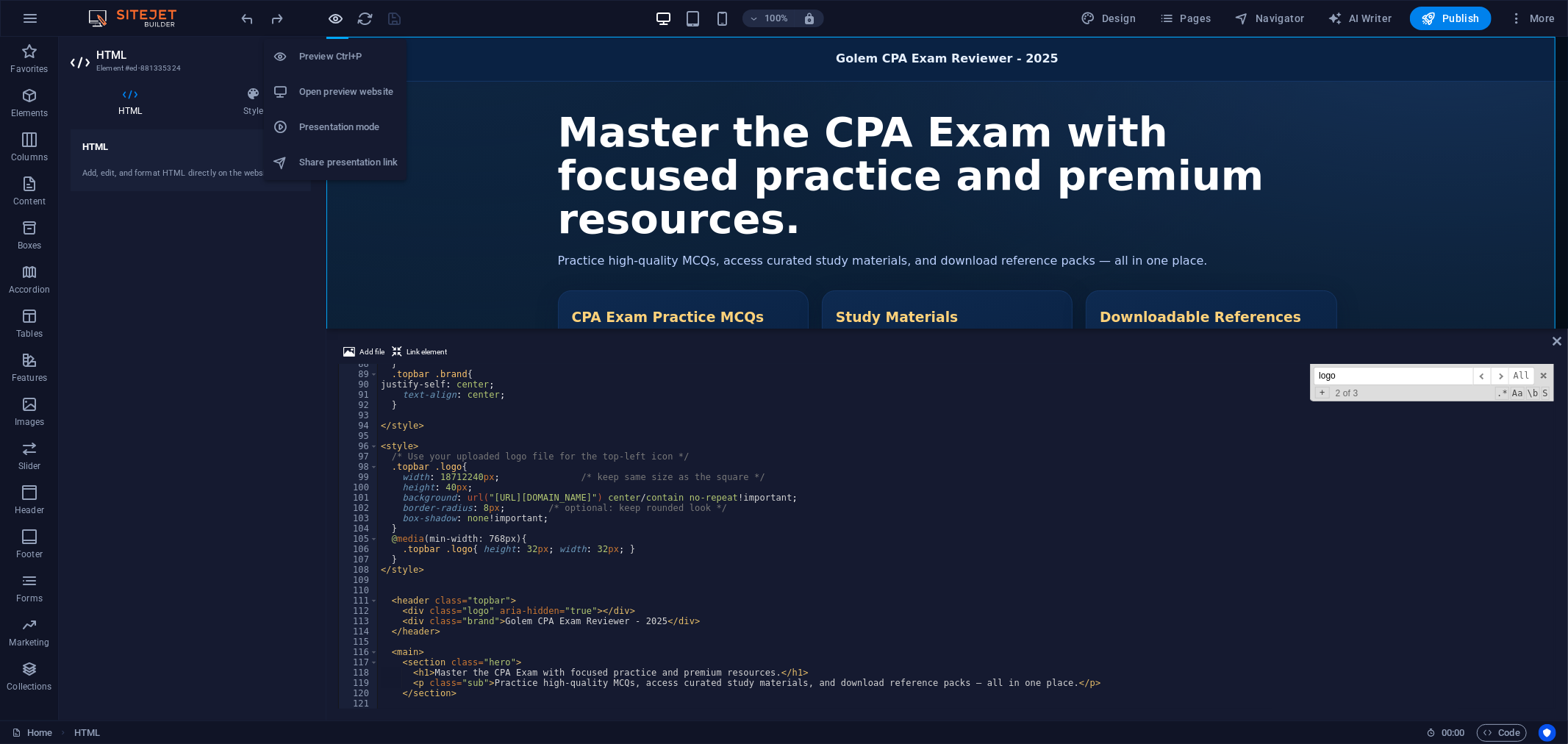
click at [334, 18] on icon "button" at bounding box center [336, 18] width 17 height 17
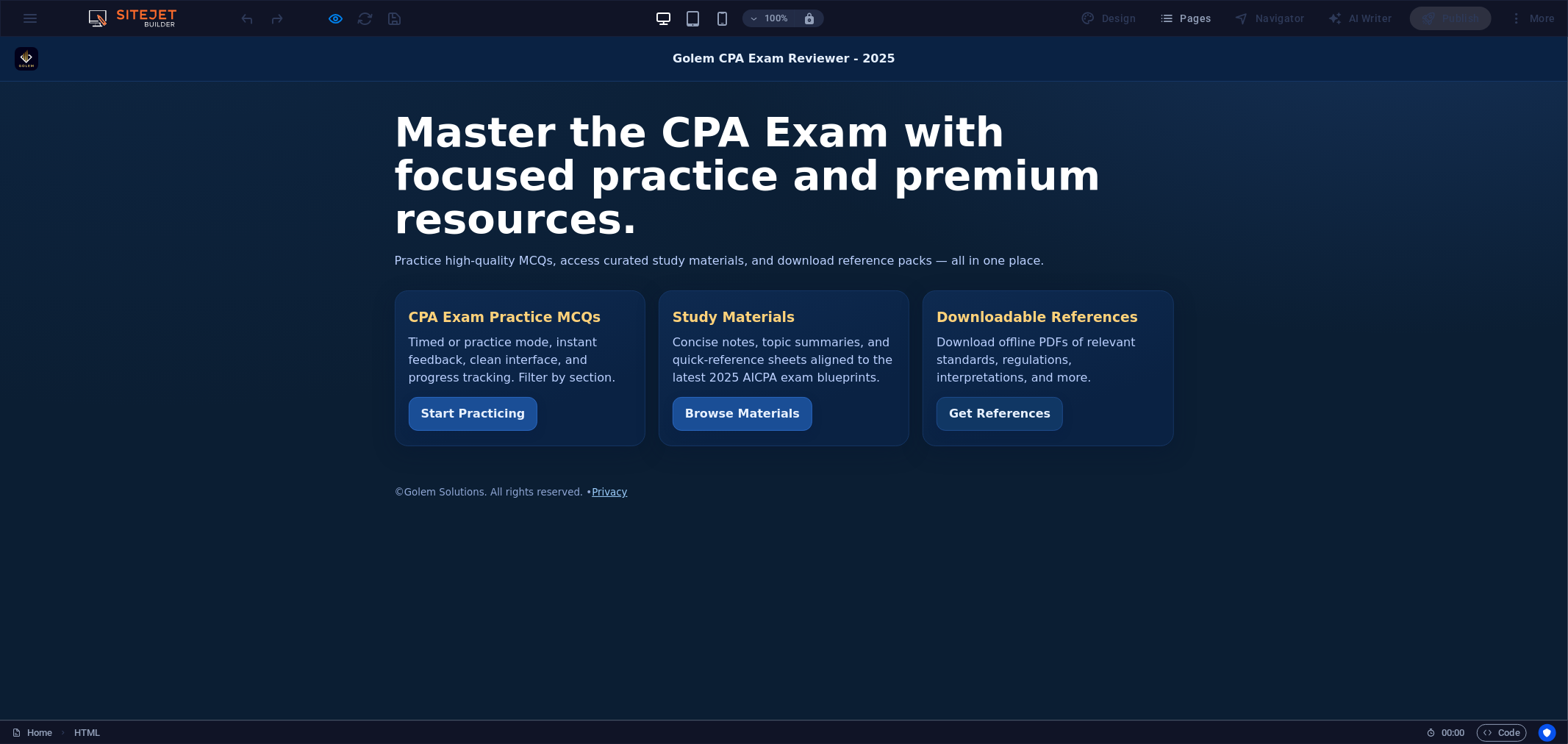
click at [486, 30] on div "100% Design Pages Navigator AI Writer Publish More" at bounding box center [900, 18] width 1323 height 24
click at [395, 16] on div at bounding box center [321, 18] width 165 height 24
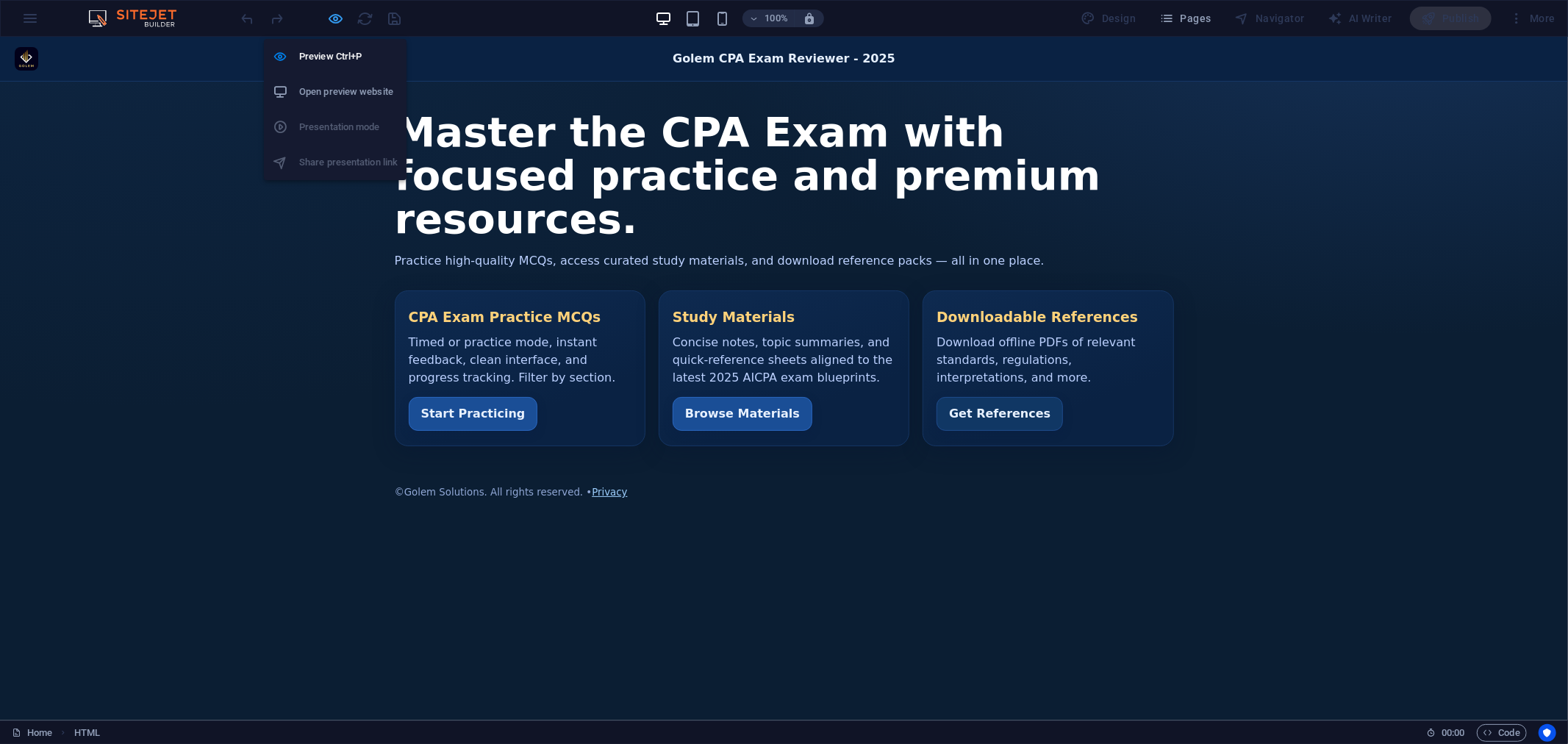
click at [333, 18] on icon "button" at bounding box center [336, 18] width 17 height 17
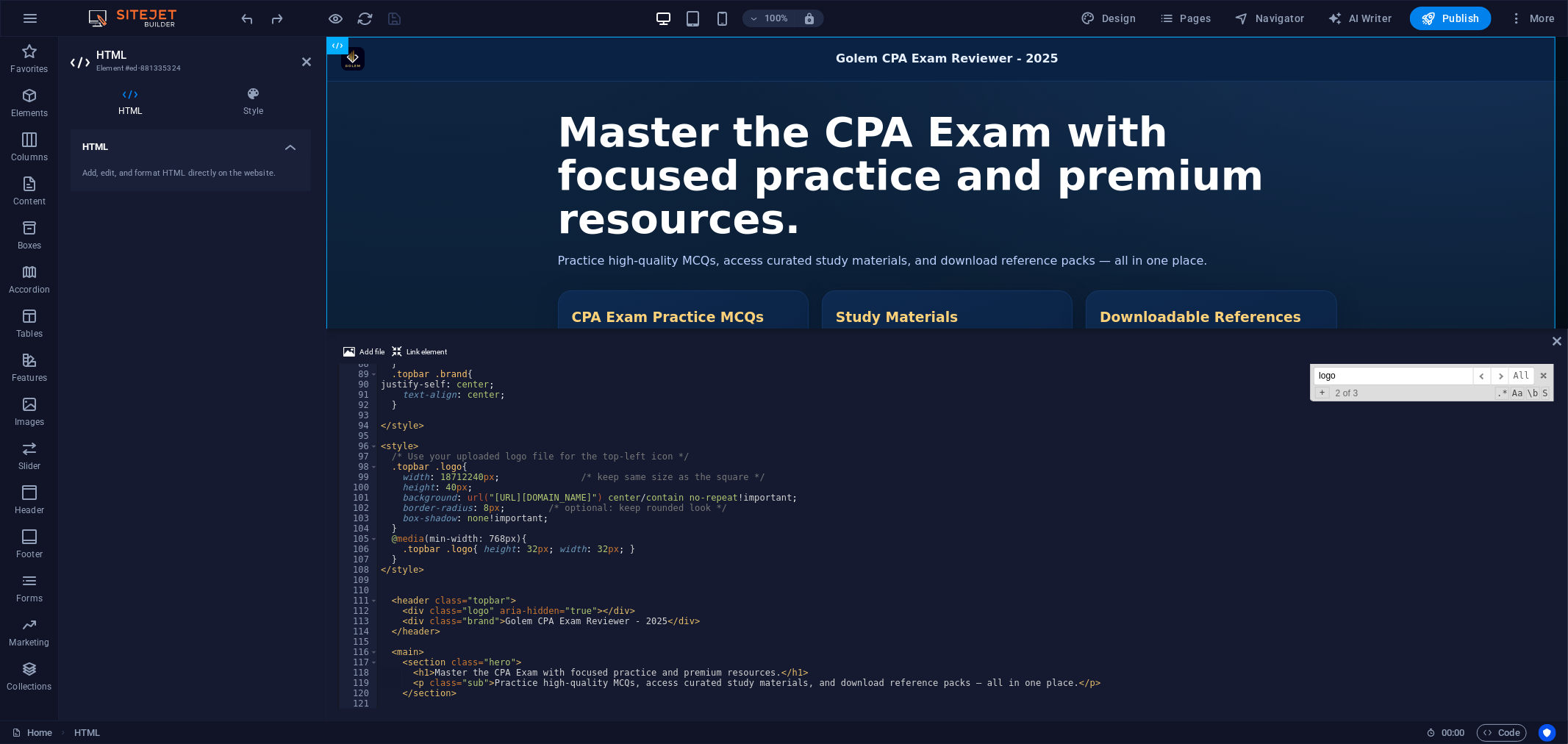
click at [421, 17] on div "100% Design Pages Navigator AI Writer Publish More" at bounding box center [900, 18] width 1323 height 24
click at [336, 13] on icon "button" at bounding box center [336, 18] width 17 height 17
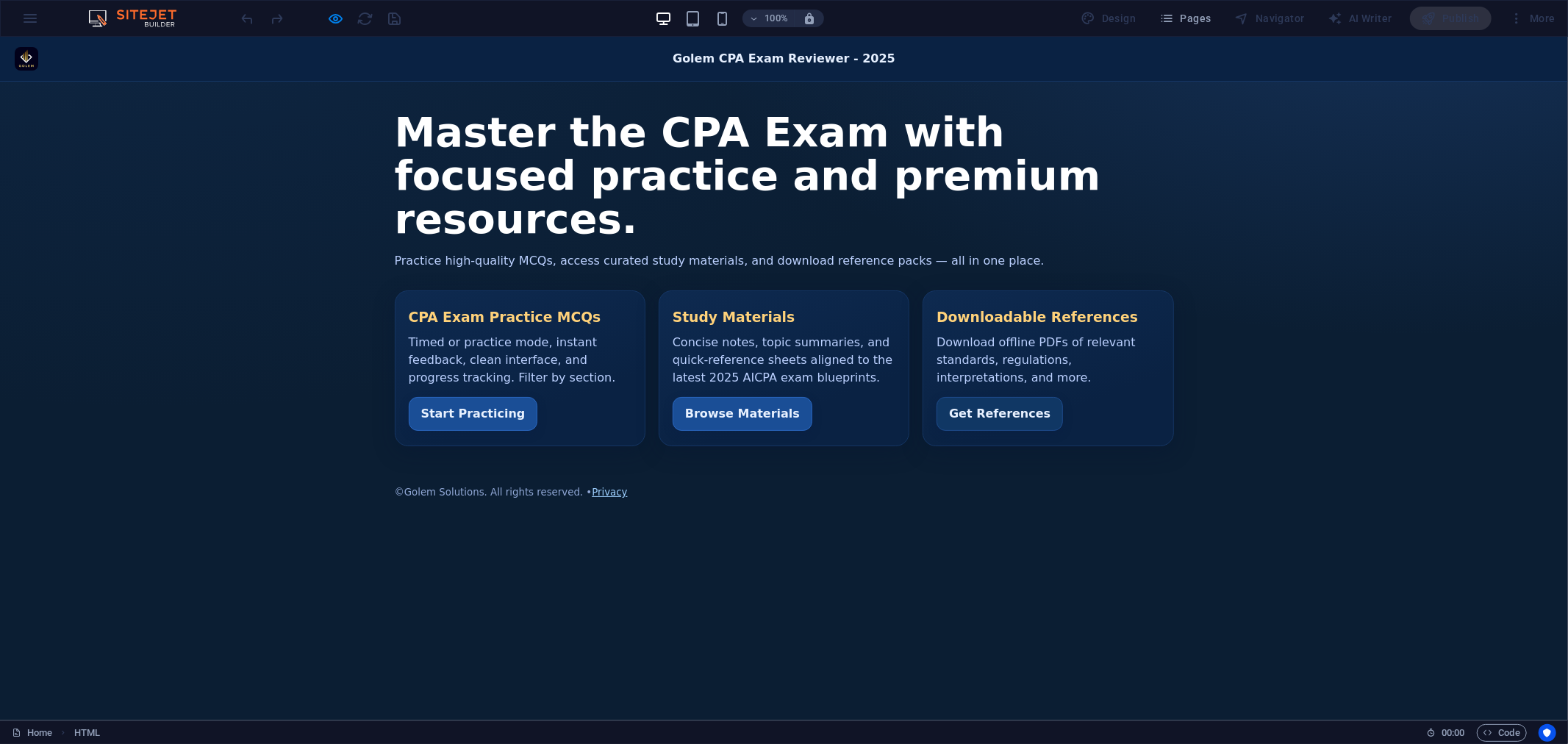
click at [446, 24] on div "100% Design Pages Navigator AI Writer Publish More" at bounding box center [900, 18] width 1323 height 24
click at [393, 17] on div at bounding box center [321, 18] width 165 height 24
click at [225, 496] on div "Golem CPA Exam Reviewer - 2025 Golem CPA Exam Reviewer - 2025 Master the CPA Ex…" at bounding box center [784, 283] width 1568 height 493
click at [532, 33] on div "100% Design Pages Navigator AI Writer Publish More" at bounding box center [784, 18] width 1567 height 35
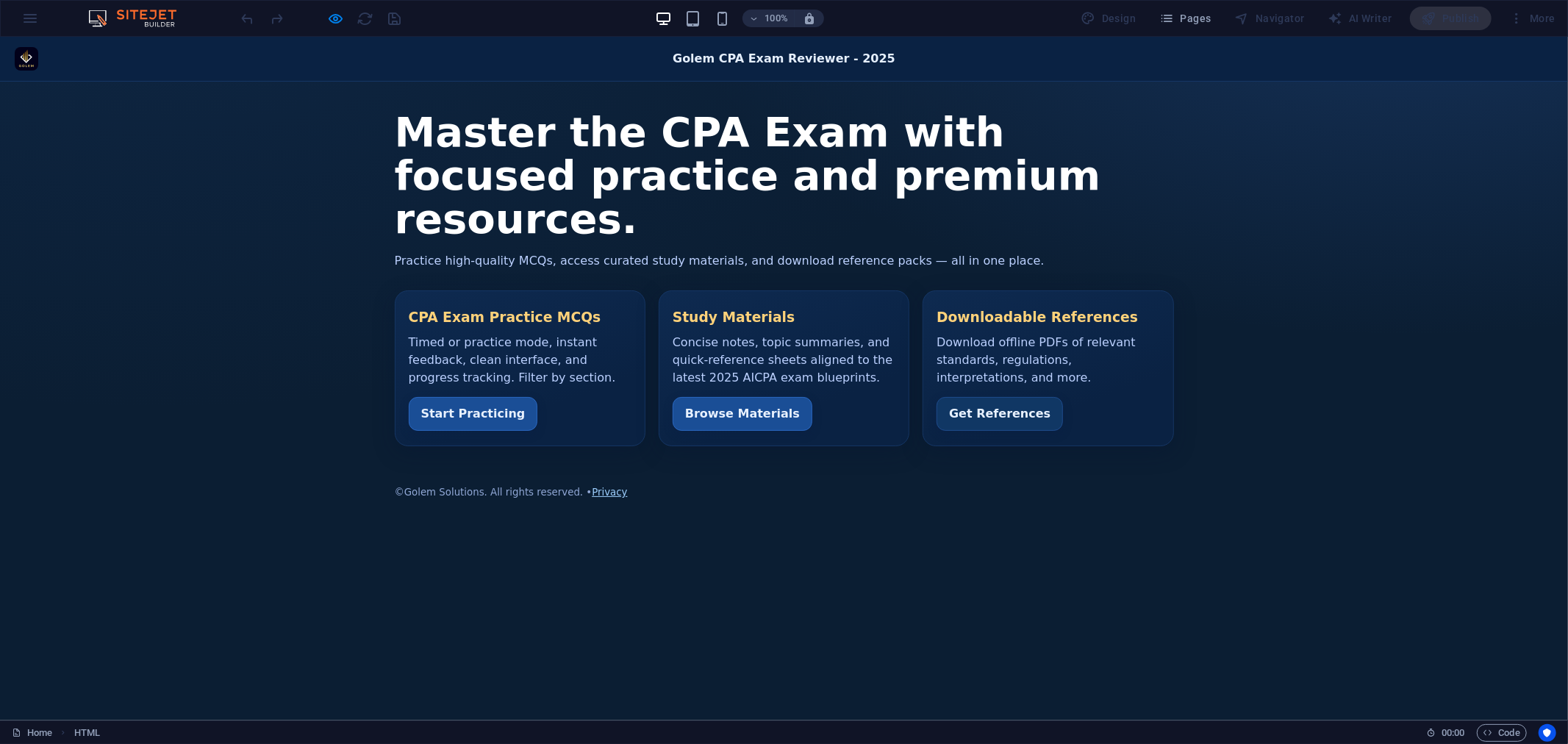
click at [516, 18] on div "100% Design Pages Navigator AI Writer Publish More" at bounding box center [900, 18] width 1323 height 24
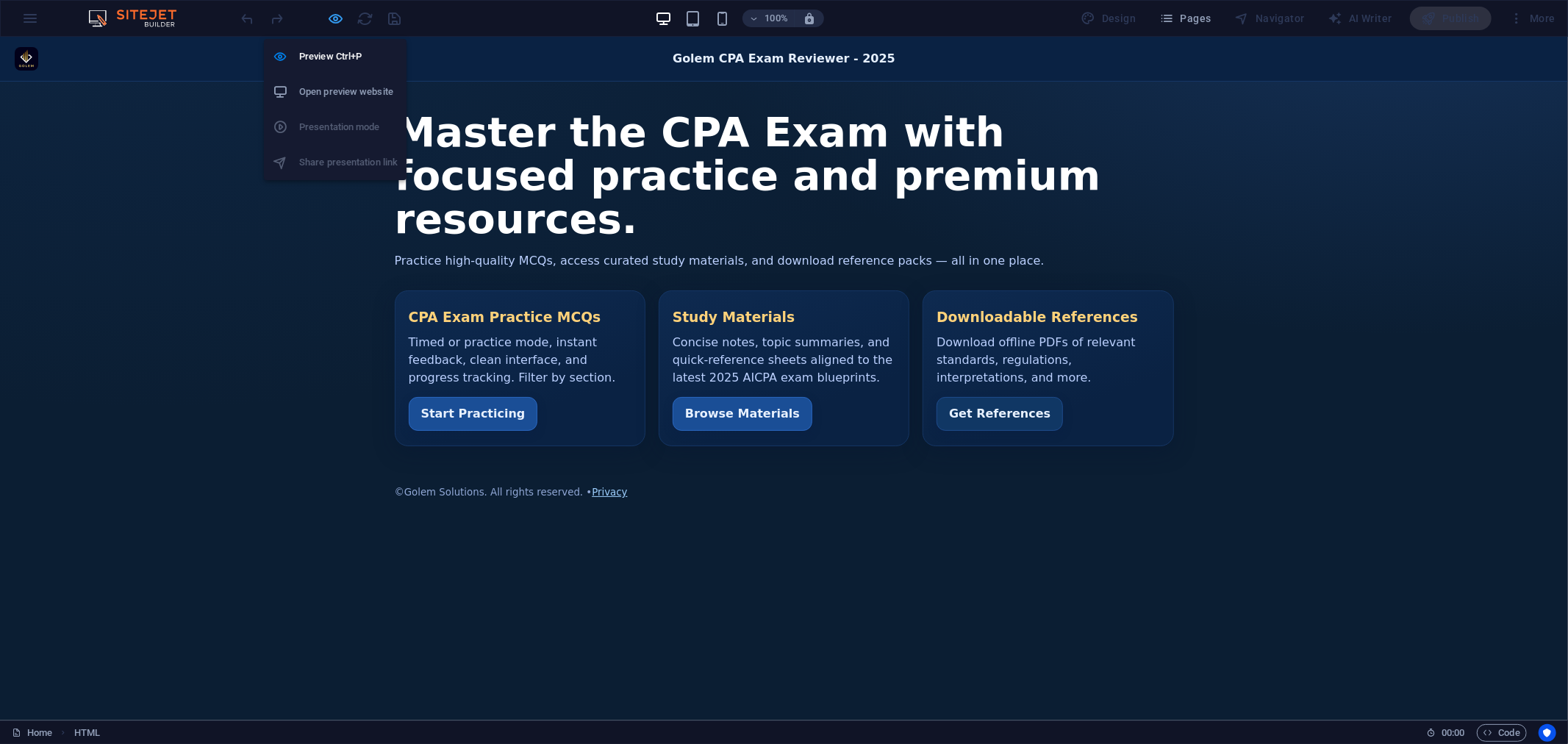
click at [332, 20] on icon "button" at bounding box center [336, 18] width 17 height 17
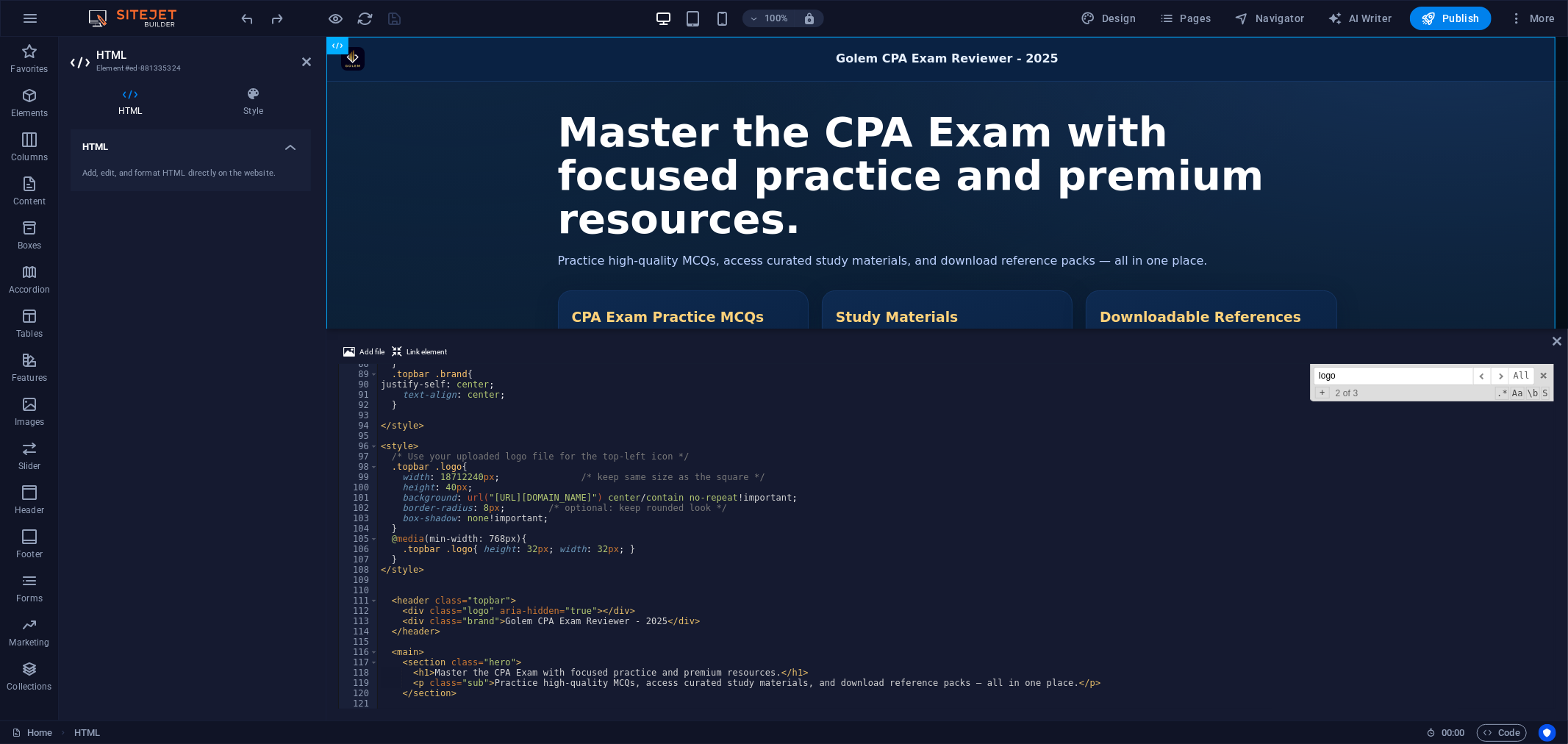
click at [452, 16] on div "100% Design Pages Navigator AI Writer Publish More" at bounding box center [900, 18] width 1323 height 24
click at [1446, 11] on span "Publish" at bounding box center [1450, 18] width 58 height 15
